Goal: Task Accomplishment & Management: Manage account settings

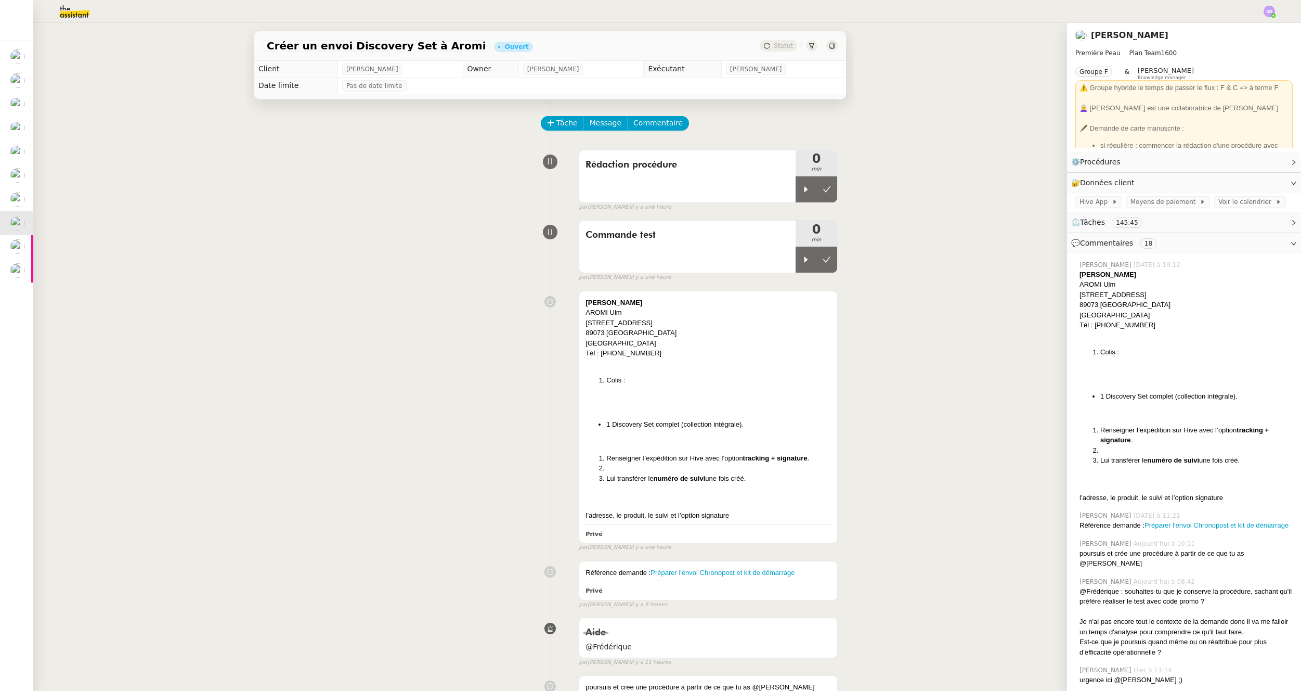
scroll to position [88, 0]
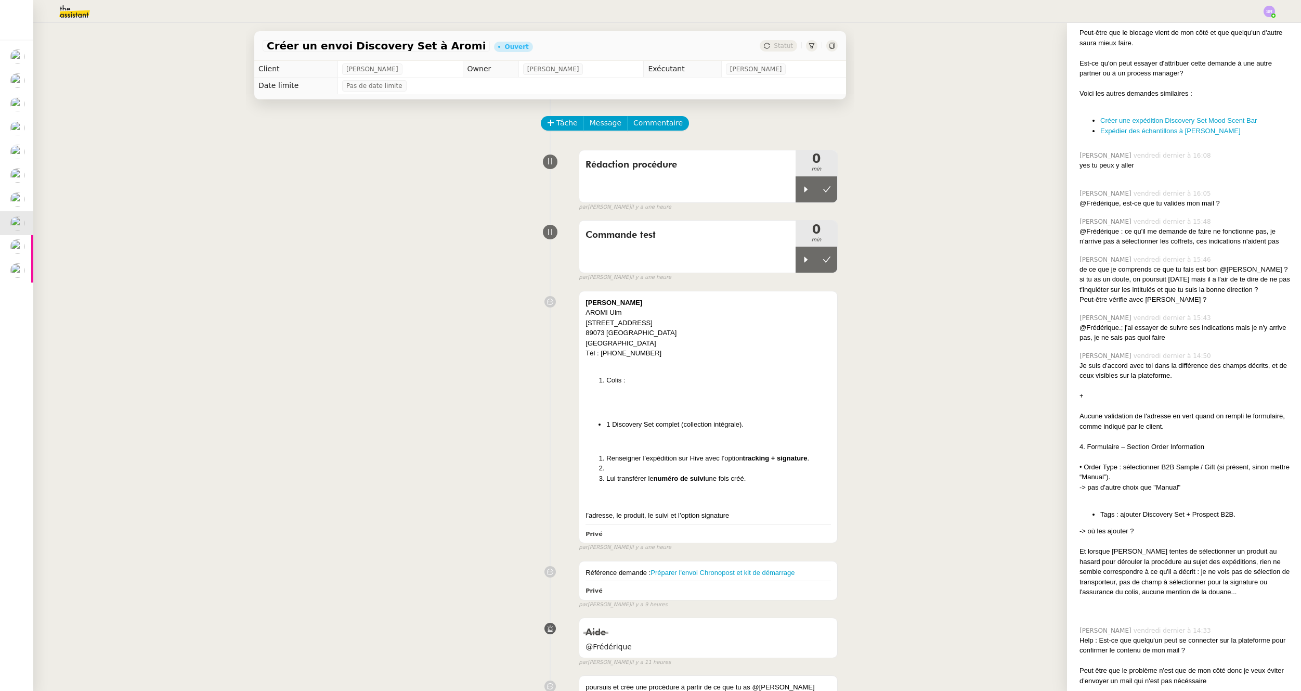
click at [318, 418] on div "Marija Avsec AROMI Ulm Pfluggasse 1 89073 Ulm Germany Tél : +49 174 9422502 Col…" at bounding box center [550, 419] width 575 height 266
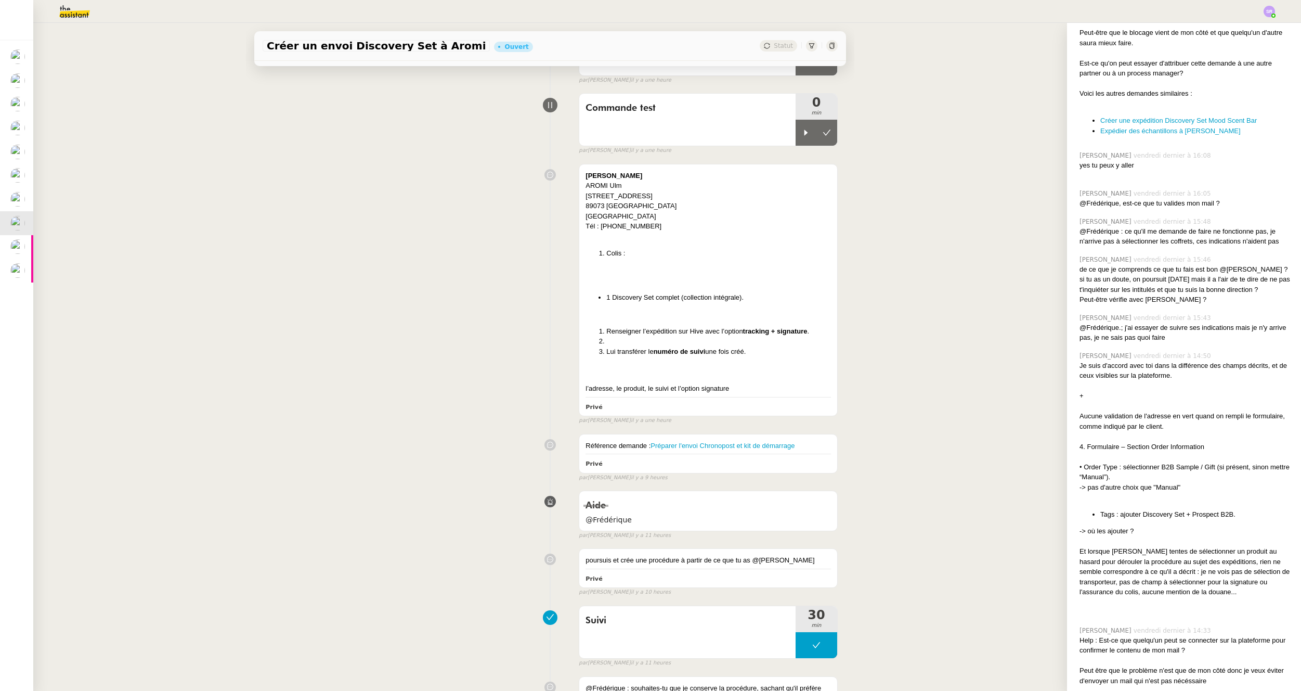
scroll to position [0, 0]
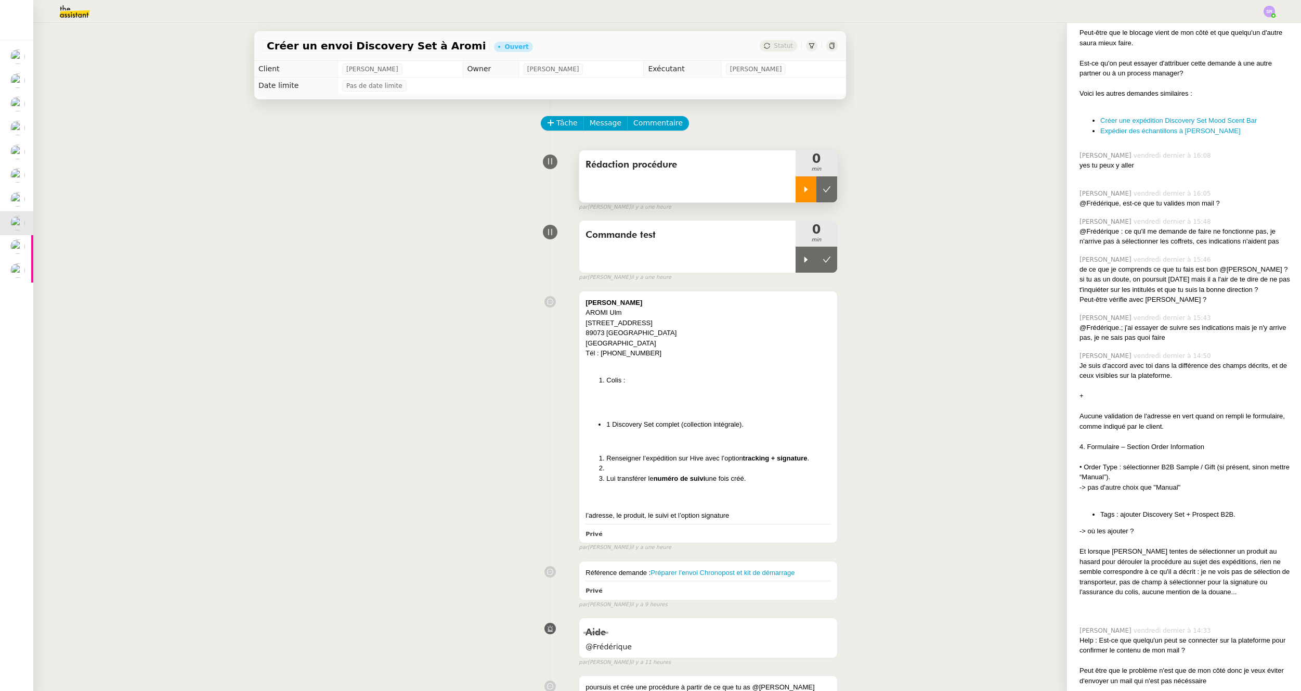
click at [798, 193] on div at bounding box center [806, 189] width 21 height 26
click at [801, 193] on div at bounding box center [817, 189] width 42 height 26
click at [796, 264] on div at bounding box center [806, 260] width 21 height 26
click at [628, 315] on div "AROMI Ulm" at bounding box center [708, 312] width 245 height 10
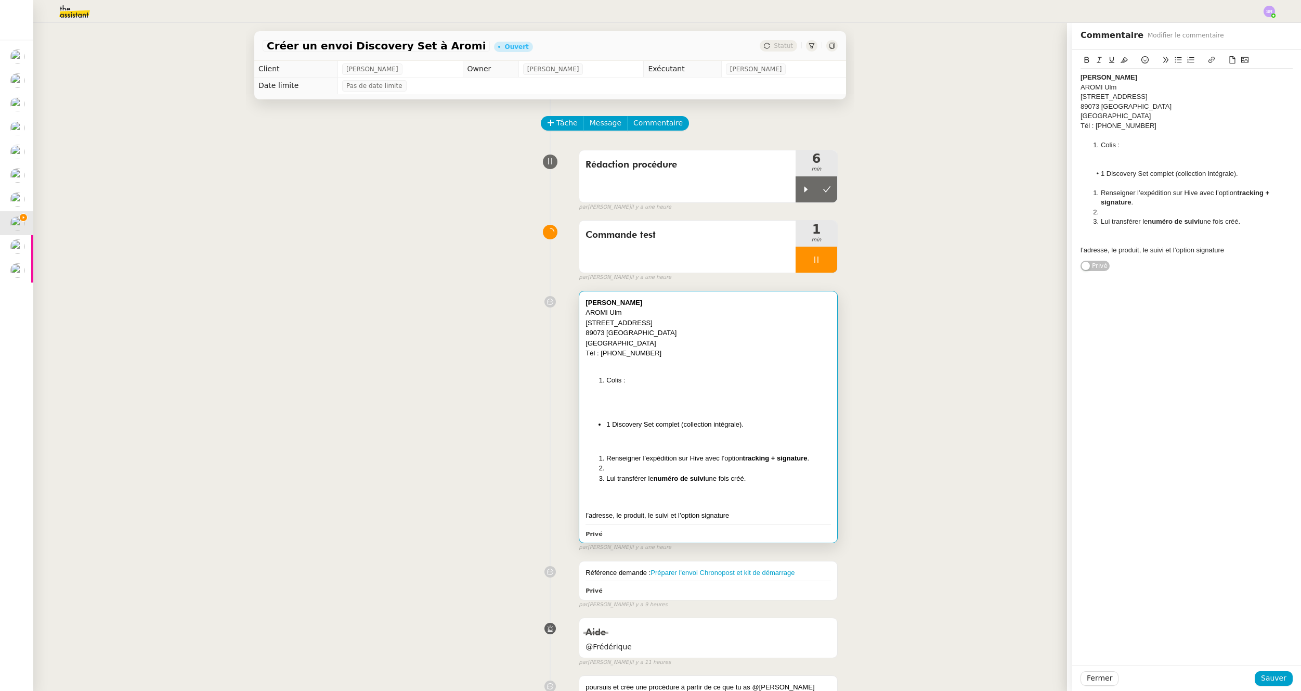
click at [594, 302] on strong "Marija Avsec" at bounding box center [614, 303] width 57 height 8
click at [593, 302] on strong "Marija Avsec" at bounding box center [614, 303] width 57 height 8
copy strong "Marija"
click at [612, 303] on strong "Marija Avsec" at bounding box center [614, 303] width 57 height 8
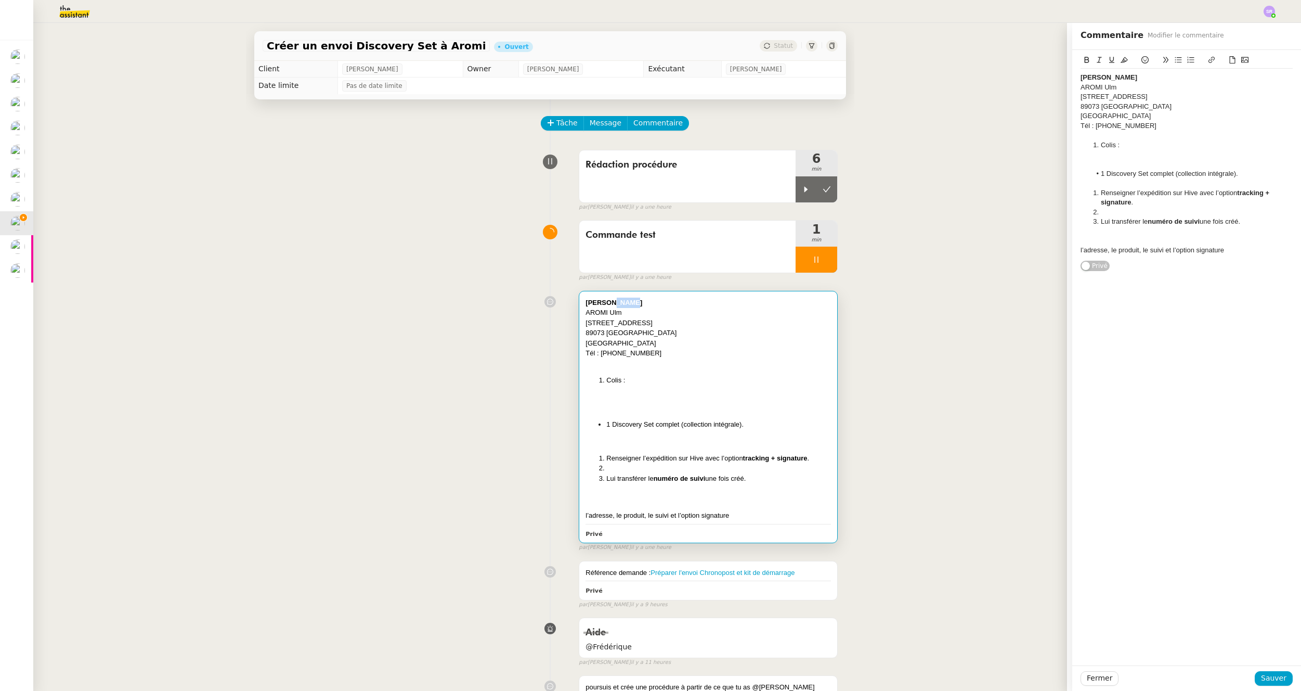
copy strong "Avsec"
drag, startPoint x: 592, startPoint y: 321, endPoint x: 630, endPoint y: 321, distance: 38.0
click at [630, 321] on div "Pfluggasse 1" at bounding box center [708, 323] width 245 height 10
click at [620, 327] on div "Pfluggasse 1" at bounding box center [708, 323] width 245 height 10
drag, startPoint x: 617, startPoint y: 332, endPoint x: 575, endPoint y: 333, distance: 42.1
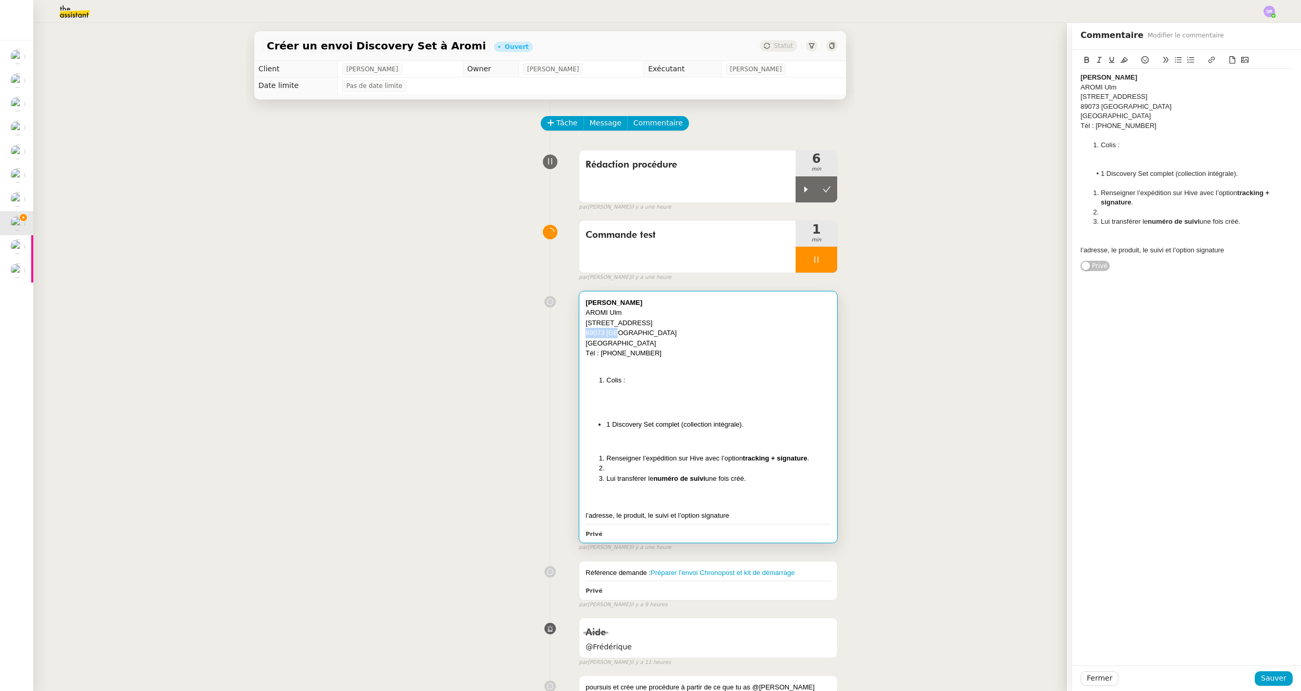
click at [579, 333] on div "Marija Avsec AROMI Ulm Pfluggasse 1 89073 Ulm Germany Tél : +49 174 9422502 Col…" at bounding box center [708, 416] width 258 height 251
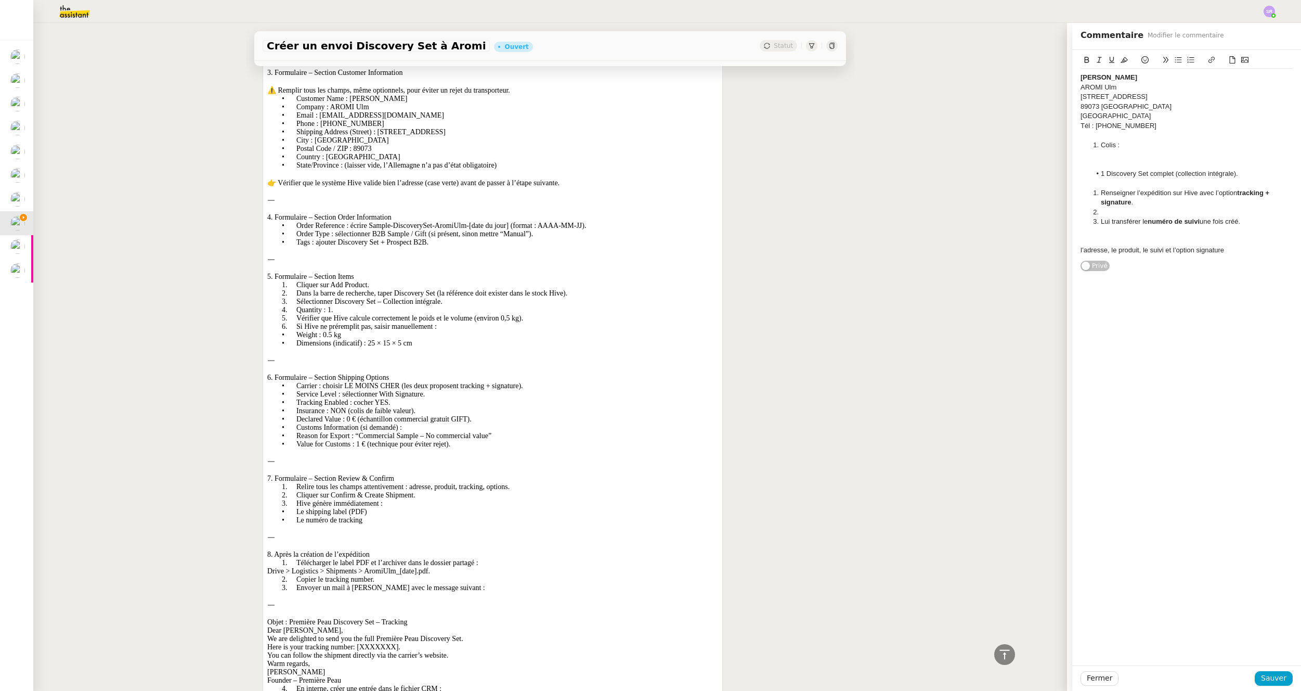
scroll to position [8107, 0]
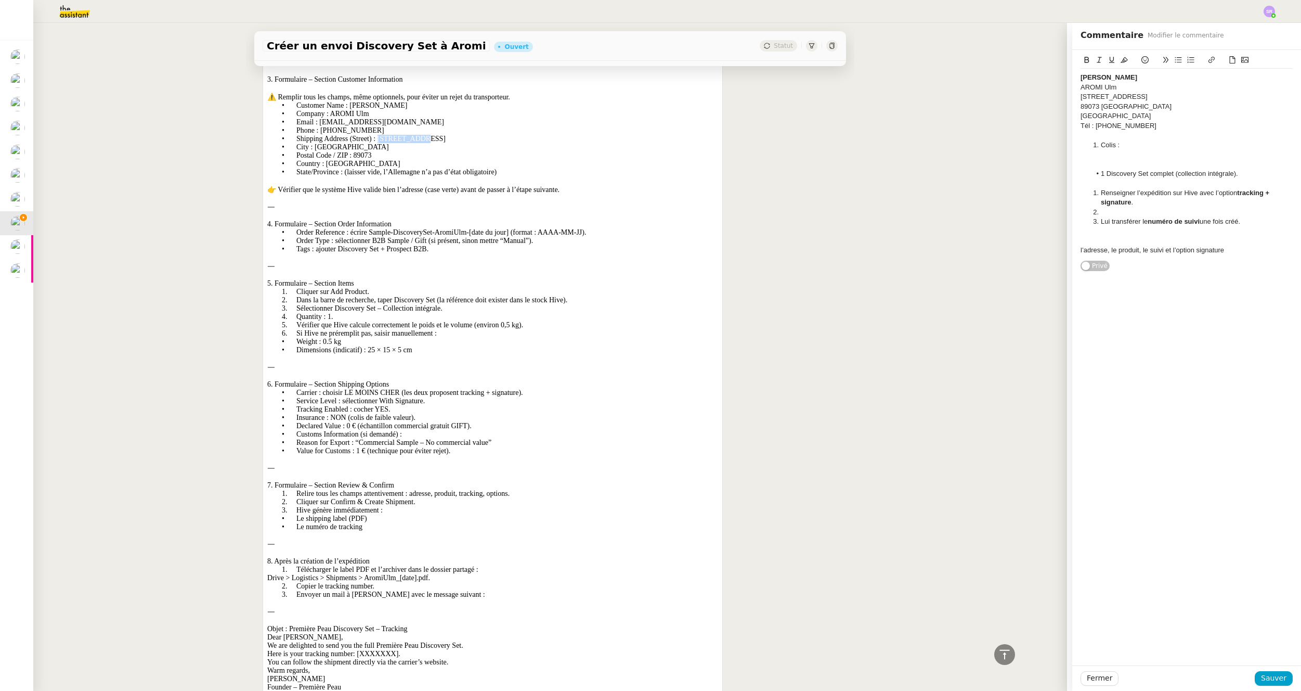
drag, startPoint x: 385, startPoint y: 171, endPoint x: 425, endPoint y: 168, distance: 39.6
click at [425, 143] on p "• Shipping Address (Street) : Pfluggasse 1" at bounding box center [492, 139] width 451 height 8
copy p "Pfluggasse 1"
click at [321, 151] on p "• City : Ulm" at bounding box center [492, 147] width 451 height 8
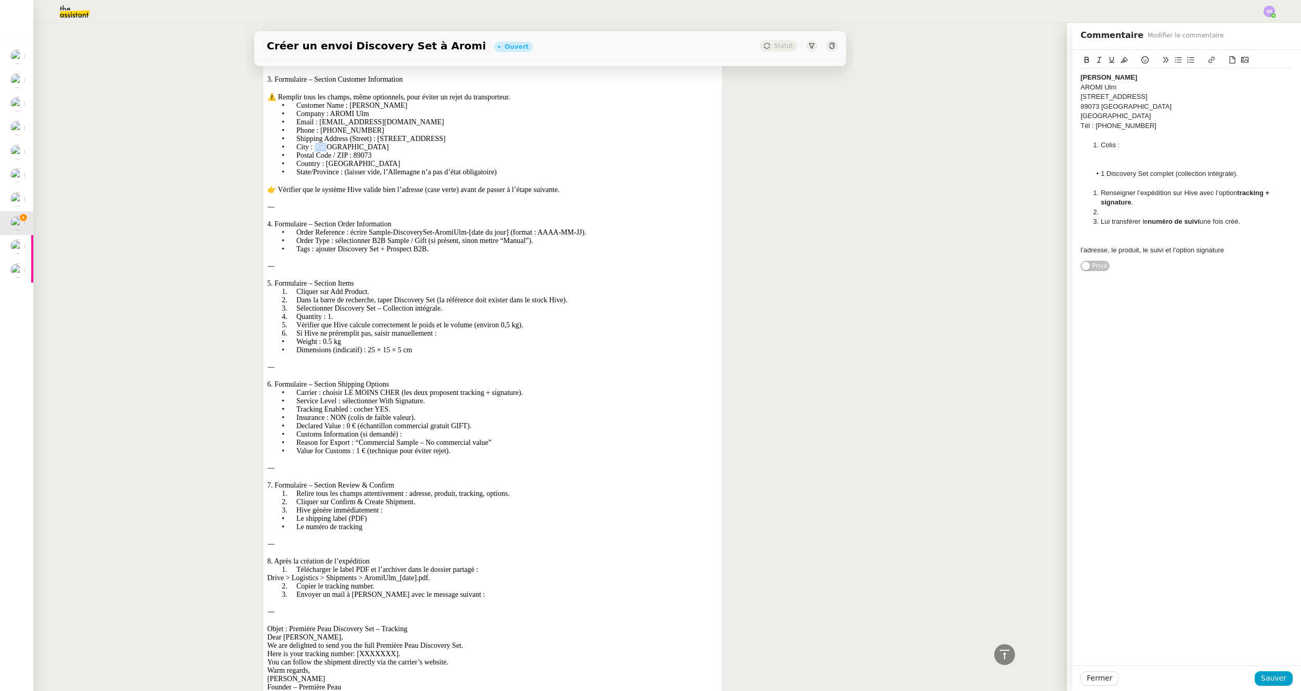
copy p "Ulm"
click at [372, 160] on p "• Postal Code / ZIP : 89073" at bounding box center [492, 155] width 451 height 8
copy p "89073"
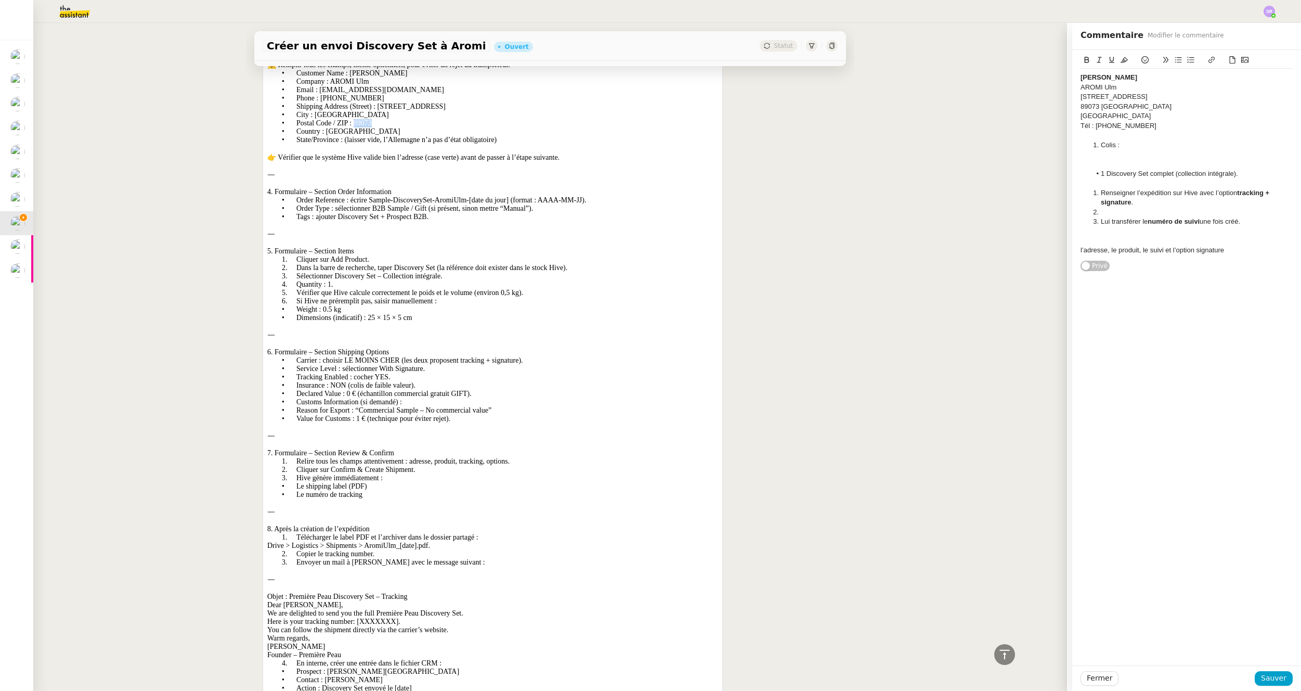
drag, startPoint x: 382, startPoint y: 127, endPoint x: 324, endPoint y: 130, distance: 57.8
click at [324, 102] on p "• Phone : +49 174 9422502" at bounding box center [492, 98] width 451 height 8
copy p "+49 174 9422502"
click at [375, 86] on p "• Company : AROMI Ulm" at bounding box center [492, 81] width 451 height 8
drag, startPoint x: 386, startPoint y: 116, endPoint x: 402, endPoint y: 158, distance: 44.1
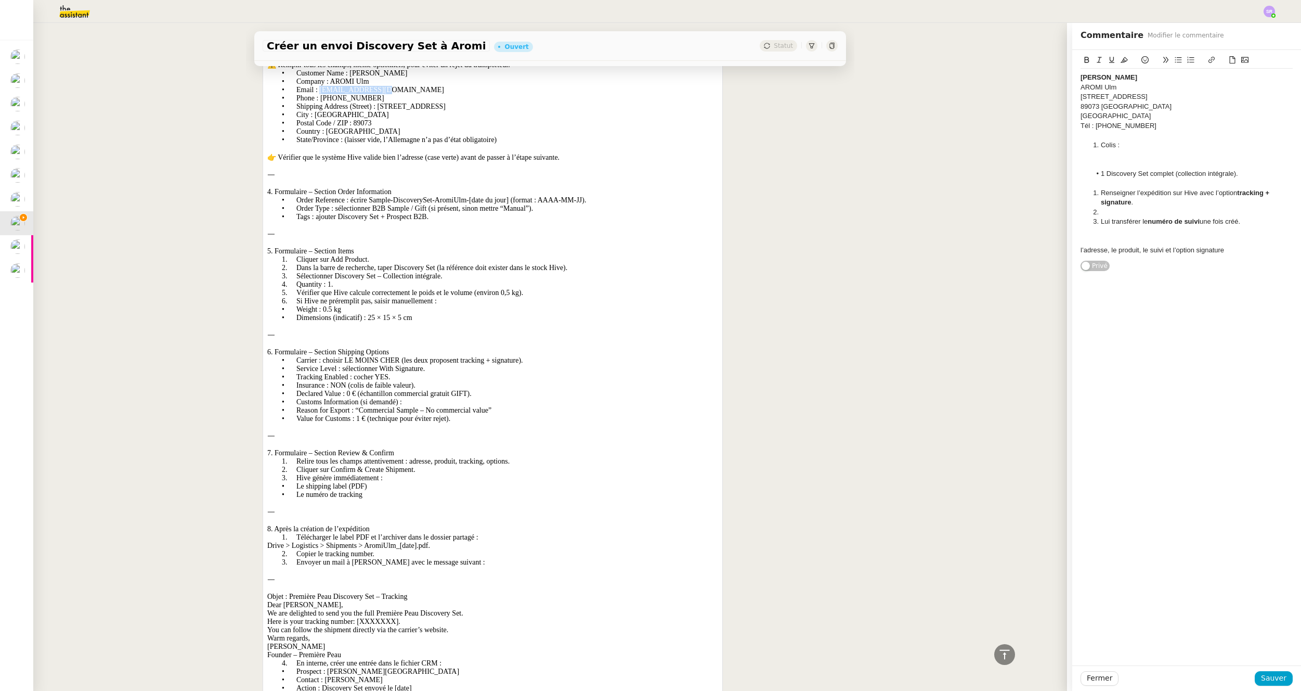
click at [320, 94] on p "• Email : info@aromi-ulm.de" at bounding box center [492, 90] width 451 height 8
copy p "info@aromi-ulm.de"
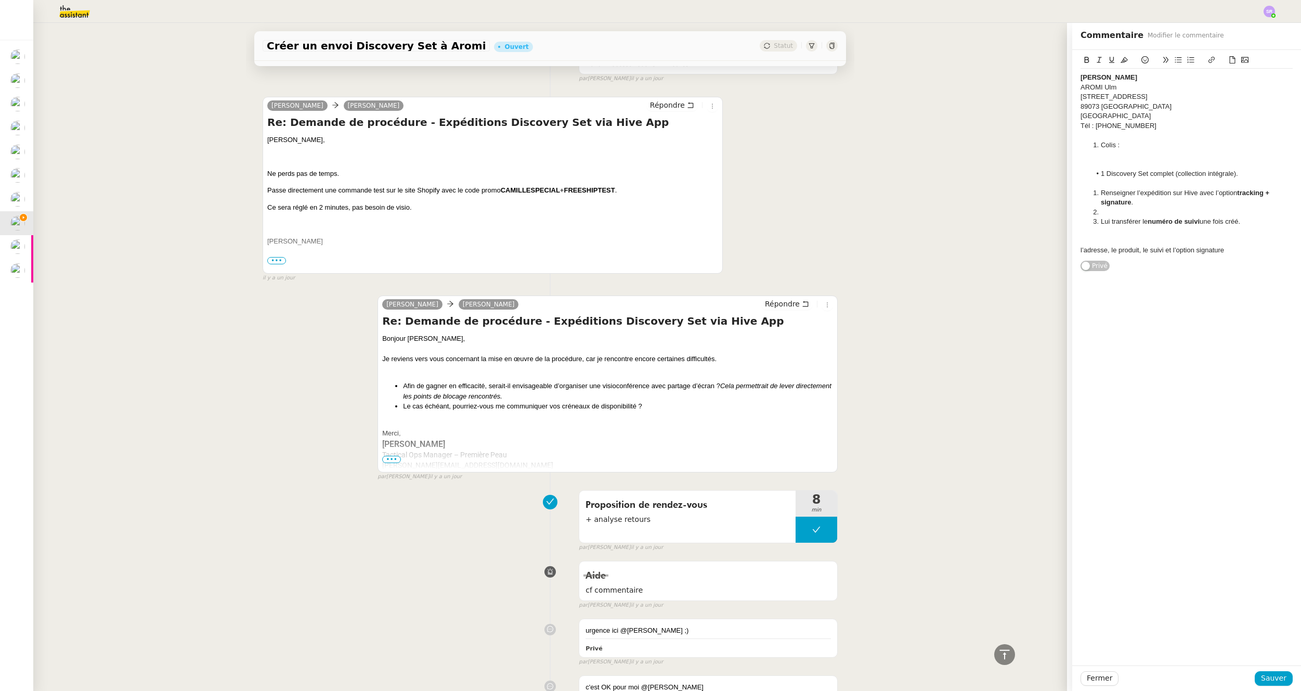
scroll to position [789, 0]
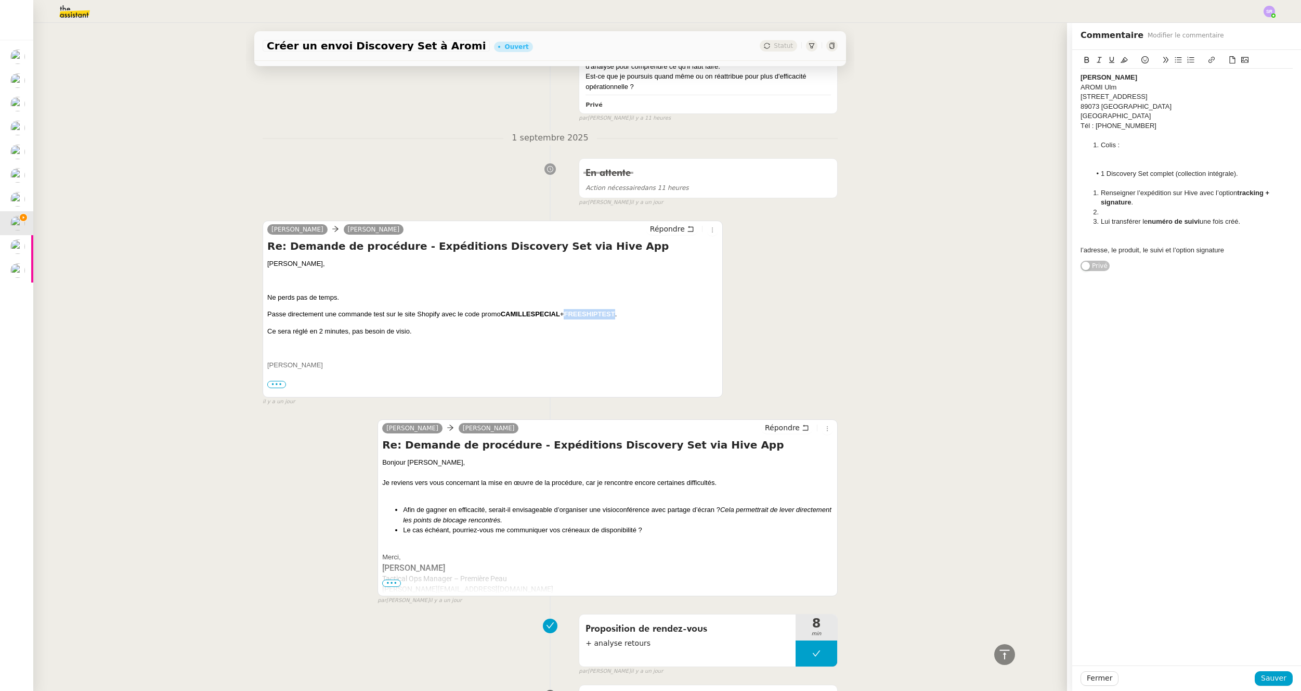
drag, startPoint x: 567, startPoint y: 312, endPoint x: 615, endPoint y: 315, distance: 48.4
click at [615, 315] on b "FREESHIPTEST" at bounding box center [589, 314] width 51 height 8
copy b "FREESHIPTEST"
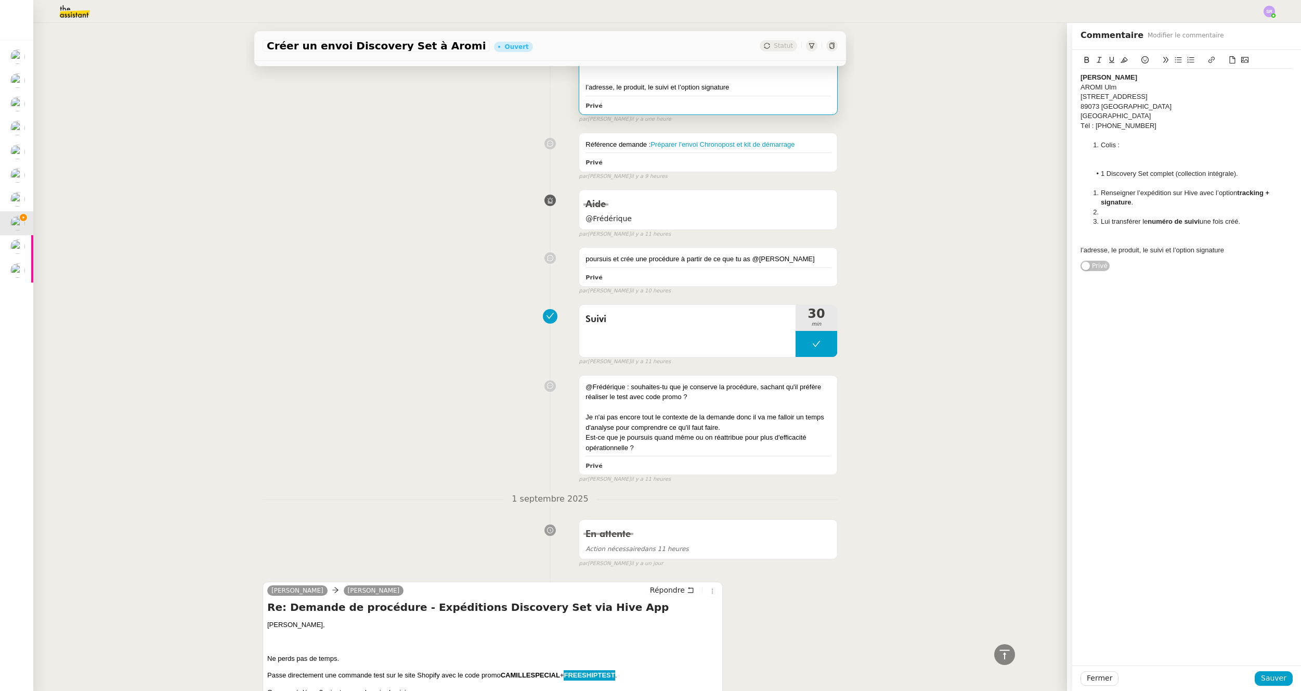
scroll to position [0, 0]
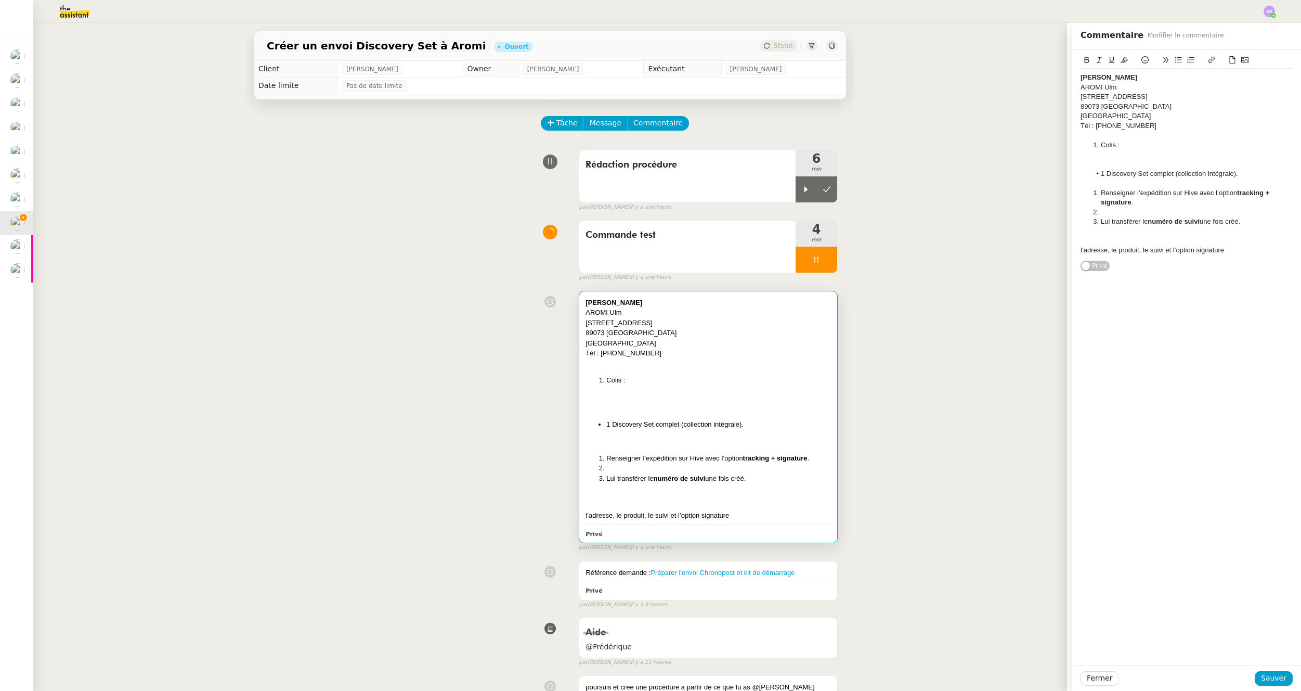
drag, startPoint x: 650, startPoint y: 353, endPoint x: 595, endPoint y: 353, distance: 54.6
click at [595, 353] on div "Tél : +49 174 9422502" at bounding box center [708, 353] width 245 height 10
copy div "+49 174 9422502"
drag, startPoint x: 619, startPoint y: 312, endPoint x: 577, endPoint y: 314, distance: 41.6
click at [579, 314] on div "Marija Avsec AROMI Ulm Pfluggasse 1 89073 Ulm Germany Tél : +49 174 9422502 Col…" at bounding box center [708, 416] width 258 height 251
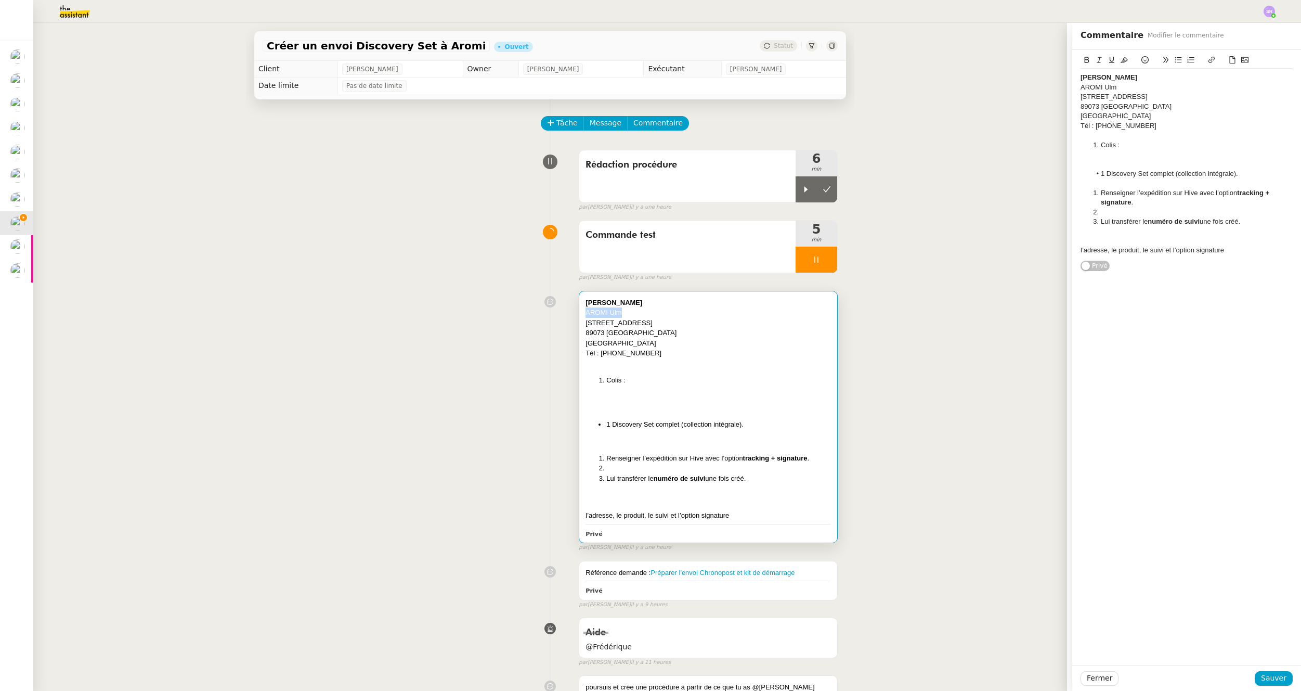
copy div "AROMI Ulm"
drag, startPoint x: 652, startPoint y: 326, endPoint x: 497, endPoint y: 354, distance: 158.1
click at [579, 324] on div "Marija Avsec AROMI Ulm Pfluggasse 1 89073 Ulm Germany Tél : +49 174 9422502 Col…" at bounding box center [708, 416] width 258 height 251
click at [614, 332] on div "89073 Ulm" at bounding box center [708, 333] width 245 height 10
drag, startPoint x: 614, startPoint y: 332, endPoint x: 602, endPoint y: 332, distance: 12.5
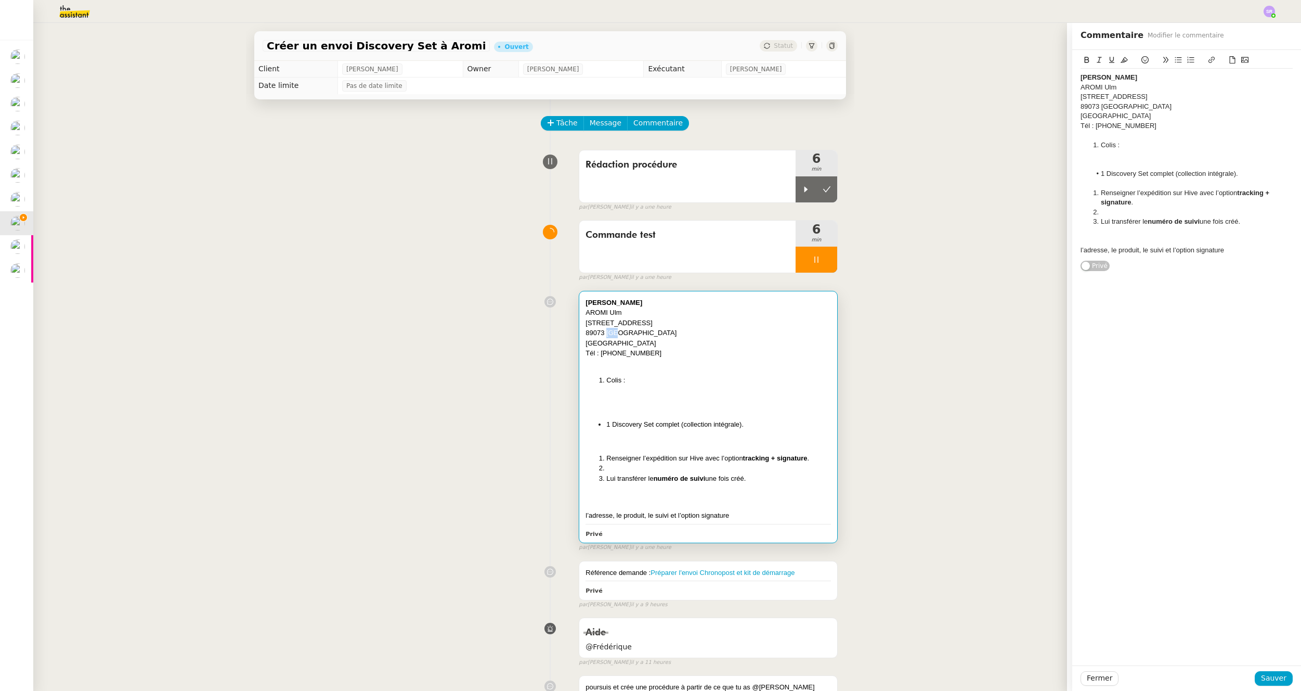
click at [602, 332] on div "89073 Ulm" at bounding box center [708, 333] width 245 height 10
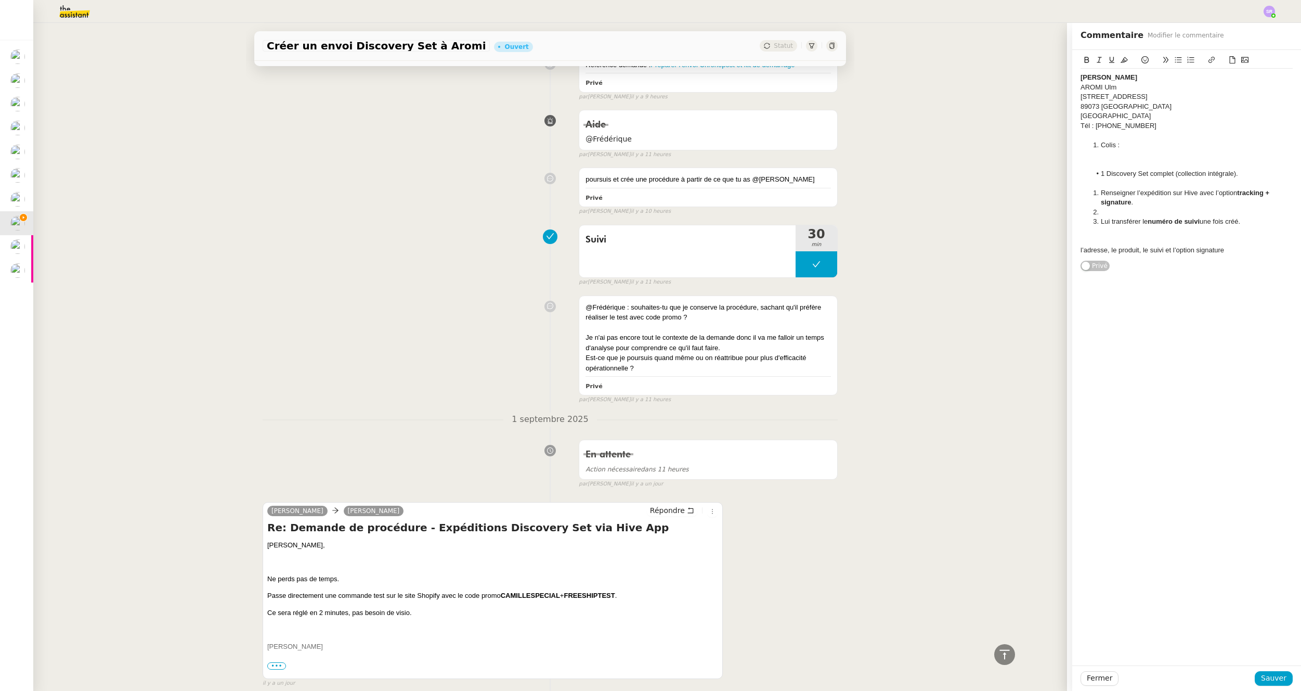
scroll to position [822, 0]
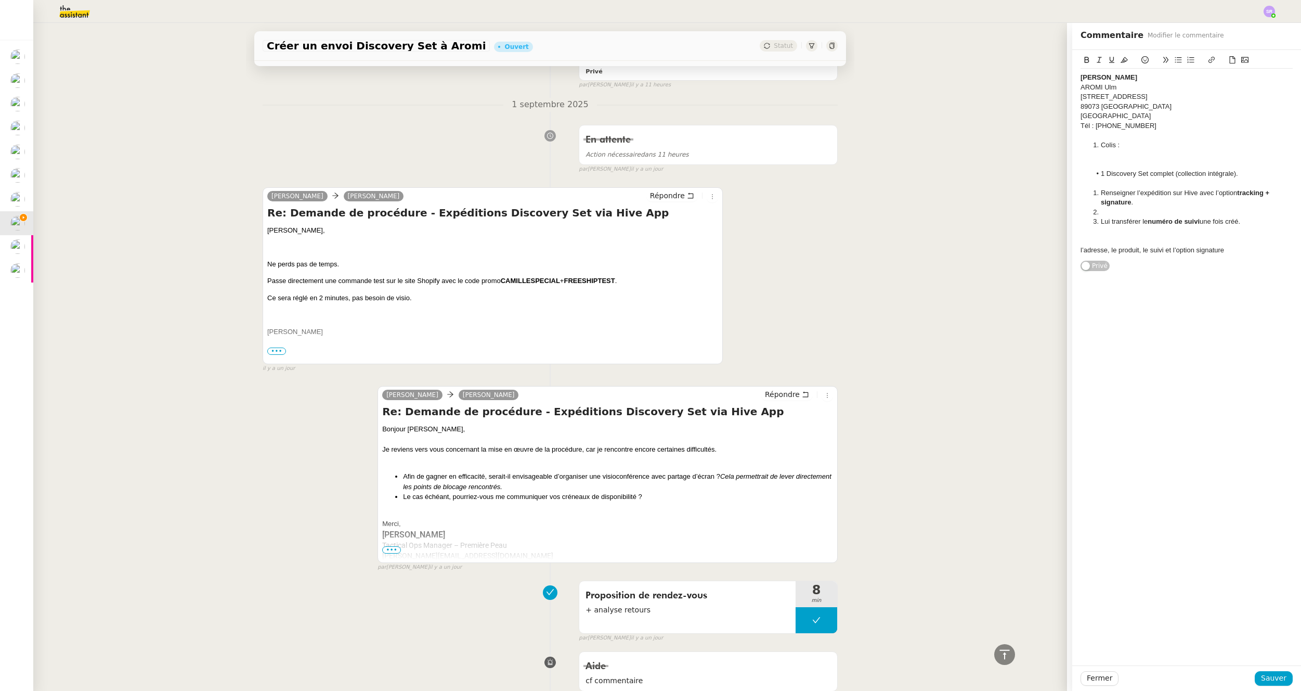
click at [600, 282] on b "FREESHIPTEST" at bounding box center [589, 281] width 51 height 8
click at [522, 279] on b "CAMILLESPECIAL" at bounding box center [530, 281] width 59 height 8
click at [606, 283] on b "FREESHIPTEST" at bounding box center [589, 281] width 51 height 8
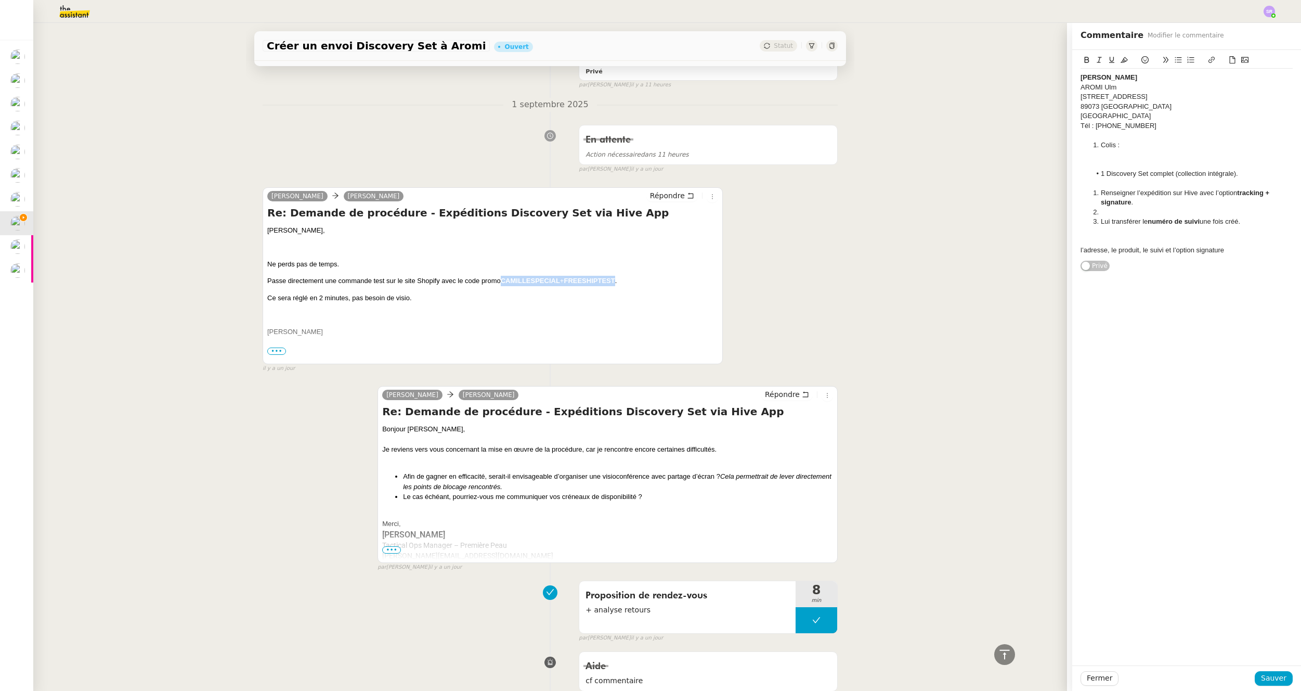
drag, startPoint x: 617, startPoint y: 281, endPoint x: 500, endPoint y: 282, distance: 116.5
click at [500, 282] on p "Passe directement une commande test sur le site Shopify avec le code promo CAMI…" at bounding box center [492, 281] width 451 height 10
click at [521, 280] on b "CAMILLESPECIAL" at bounding box center [530, 281] width 59 height 8
click at [600, 275] on div "Camille, Ne perds pas de temps. Passe directement une commande test sur le site…" at bounding box center [492, 307] width 451 height 165
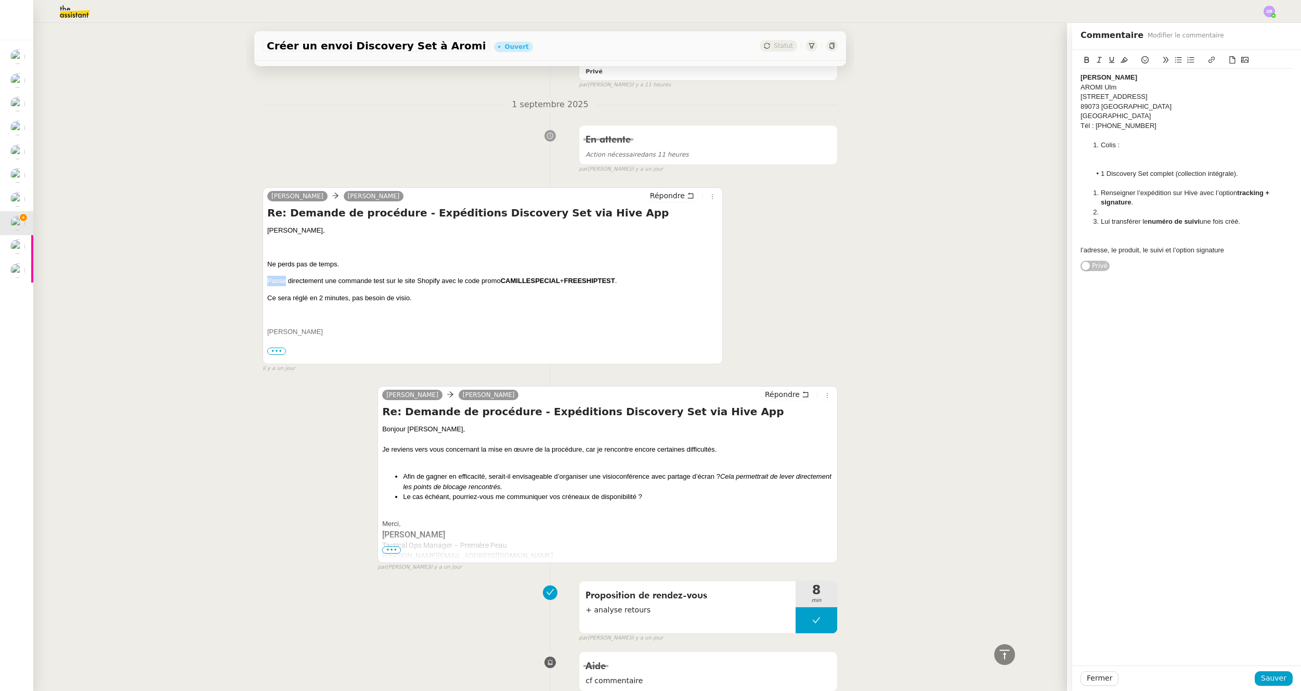
click at [600, 275] on div "Camille, Ne perds pas de temps. Passe directement une commande test sur le site…" at bounding box center [492, 307] width 451 height 165
click at [601, 281] on b "FREESHIPTEST" at bounding box center [589, 281] width 51 height 8
click at [518, 281] on b "CAMILLESPECIAL" at bounding box center [530, 281] width 59 height 8
click at [533, 281] on b "CAMILLESPECIAL" at bounding box center [530, 281] width 59 height 8
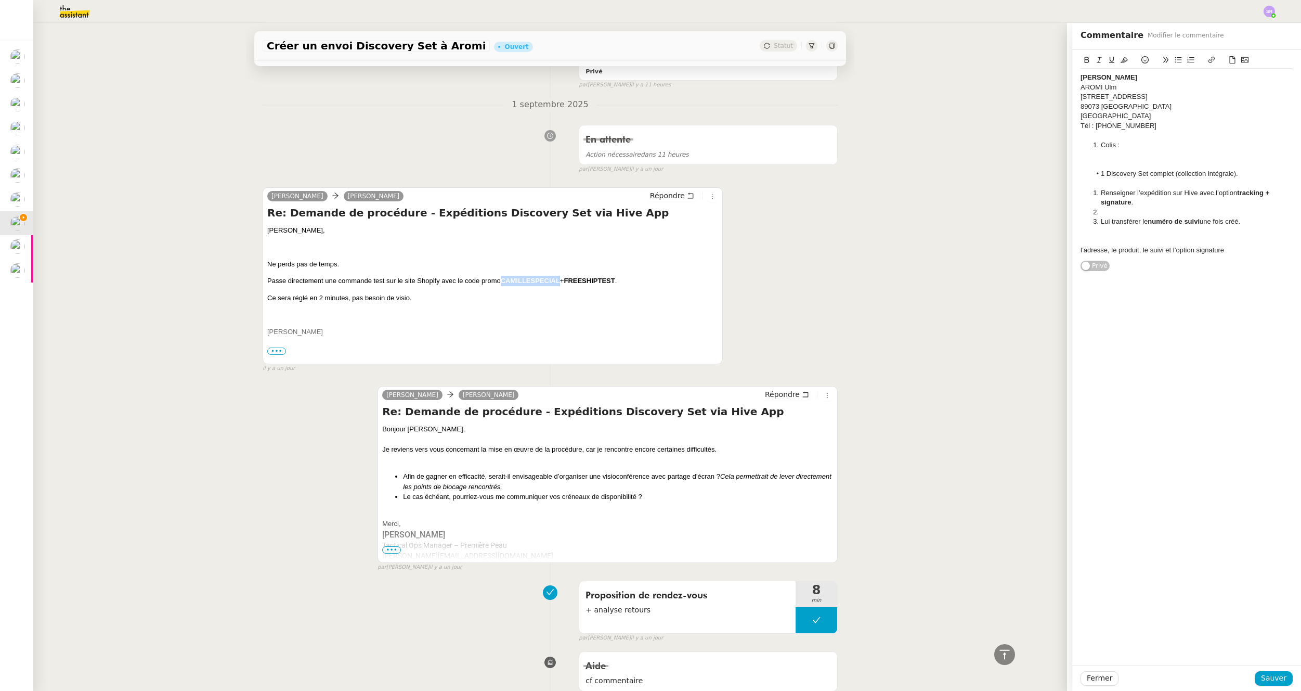
click at [533, 281] on b "CAMILLESPECIAL" at bounding box center [530, 281] width 59 height 8
click at [583, 278] on b "FREESHIPTEST" at bounding box center [589, 281] width 51 height 8
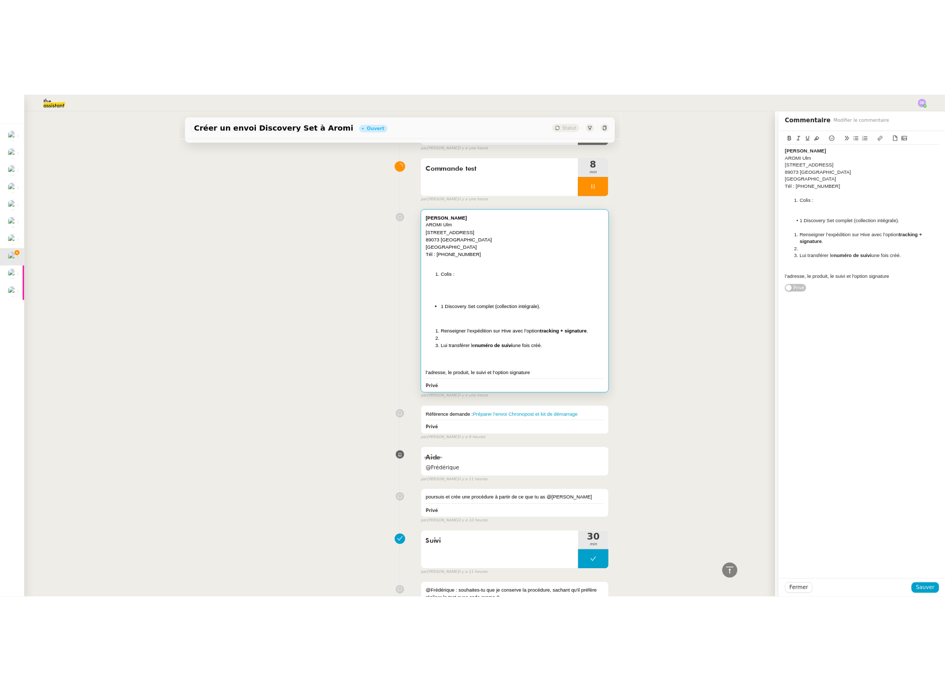
scroll to position [0, 0]
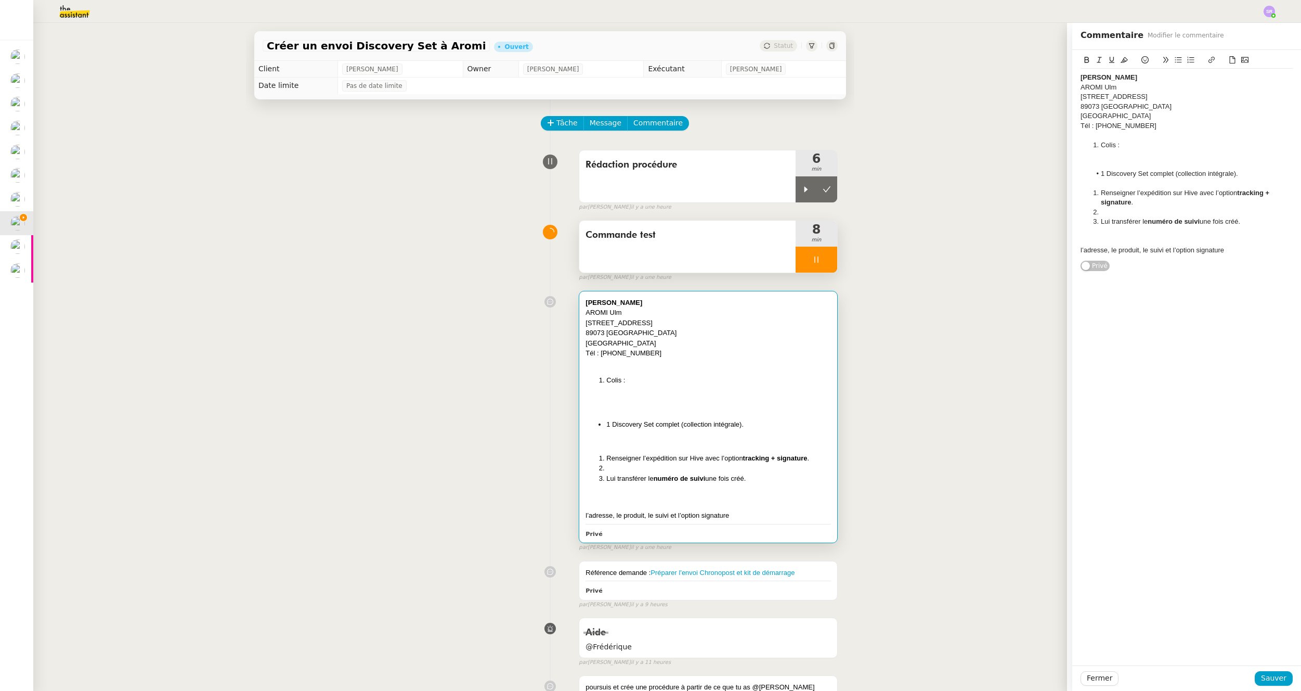
drag, startPoint x: 818, startPoint y: 264, endPoint x: 813, endPoint y: 248, distance: 16.8
click at [817, 264] on div at bounding box center [817, 260] width 42 height 26
click at [823, 258] on icon at bounding box center [827, 260] width 8 height 6
click at [823, 191] on icon at bounding box center [827, 189] width 8 height 8
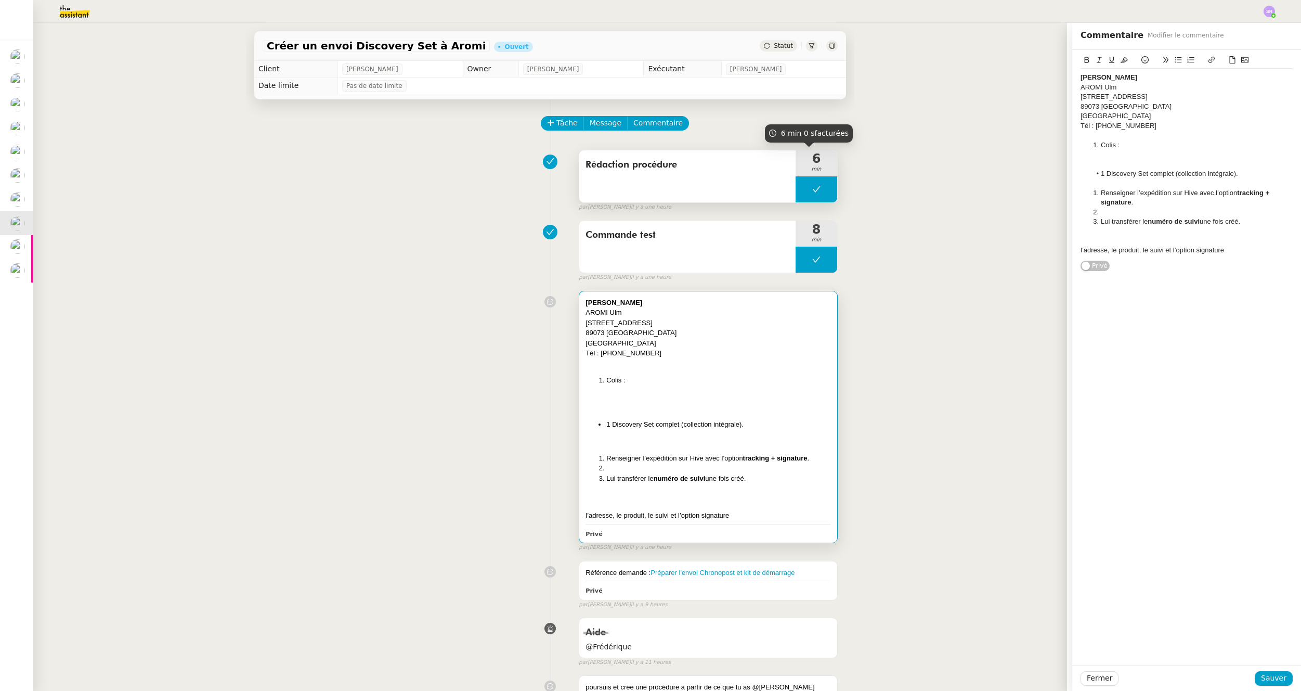
click at [797, 185] on button at bounding box center [817, 189] width 42 height 26
click at [805, 189] on icon at bounding box center [807, 189] width 4 height 6
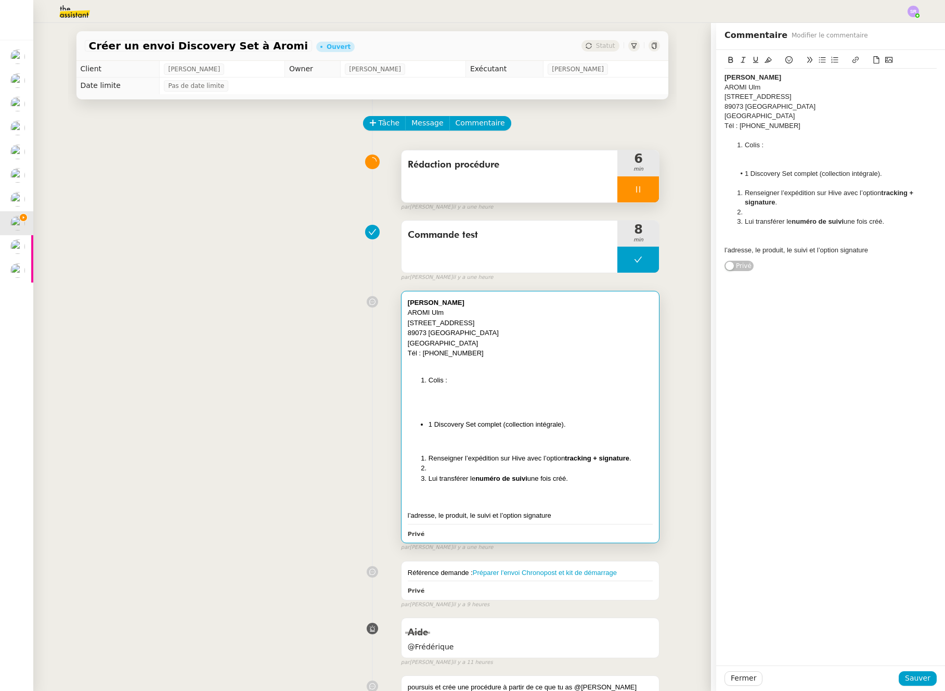
click at [619, 186] on div at bounding box center [638, 189] width 42 height 26
drag, startPoint x: 638, startPoint y: 189, endPoint x: 642, endPoint y: 193, distance: 5.9
click at [644, 189] on icon at bounding box center [648, 189] width 8 height 8
click at [369, 122] on icon at bounding box center [372, 122] width 7 height 7
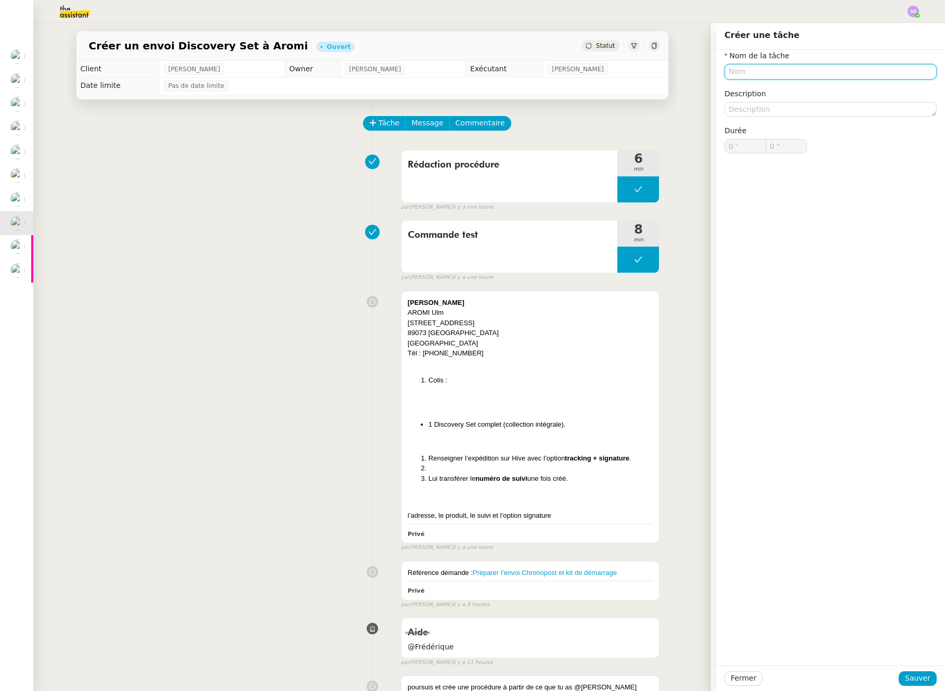
click at [798, 68] on input "text" at bounding box center [830, 71] width 212 height 15
click at [787, 123] on div "📧 Envoi d'email" at bounding box center [825, 119] width 200 height 9
type input "Envoi d'email"
click at [921, 678] on span "Sauver" at bounding box center [917, 678] width 25 height 12
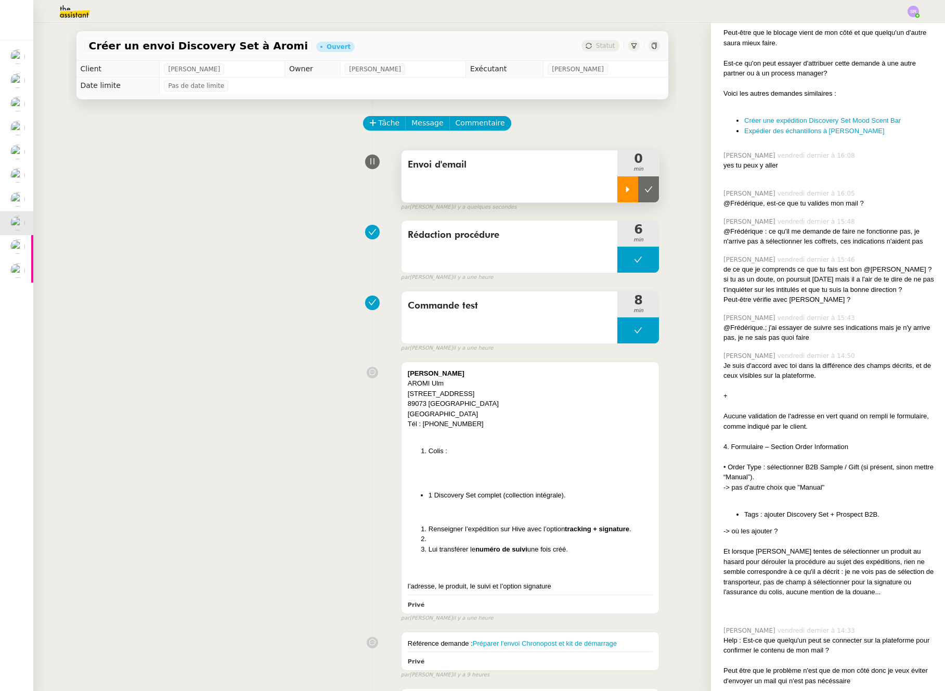
click at [617, 194] on div at bounding box center [627, 189] width 21 height 26
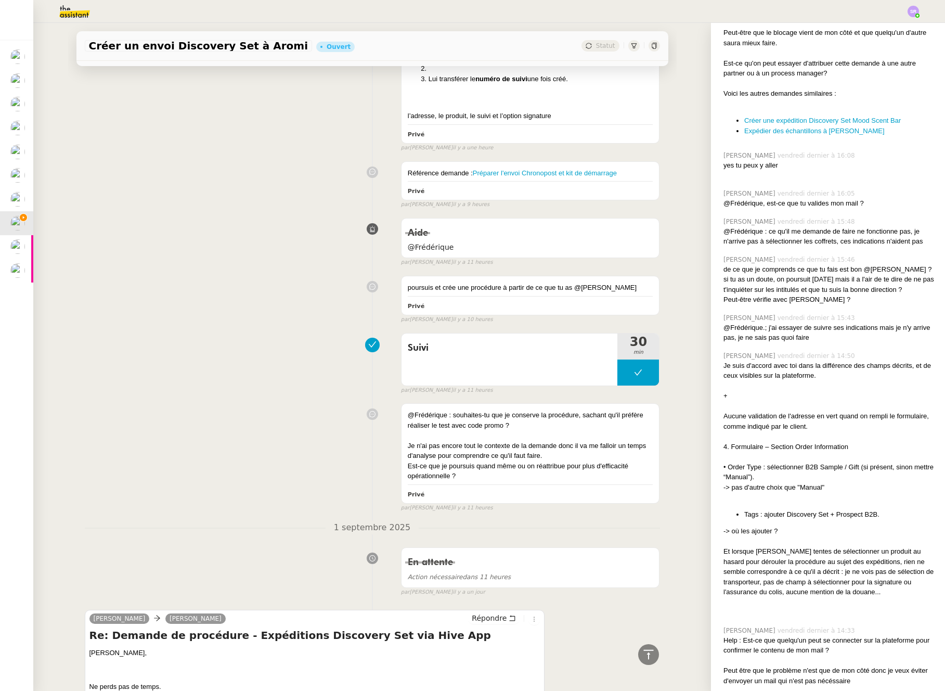
scroll to position [707, 0]
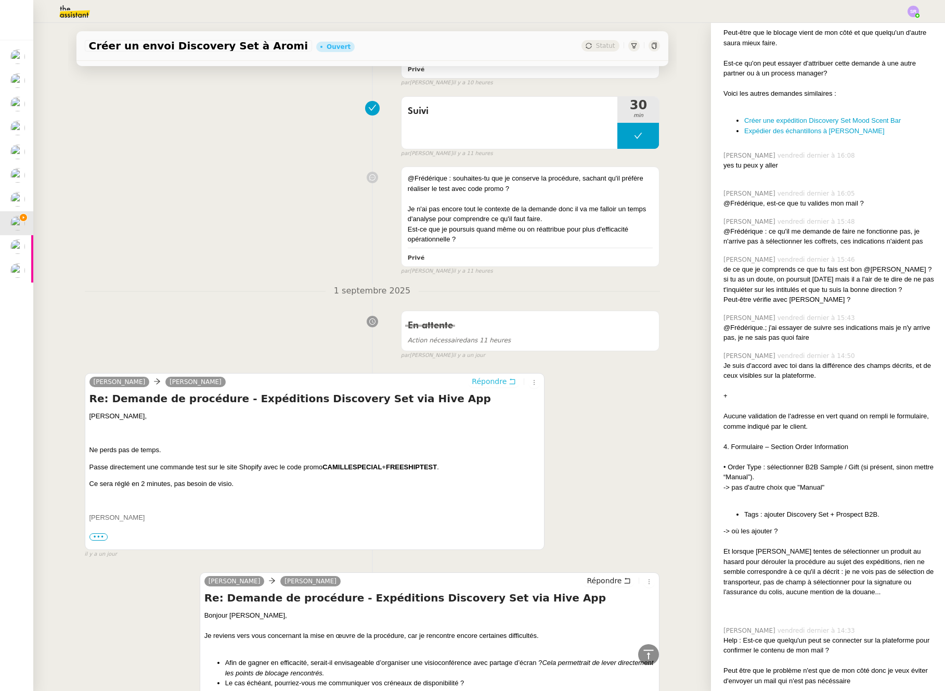
click at [482, 382] on span "Répondre" at bounding box center [489, 381] width 35 height 10
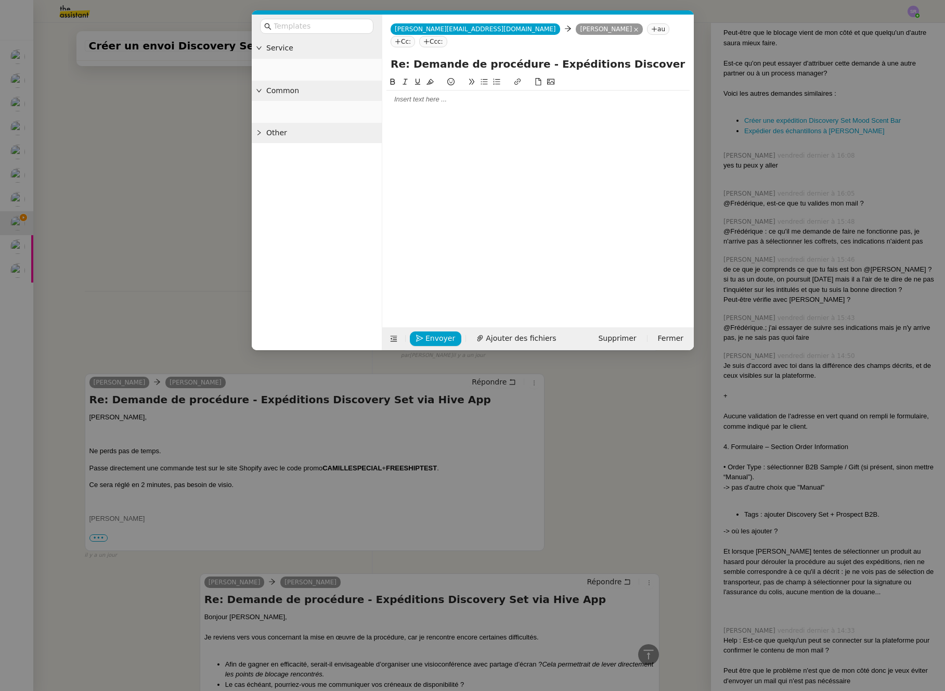
scroll to position [1003, 0]
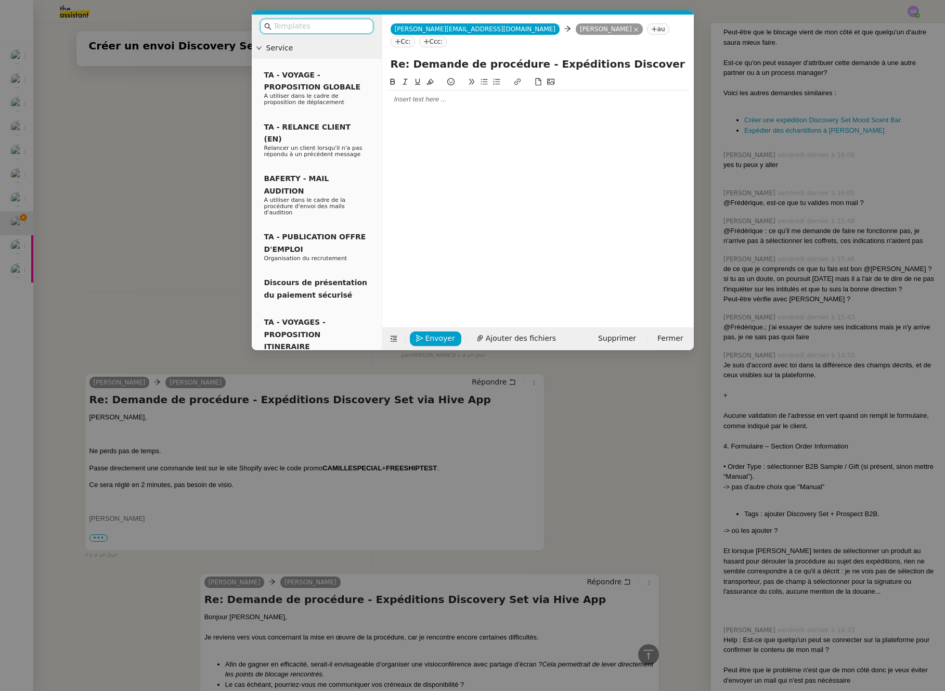
click at [477, 95] on div at bounding box center [537, 99] width 303 height 9
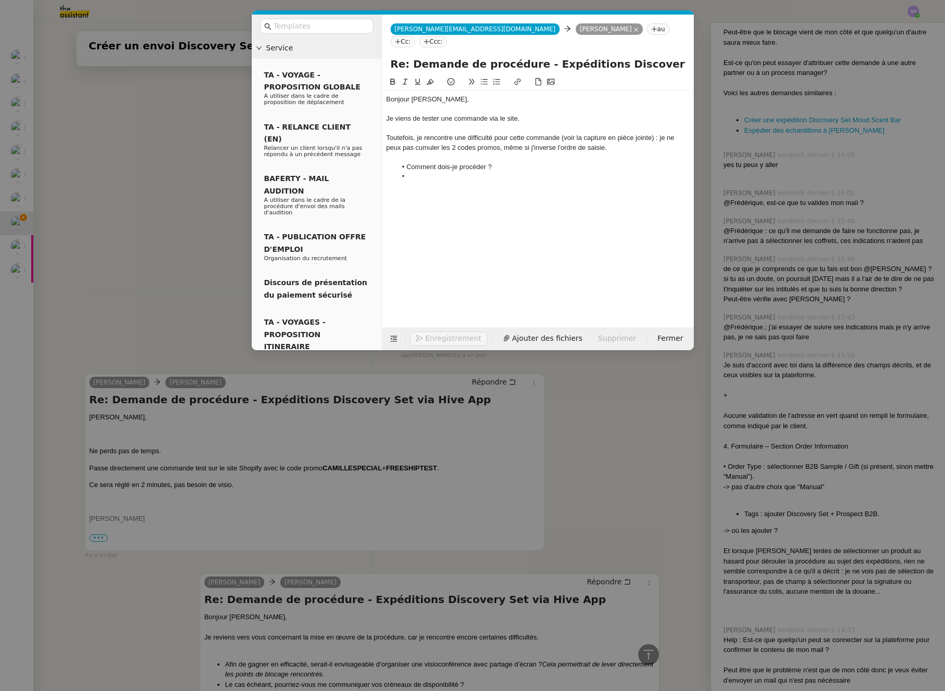
scroll to position [891, 0]
click at [156, 157] on nz-modal-container "Service TA - VOYAGE - PROPOSITION GLOBALE A utiliser dans le cadre de propositi…" at bounding box center [472, 345] width 945 height 691
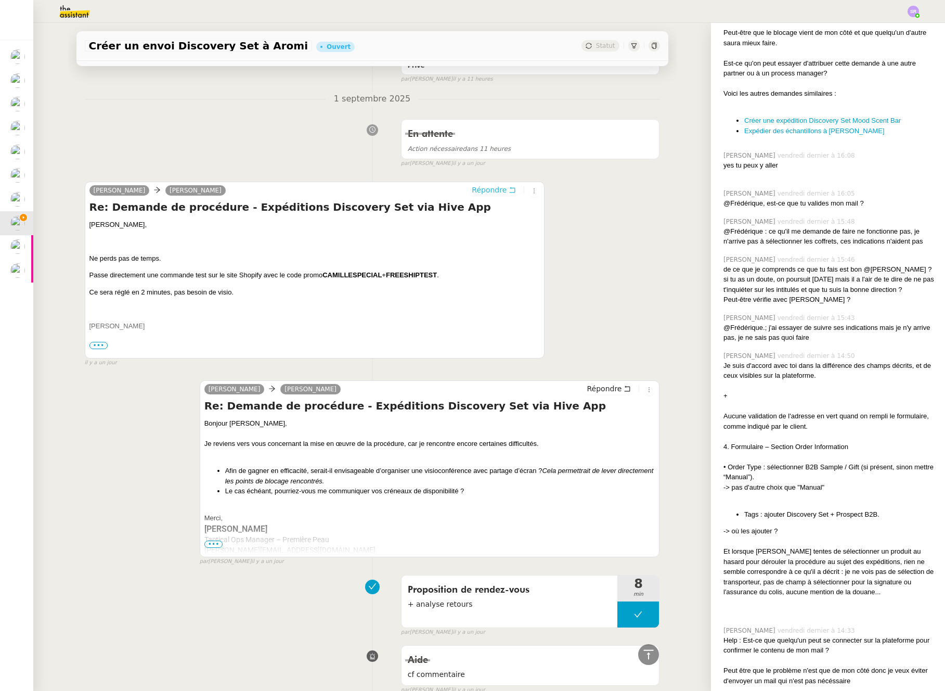
scroll to position [0, 0]
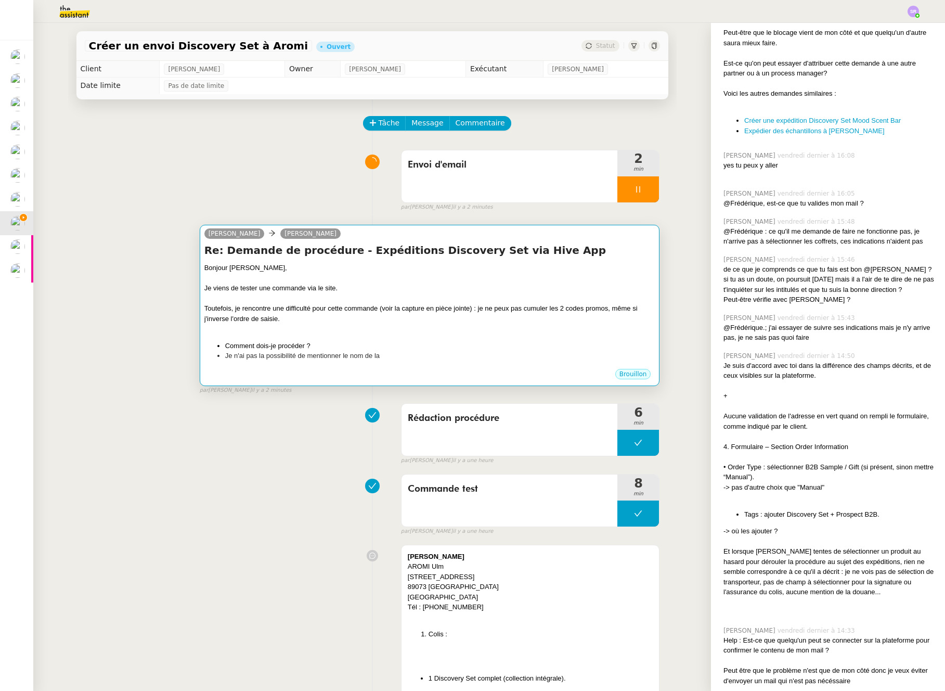
click at [377, 352] on li "Je n'ai pas la possibilité de mentionner le nom de la" at bounding box center [440, 356] width 430 height 10
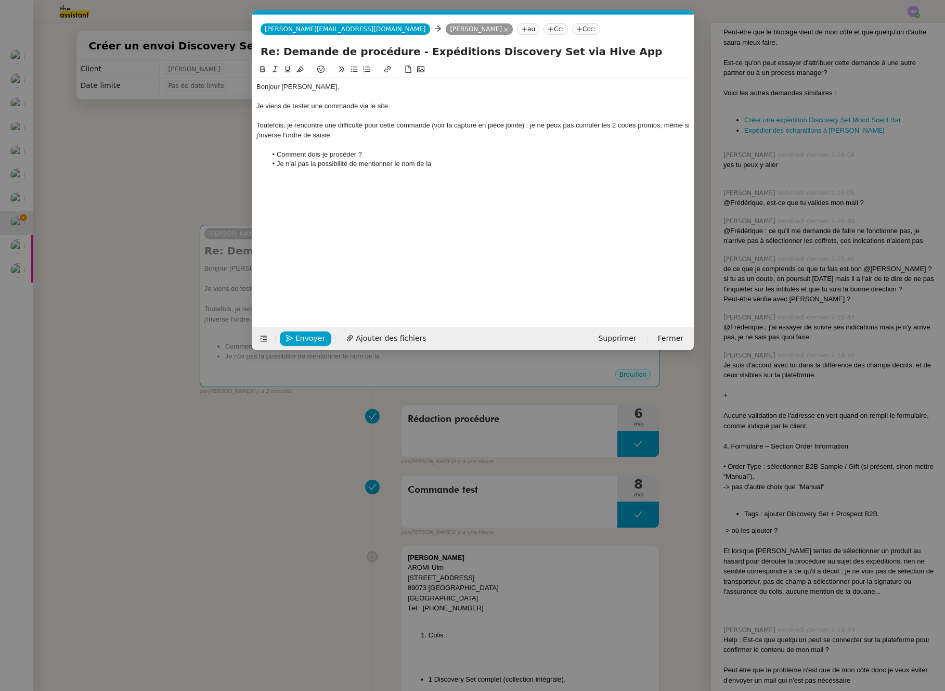
scroll to position [0, 22]
click at [458, 170] on div "Bonjour Pierre, Je viens de tester une commande via le site. Toutefois, je renc…" at bounding box center [472, 125] width 433 height 95
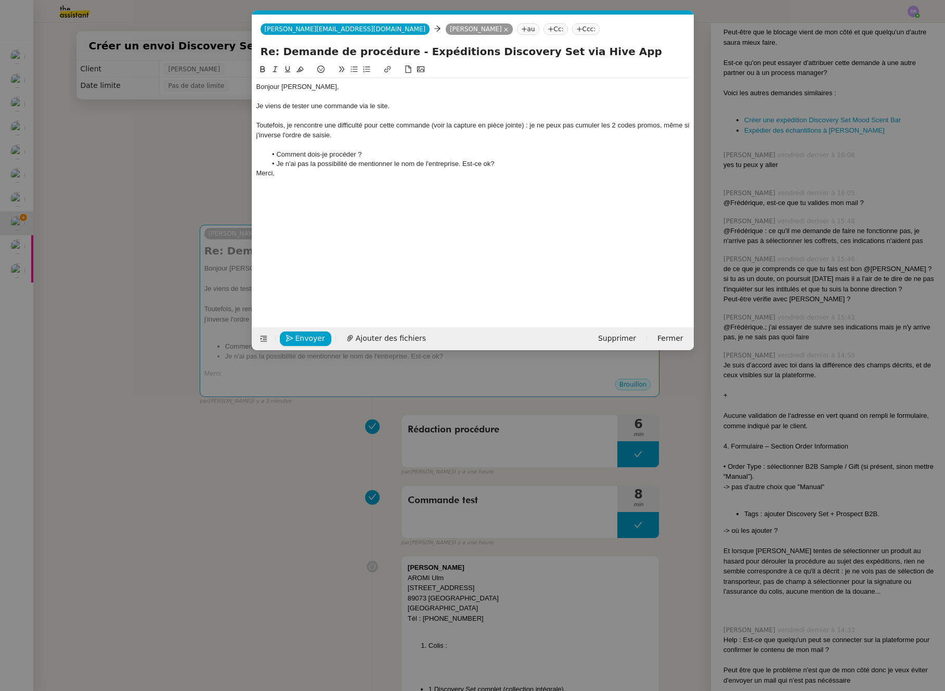
click at [256, 174] on div "Merci," at bounding box center [472, 173] width 433 height 9
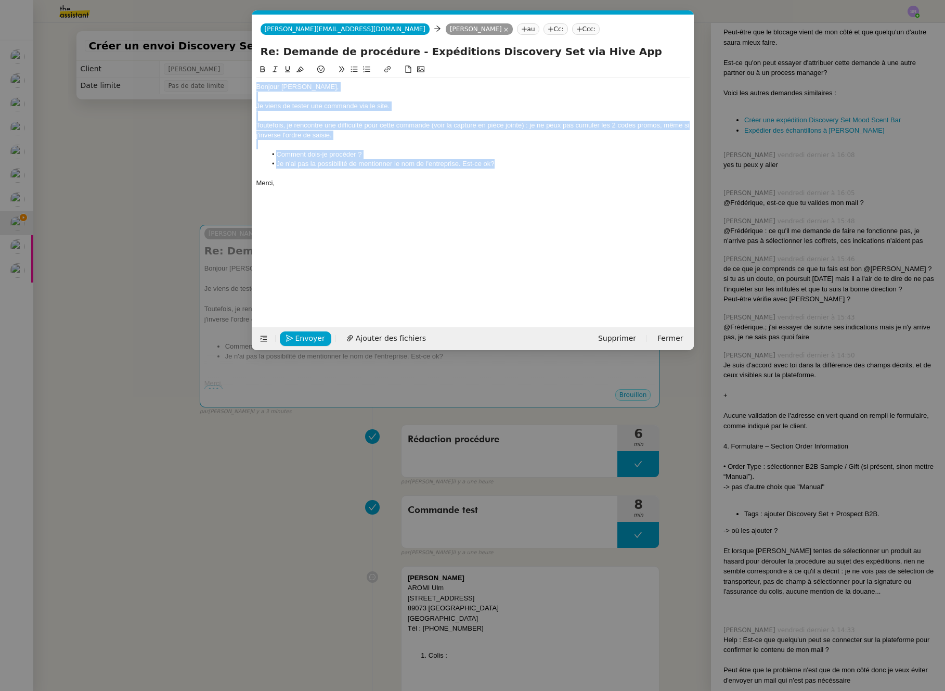
drag, startPoint x: 530, startPoint y: 166, endPoint x: 255, endPoint y: 81, distance: 288.0
click at [233, 86] on nz-modal-container "Service TA - VOYAGE - PROPOSITION GLOBALE A utiliser dans le cadre de propositi…" at bounding box center [472, 345] width 945 height 691
click at [264, 85] on div "Bonjour Pierre," at bounding box center [472, 86] width 433 height 9
drag, startPoint x: 257, startPoint y: 88, endPoint x: 338, endPoint y: 211, distance: 146.8
click at [305, 187] on div "Bonjour Pierre, Je viens de tester une commande via le site. Toutefois, je renc…" at bounding box center [472, 135] width 433 height 114
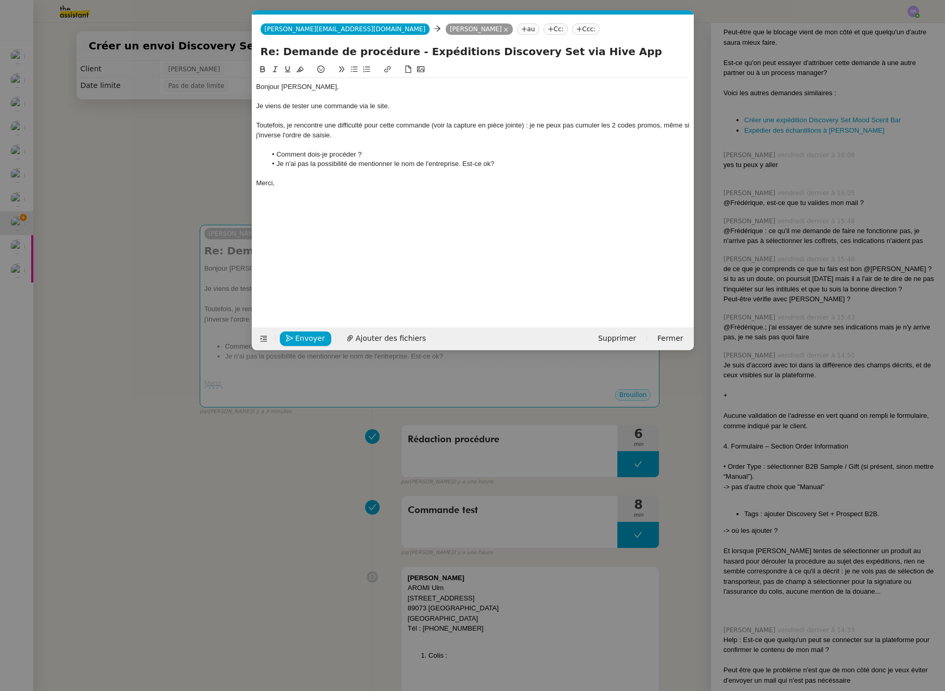
click at [522, 166] on li "Je n'ai pas la possibilité de mentionner le nom de l'entreprise. Est-ce ok?" at bounding box center [477, 163] width 423 height 9
drag, startPoint x: 522, startPoint y: 166, endPoint x: 252, endPoint y: 123, distance: 272.8
click at [252, 123] on nz-spin "Bonjour Pierre, Je viens de tester une commande via le site. Toutefois, je renc…" at bounding box center [473, 189] width 442 height 252
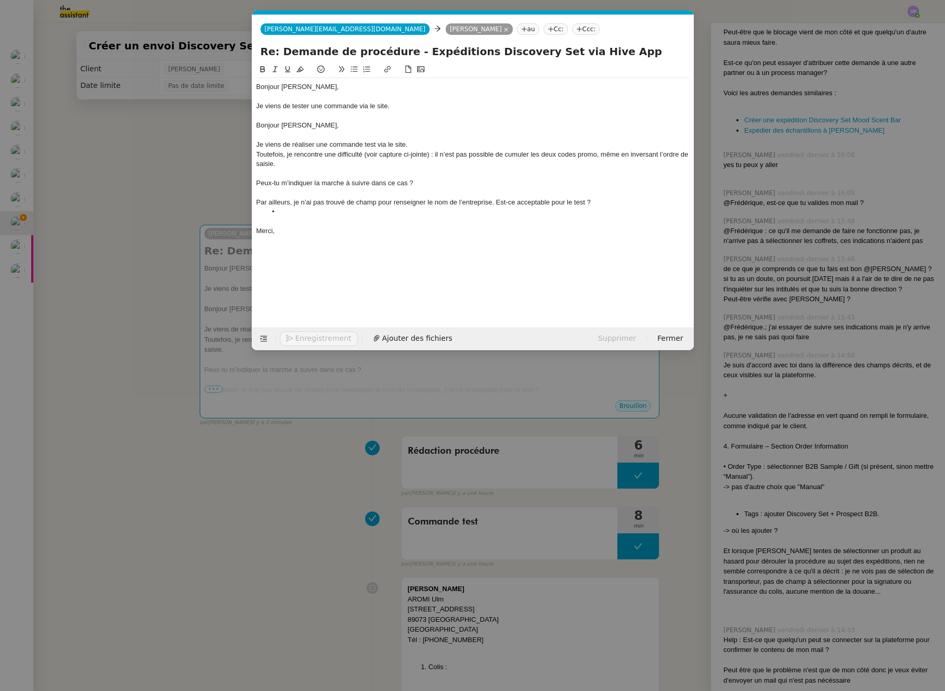
click at [366, 120] on div at bounding box center [472, 115] width 433 height 9
drag, startPoint x: 317, startPoint y: 129, endPoint x: 275, endPoint y: 116, distance: 44.7
click at [275, 116] on div "Bonjour Pierre, Je viens de tester une commande via le site. Bonjour Pierre, Je…" at bounding box center [472, 159] width 433 height 162
click at [275, 116] on div at bounding box center [472, 115] width 433 height 9
drag, startPoint x: 258, startPoint y: 118, endPoint x: 415, endPoint y: 139, distance: 158.6
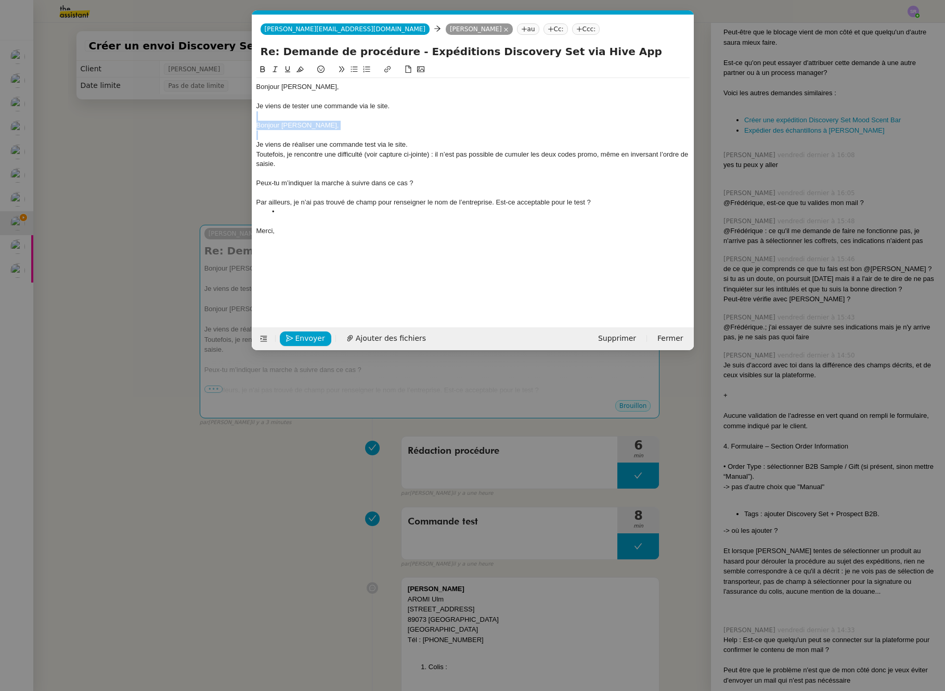
click at [415, 139] on div "Bonjour Pierre, Je viens de tester une commande via le site. Bonjour Pierre, Je…" at bounding box center [472, 159] width 433 height 162
click at [273, 111] on div "Je viens de tester une commande via le site." at bounding box center [472, 105] width 433 height 9
click at [268, 108] on div "Je viens de tester une commande via le site." at bounding box center [472, 105] width 433 height 9
click at [270, 105] on div "Je viens de tester une commande via le site." at bounding box center [472, 105] width 433 height 9
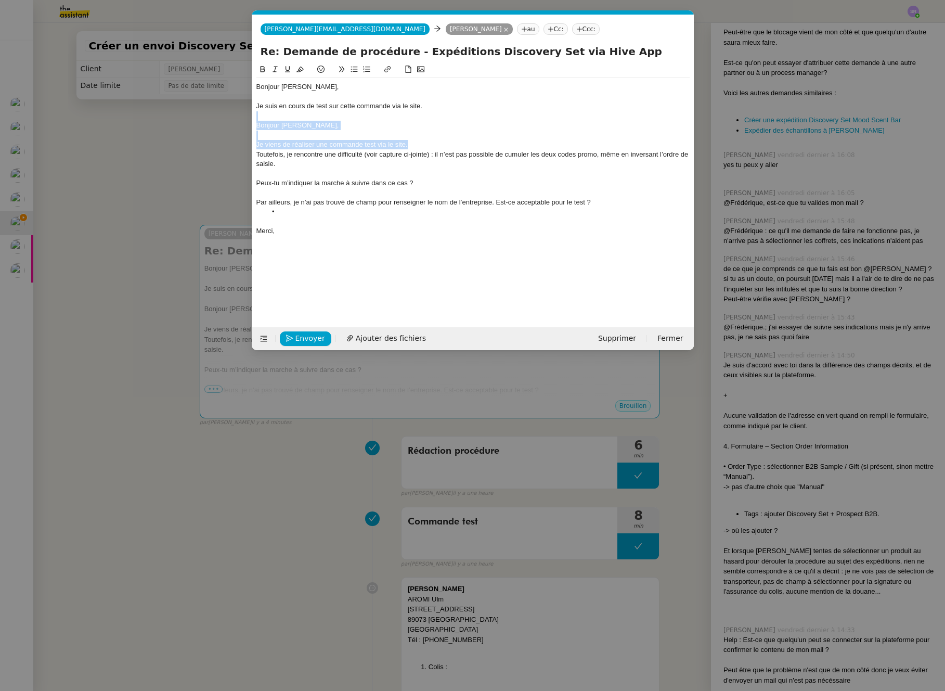
drag, startPoint x: 422, startPoint y: 141, endPoint x: 237, endPoint y: 116, distance: 186.3
click at [237, 116] on nz-modal-container "Service TA - VOYAGE - PROPOSITION GLOBALE A utiliser dans le cadre de propositi…" at bounding box center [472, 345] width 945 height 691
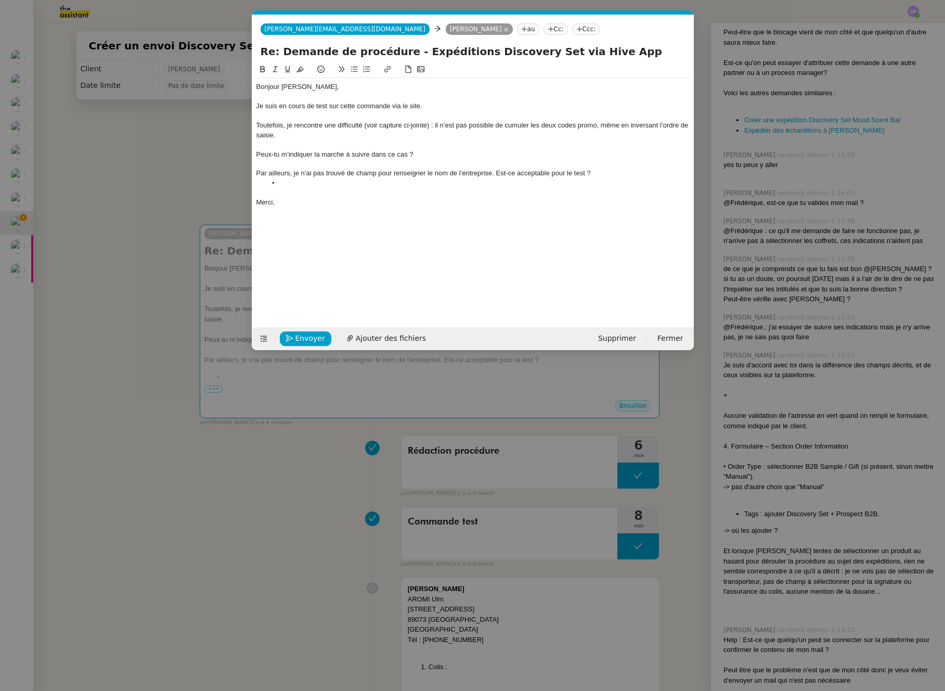
click at [329, 107] on div "Je suis en cours de test sur cette commande via le site." at bounding box center [472, 105] width 433 height 9
drag, startPoint x: 490, startPoint y: 107, endPoint x: 429, endPoint y: 108, distance: 61.4
click at [429, 108] on div "Je suis en cours de test de la commande directement sur cette commande via le s…" at bounding box center [472, 105] width 433 height 9
click at [269, 154] on div "Peux-tu m’indiquer la marche à suivre dans ce cas ?" at bounding box center [472, 154] width 433 height 9
click at [581, 172] on div "Par ailleurs, je n’ai pas trouvé de champ pour renseigner le nom de l’entrepris…" at bounding box center [472, 173] width 433 height 9
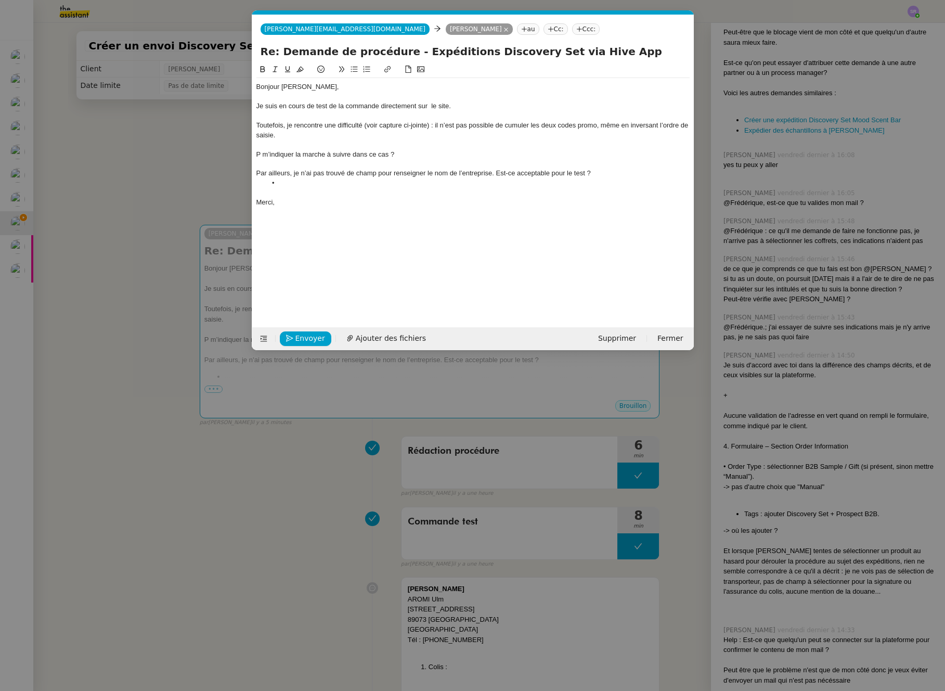
click at [587, 172] on div "Par ailleurs, je n’ai pas trouvé de champ pour renseigner le nom de l’entrepris…" at bounding box center [472, 173] width 433 height 9
drag, startPoint x: 552, startPoint y: 174, endPoint x: 586, endPoint y: 174, distance: 33.3
click at [586, 174] on div "Par ailleurs, je n’ai pas trouvé de champ pour renseigner le nom de l’entrepris…" at bounding box center [472, 173] width 433 height 9
click at [433, 150] on div "P m’indiquer la marche à suivre dans ce cas ?" at bounding box center [472, 154] width 433 height 9
click at [424, 158] on div "P m’indiquer la marche à suivre dans ce cas ?" at bounding box center [472, 154] width 433 height 9
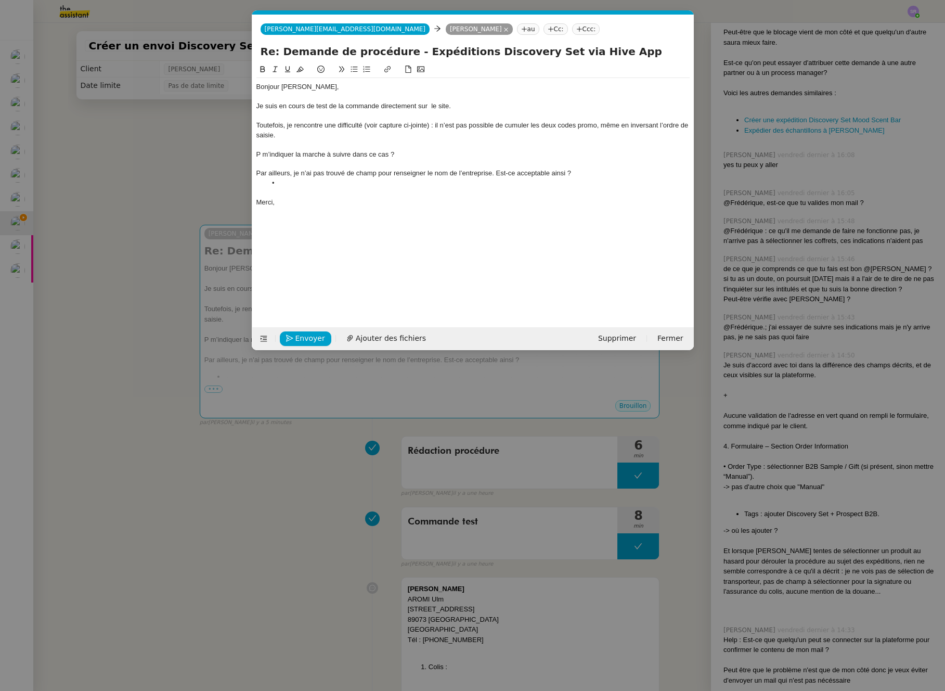
click at [592, 175] on div "Par ailleurs, je n’ai pas trouvé de champ pour renseigner le nom de l’entrepris…" at bounding box center [472, 173] width 433 height 9
drag, startPoint x: 481, startPoint y: 184, endPoint x: 228, endPoint y: 145, distance: 255.7
click at [228, 145] on nz-modal-container "Service TA - VOYAGE - PROPOSITION GLOBALE A utiliser dans le cadre de propositi…" at bounding box center [472, 345] width 945 height 691
click at [280, 150] on div "P m’indiquer la marche à suivre dans ce cas ?" at bounding box center [472, 154] width 433 height 9
click at [404, 156] on div "P m’indiquer la marche à suivre dans ce cas ?" at bounding box center [472, 154] width 433 height 9
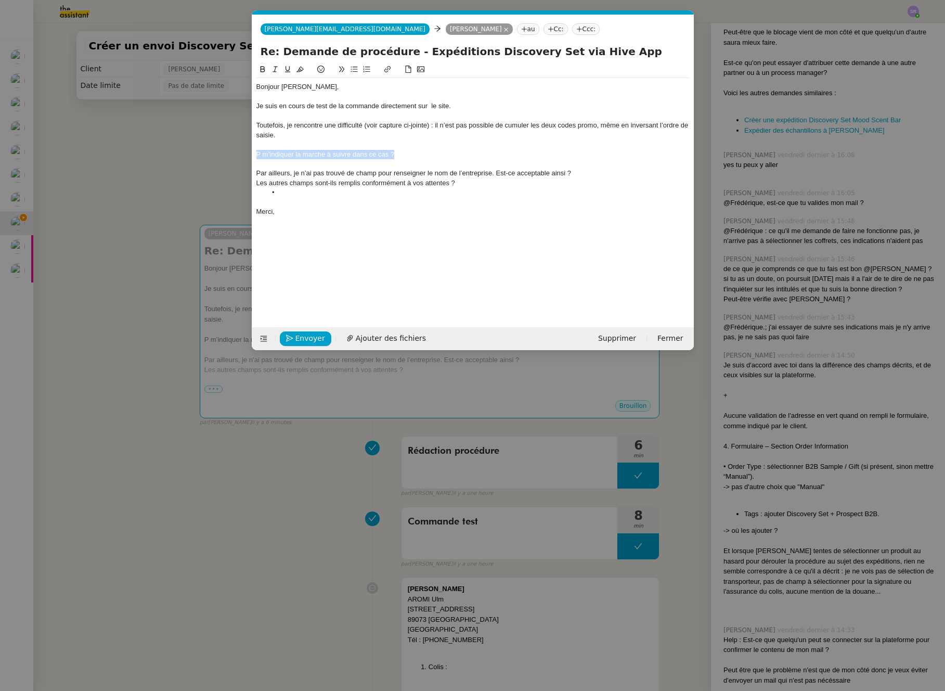
drag, startPoint x: 413, startPoint y: 155, endPoint x: 245, endPoint y: 157, distance: 168.5
click at [245, 157] on nz-modal-container "Service TA - VOYAGE - PROPOSITION GLOBALE A utiliser dans le cadre de propositi…" at bounding box center [472, 345] width 945 height 691
click at [439, 157] on div "Pourriez-vous m’indiquer la procédure à appliquer dans ce cas ?" at bounding box center [472, 154] width 433 height 9
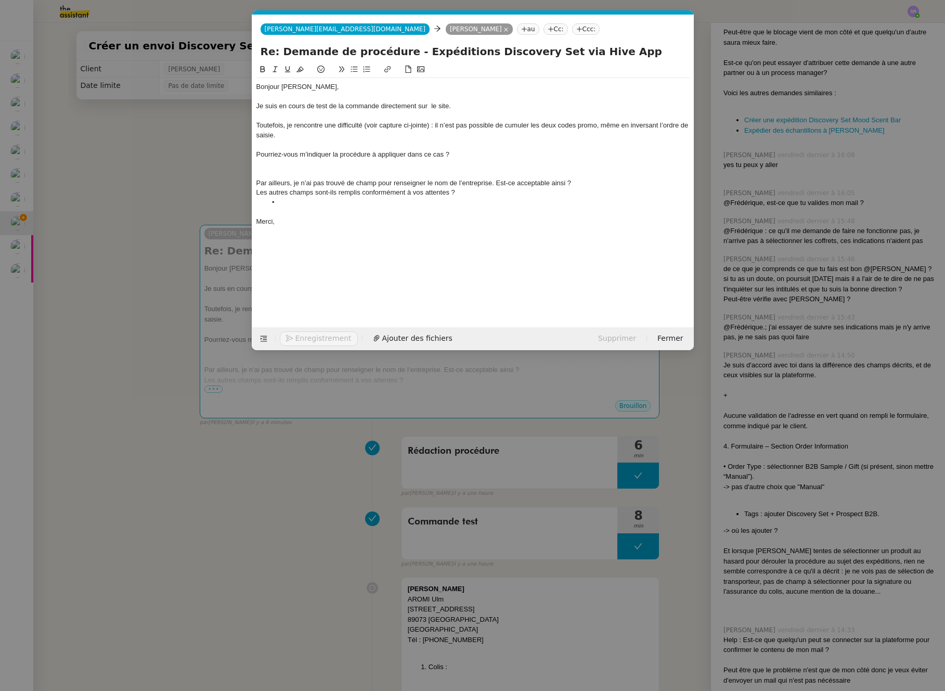
click at [296, 169] on div at bounding box center [472, 173] width 433 height 9
click at [351, 151] on div "Pourriez-vous m’indiquer la procédure à appliquer dans ce cas ?" at bounding box center [472, 154] width 433 height 9
click at [368, 156] on div "Pourriez-vous m’indiquer la procédure à appliquer dans ce cas ?" at bounding box center [472, 154] width 433 height 9
click at [369, 154] on div "Pourriez-vous m’indiquer la procédure à appliquer dans ce cas ?" at bounding box center [472, 154] width 433 height 9
click at [325, 174] on div at bounding box center [472, 173] width 433 height 9
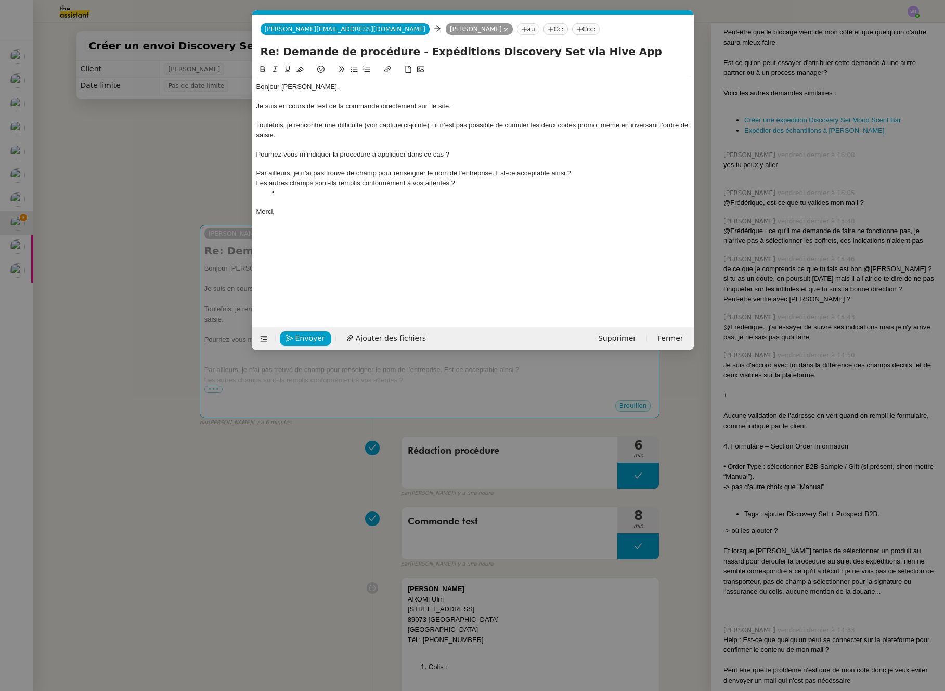
click at [316, 191] on li at bounding box center [477, 192] width 423 height 9
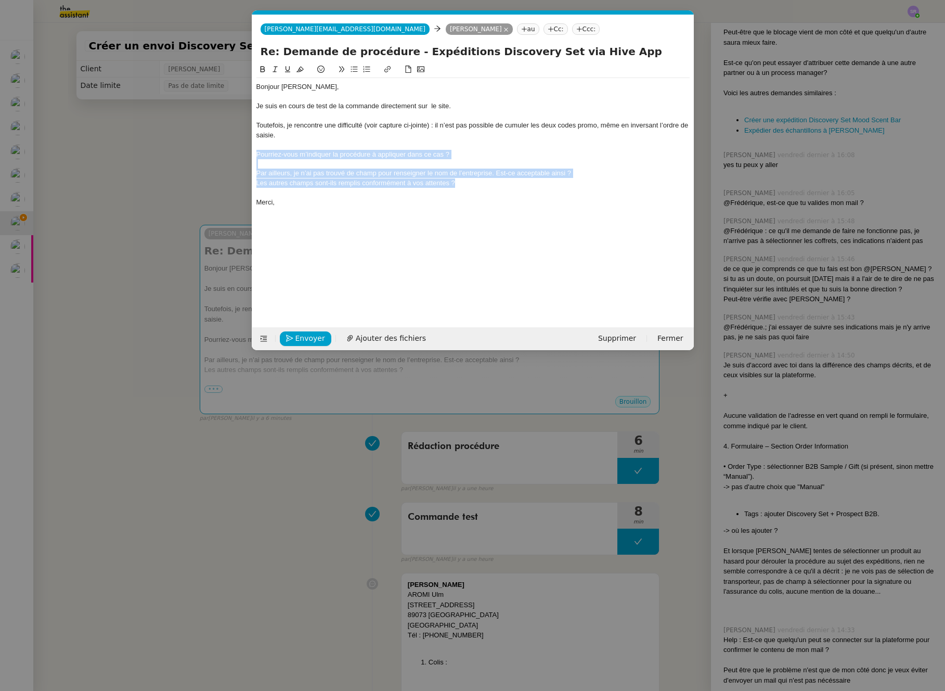
drag, startPoint x: 465, startPoint y: 185, endPoint x: 250, endPoint y: 150, distance: 218.0
click at [250, 150] on nz-modal-container "Service TA - VOYAGE - PROPOSITION GLOBALE A utiliser dans le cadre de propositi…" at bounding box center [472, 345] width 945 height 691
click at [354, 71] on icon at bounding box center [354, 69] width 7 height 7
click at [387, 162] on li at bounding box center [477, 163] width 423 height 9
click at [350, 145] on div at bounding box center [472, 144] width 433 height 9
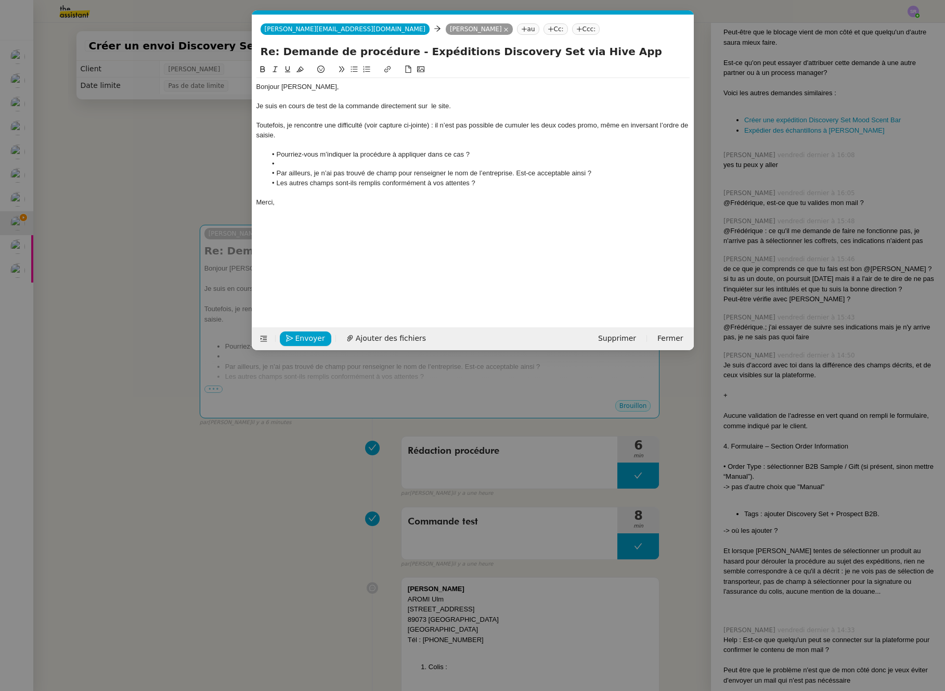
click at [292, 166] on li at bounding box center [477, 163] width 423 height 9
drag, startPoint x: 426, startPoint y: 156, endPoint x: 425, endPoint y: 175, distance: 19.3
click at [277, 159] on li "Pourriez-vous m’indiquer la procédure à appliquer dans ce cas ?" at bounding box center [477, 154] width 423 height 9
click at [381, 339] on span "Ajouter des fichiers" at bounding box center [391, 338] width 70 height 12
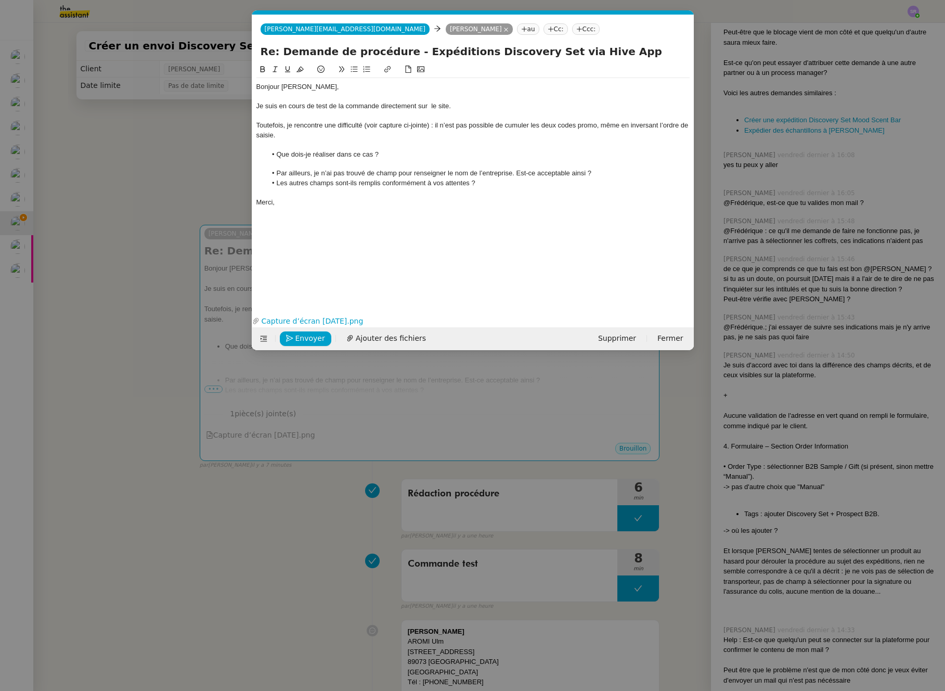
click at [502, 182] on li "Les autres champs sont-ils remplis conformément à vos attentes ?" at bounding box center [477, 182] width 423 height 9
click at [432, 105] on div "Je suis en cours de test de la commande directement sur le site." at bounding box center [472, 105] width 433 height 9
click at [427, 108] on div "Je suis en cours de test de la commande directement sur le site." at bounding box center [472, 105] width 433 height 9
click at [269, 126] on div "Toutefois, je rencontre une difficulté (voir capture ci-jointe) : il n’est pas …" at bounding box center [472, 130] width 433 height 19
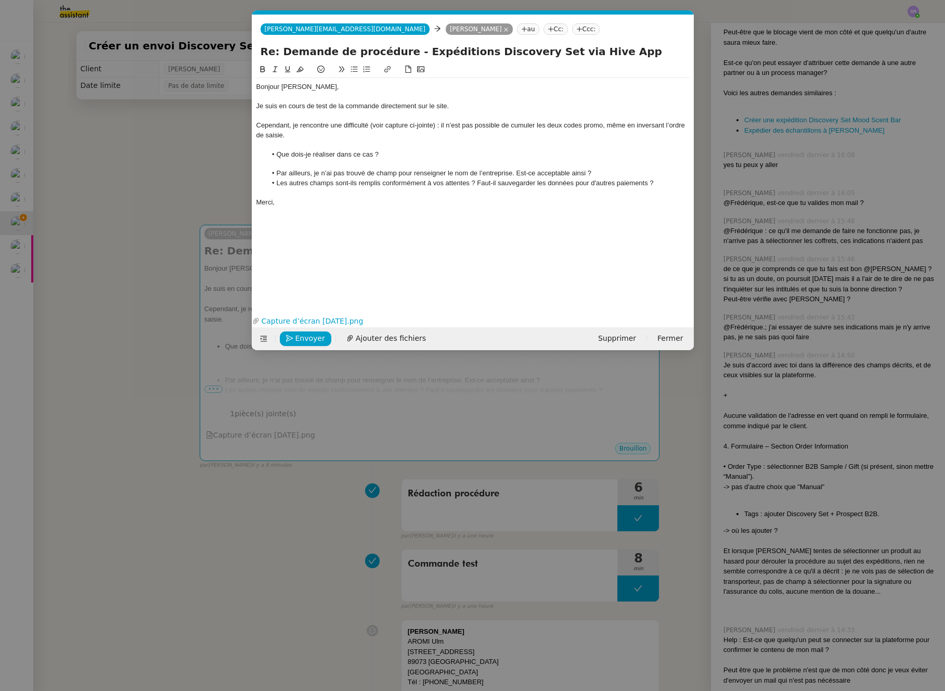
click at [602, 126] on div "Cependant, je rencontre une difficulté (voir capture ci-jointe) : il n’est pas …" at bounding box center [472, 130] width 433 height 19
click at [315, 335] on span "Envoyer" at bounding box center [310, 338] width 30 height 12
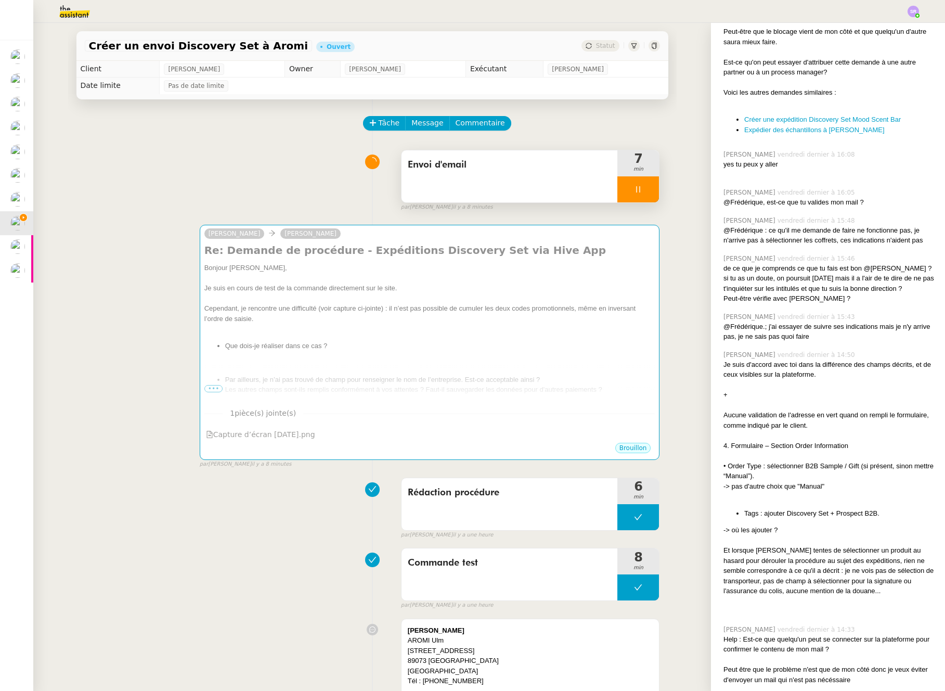
scroll to position [1002, 0]
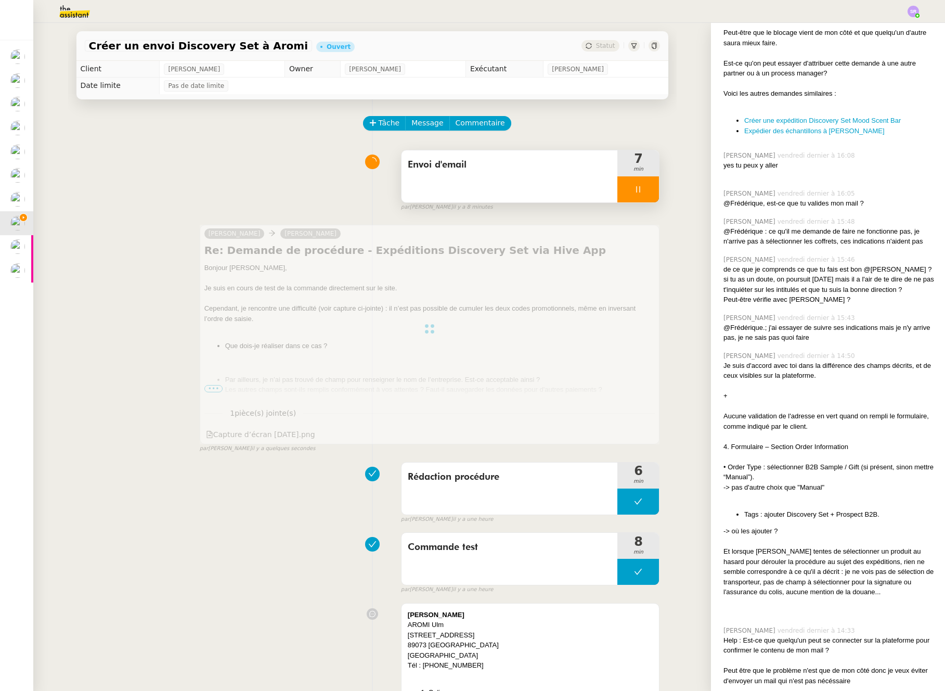
click at [617, 183] on div at bounding box center [638, 189] width 42 height 26
click at [644, 187] on icon at bounding box center [648, 189] width 8 height 8
click at [275, 166] on div "Envoi d'email 7 min false par Stéphanie R. il y a 8 minutes" at bounding box center [372, 178] width 575 height 67
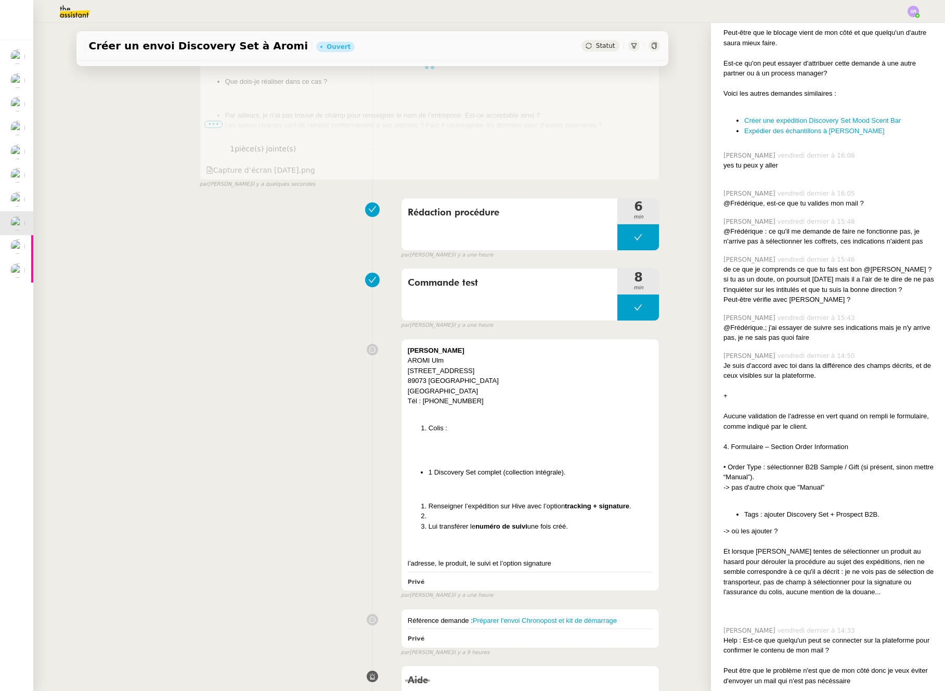
scroll to position [0, 0]
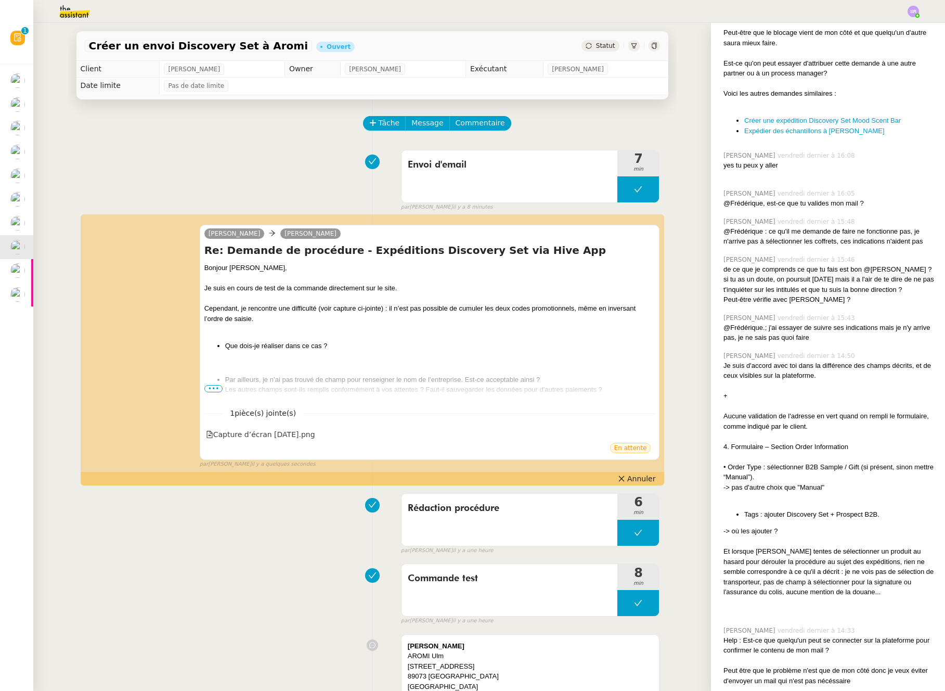
click at [587, 47] on div "Statut" at bounding box center [599, 45] width 37 height 11
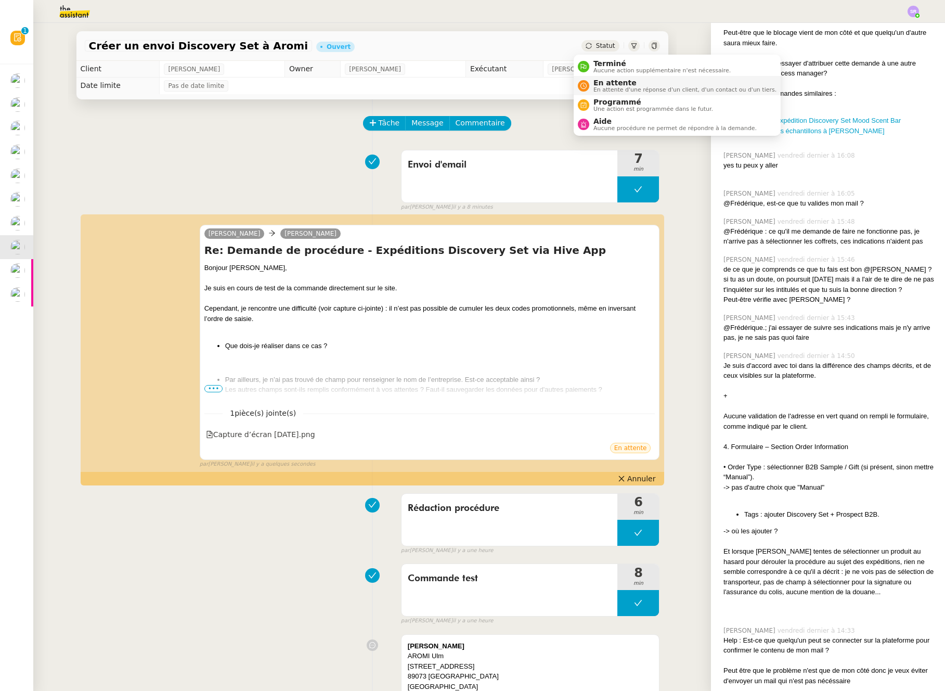
click at [604, 88] on span "En attente d'une réponse d'un client, d'un contact ou d'un tiers." at bounding box center [684, 90] width 183 height 6
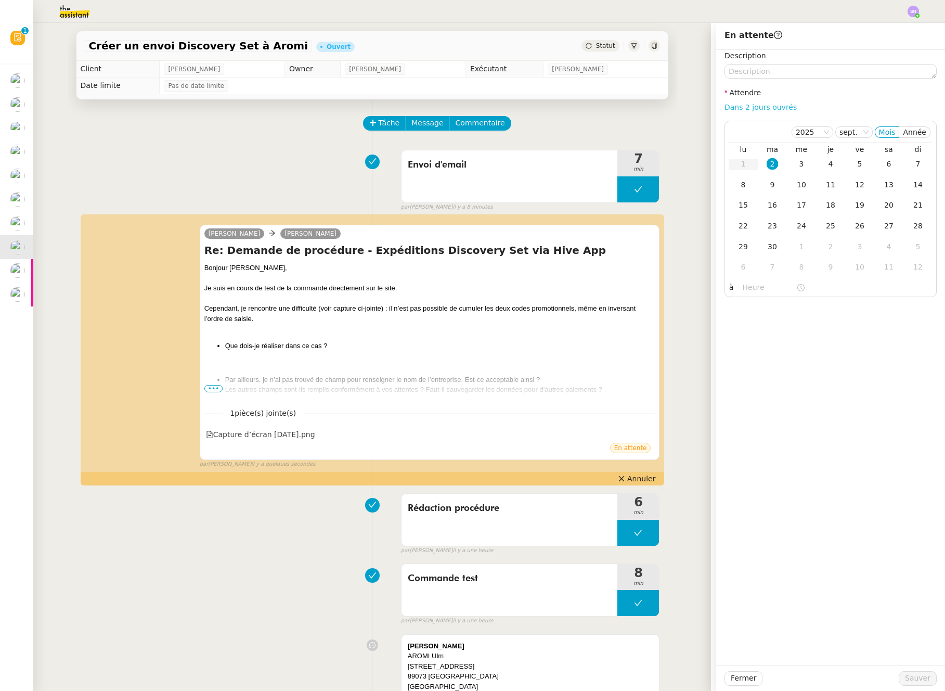
click at [760, 104] on link "Dans 2 jours ouvrés" at bounding box center [760, 107] width 72 height 8
type input "07:00"
click at [915, 681] on span "Sauver" at bounding box center [917, 678] width 25 height 12
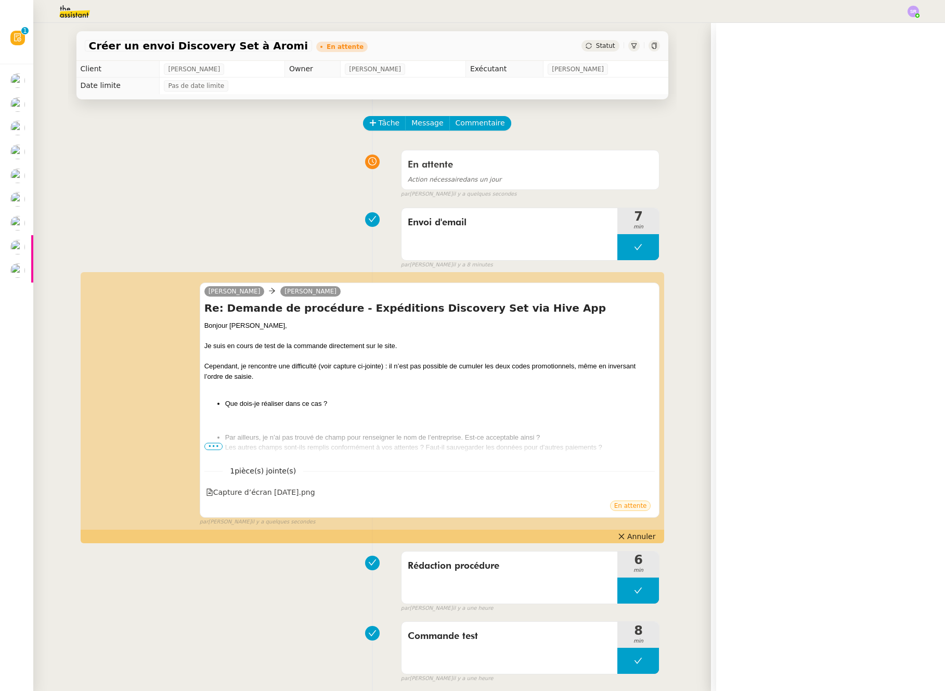
click at [85, 136] on div "Tâche Message Commentaire" at bounding box center [372, 128] width 575 height 25
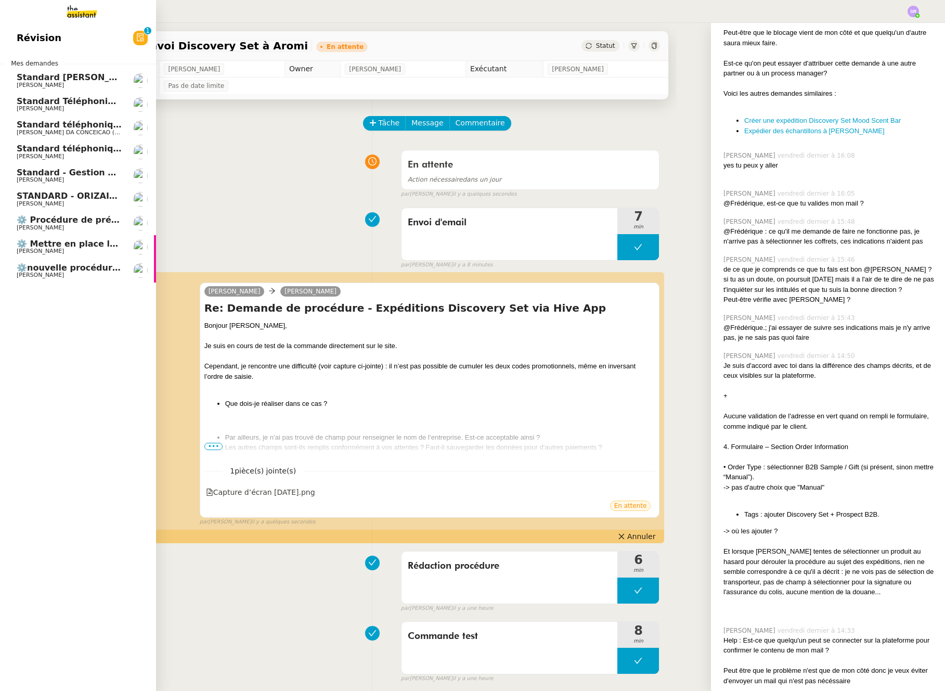
click at [76, 264] on span "⚙️nouvelle procédure d'onboarding" at bounding box center [100, 268] width 166 height 10
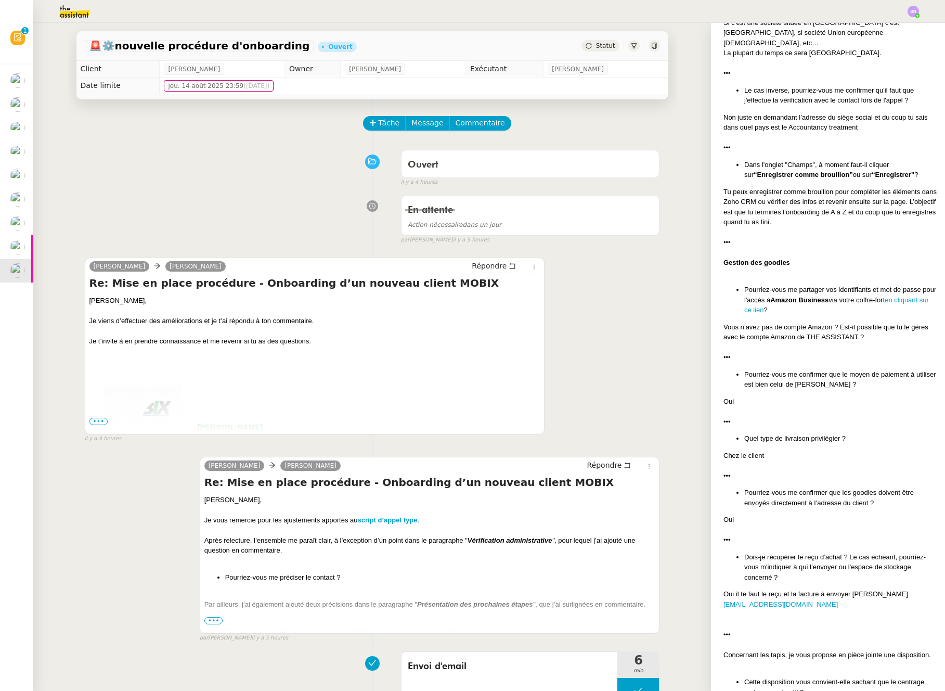
scroll to position [1057, 0]
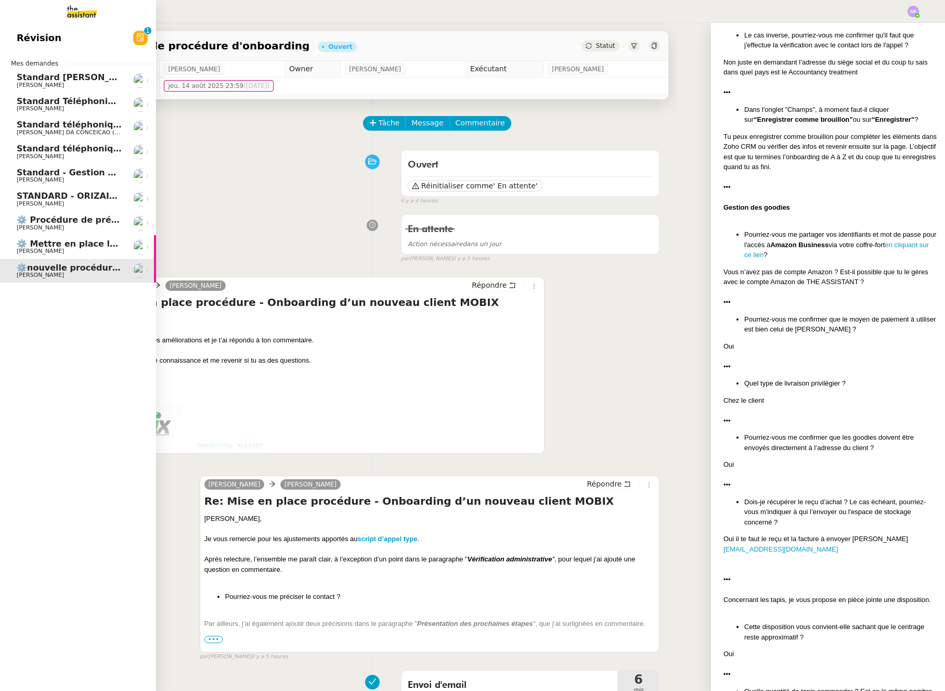
drag, startPoint x: 77, startPoint y: 40, endPoint x: 112, endPoint y: 41, distance: 34.3
click at [77, 40] on link "Révision 0 1 2 3 4 5 6 7 8 9" at bounding box center [78, 38] width 156 height 24
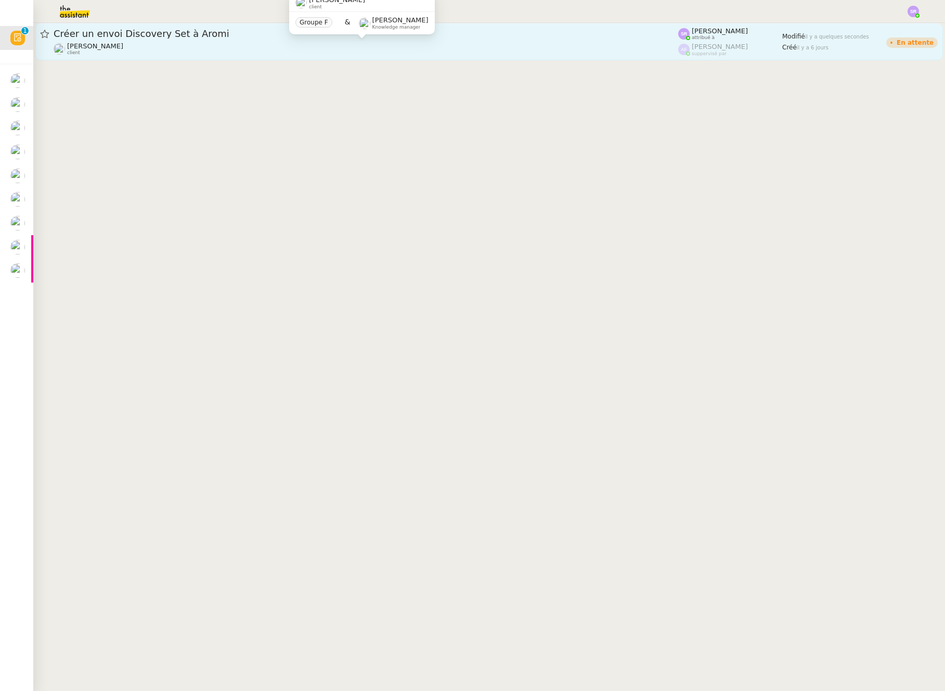
click at [417, 40] on div "Pierre Mergui client Groupe F & Romane Vachon Knowledge manager" at bounding box center [362, 17] width 146 height 49
click at [513, 49] on div "Pierre Mergui client" at bounding box center [366, 49] width 625 height 14
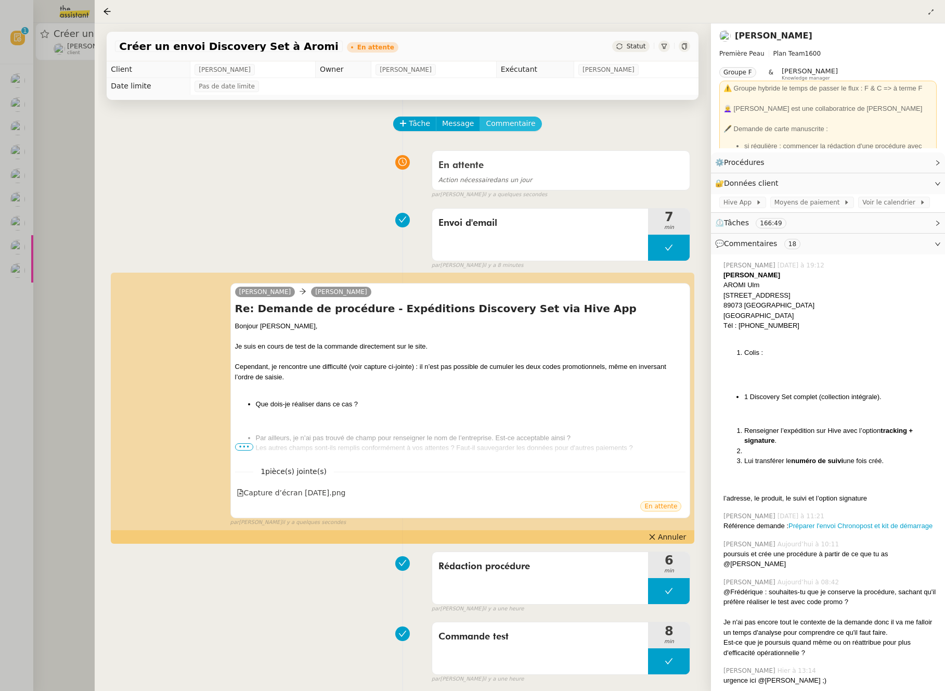
click at [521, 129] on button "Commentaire" at bounding box center [511, 123] width 62 height 15
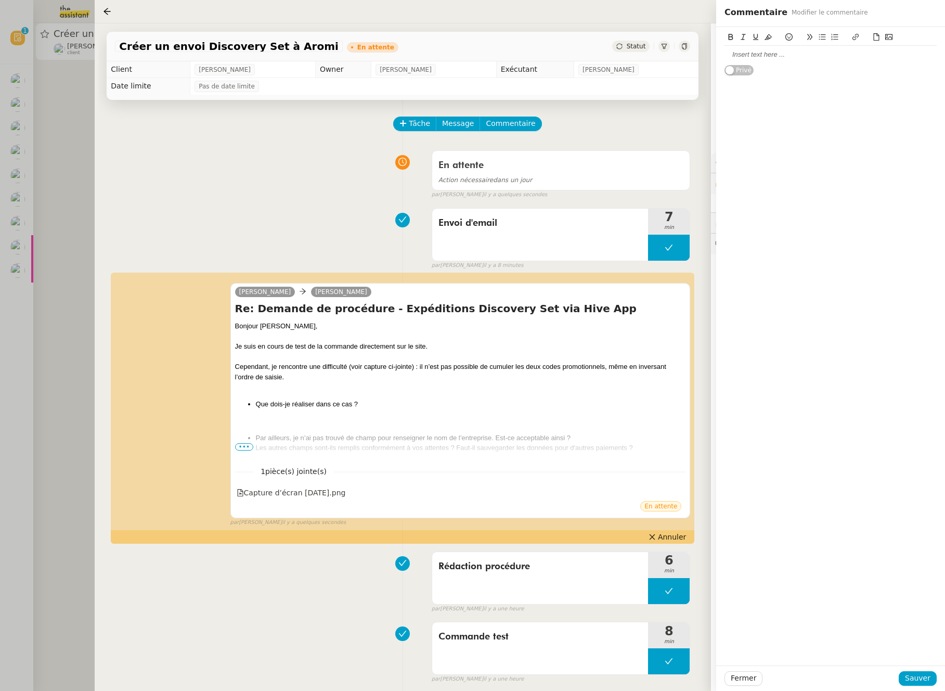
click at [794, 59] on div at bounding box center [830, 54] width 212 height 9
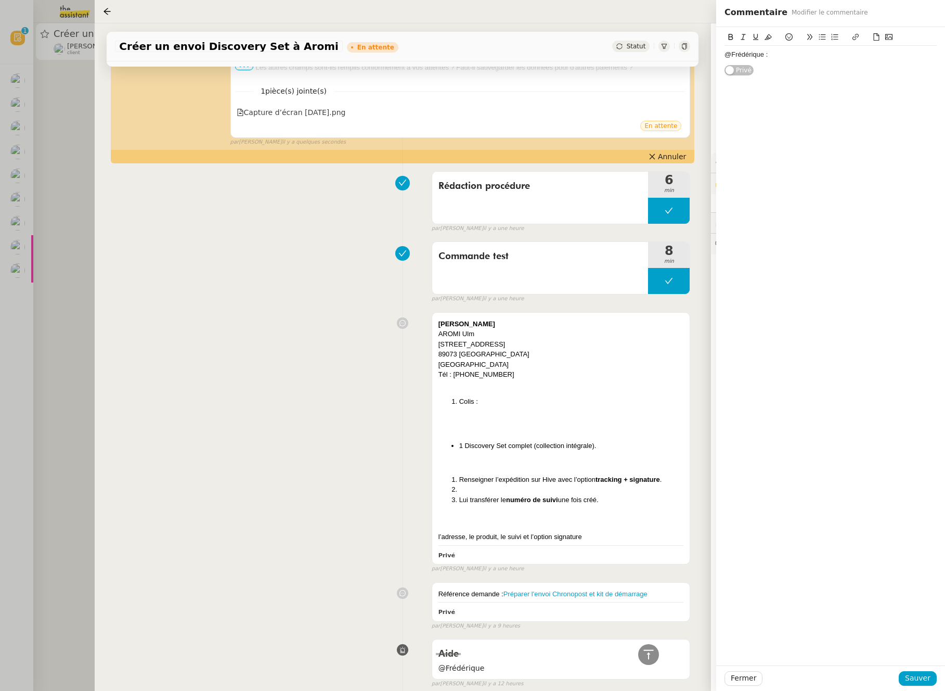
scroll to position [637, 0]
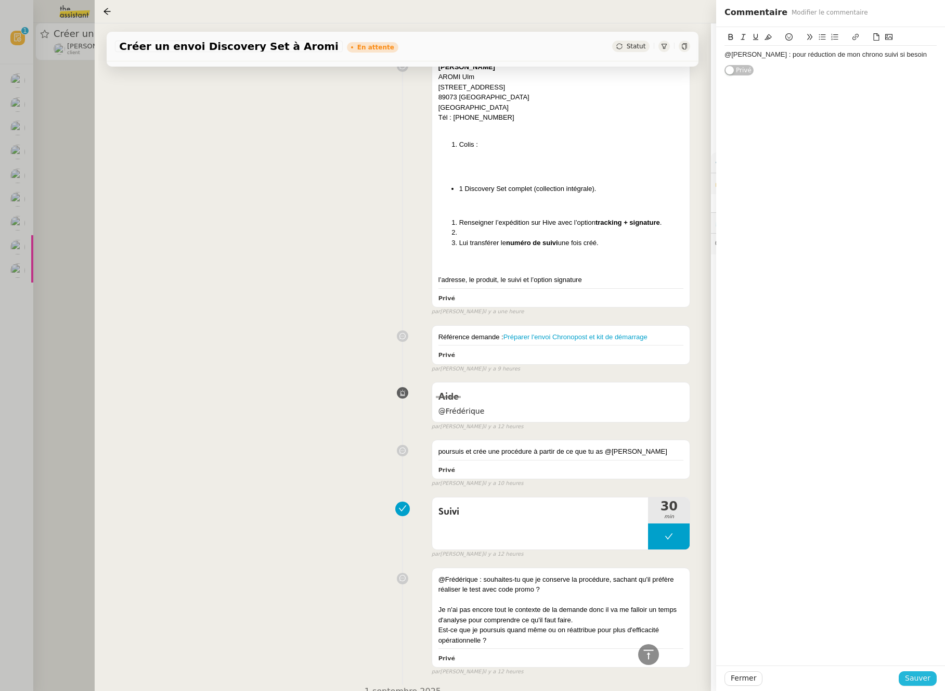
click at [908, 678] on span "Sauver" at bounding box center [917, 678] width 25 height 12
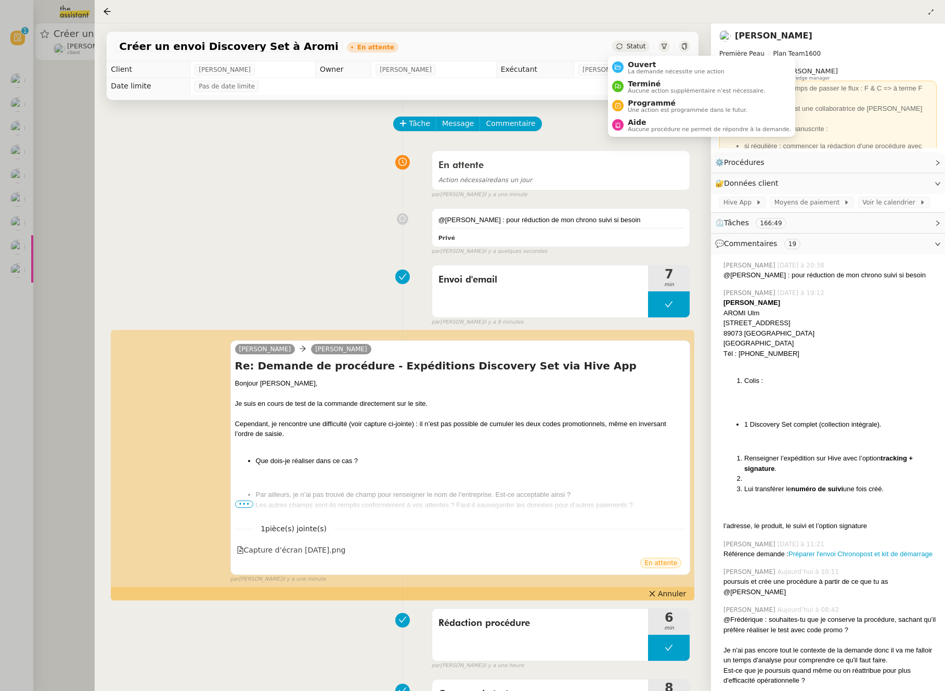
click at [633, 47] on span "Statut" at bounding box center [636, 46] width 19 height 7
click at [661, 122] on span "Aide" at bounding box center [709, 122] width 163 height 8
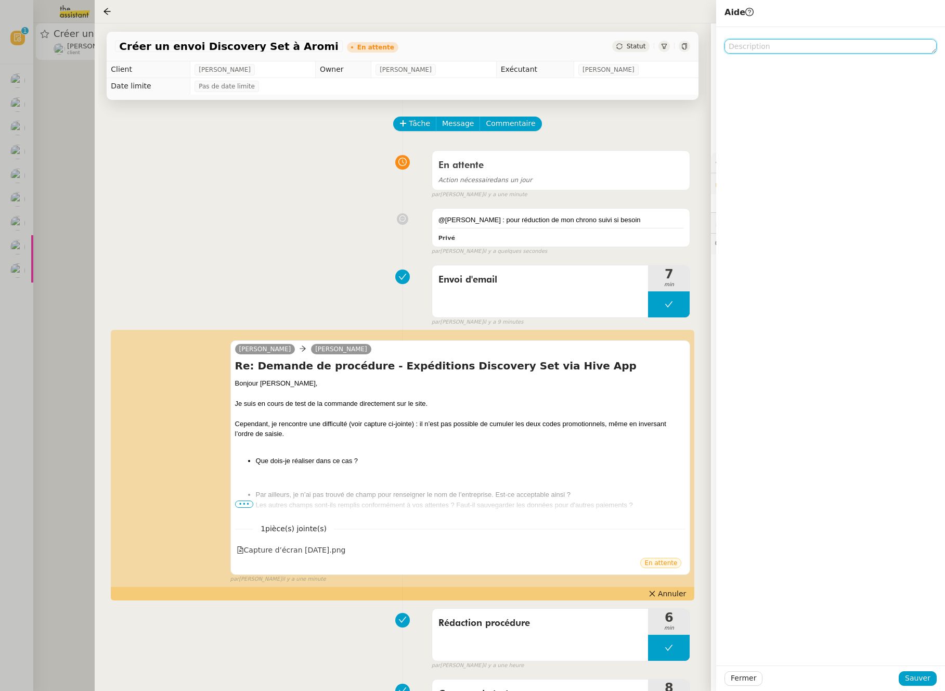
click at [759, 49] on textarea at bounding box center [830, 46] width 212 height 15
type textarea "@Frédérique"
click at [914, 678] on span "Sauver" at bounding box center [917, 678] width 25 height 12
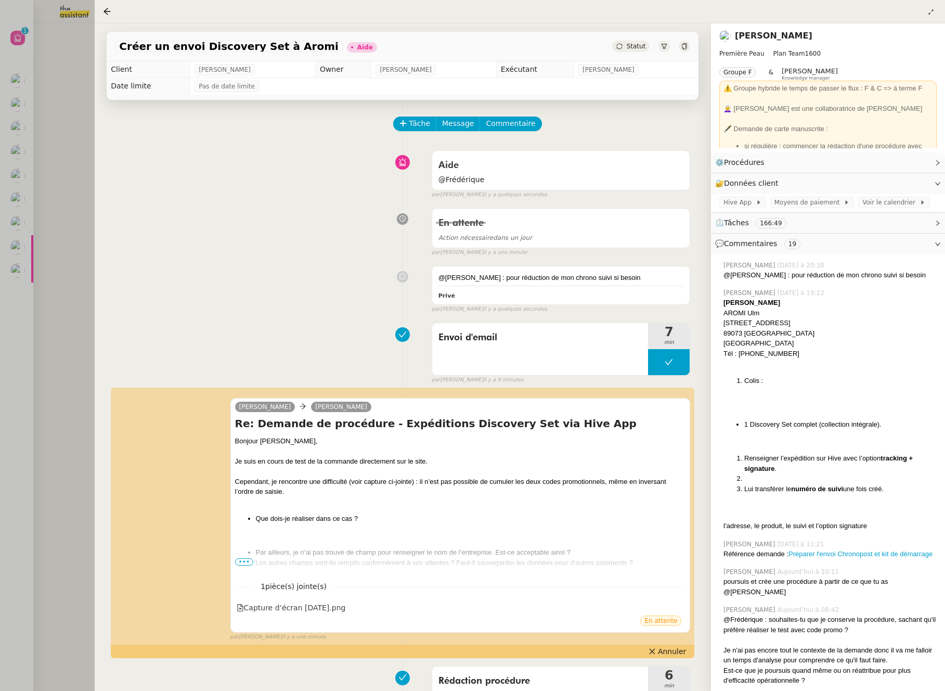
click at [53, 248] on div at bounding box center [472, 345] width 945 height 691
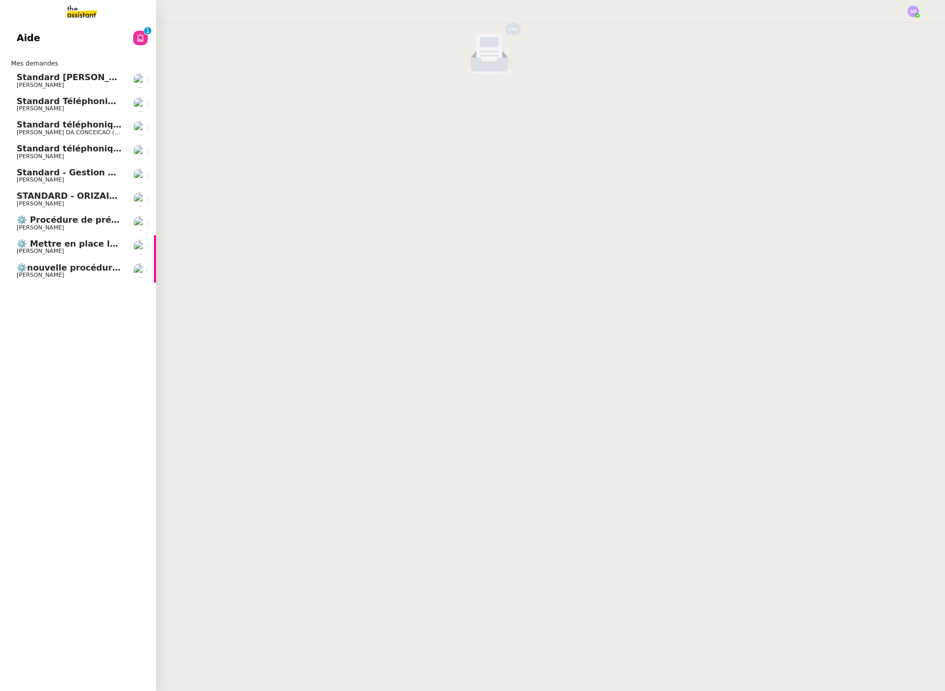
click at [29, 269] on span "⚙️nouvelle procédure d'onboarding" at bounding box center [100, 268] width 166 height 10
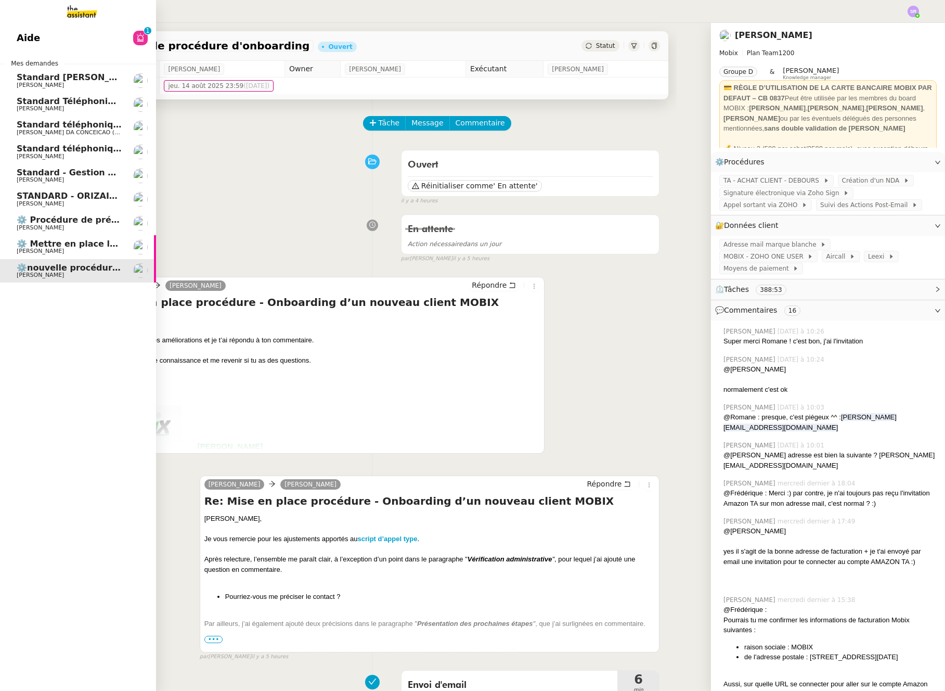
click at [38, 252] on span "[PERSON_NAME]" at bounding box center [40, 251] width 47 height 7
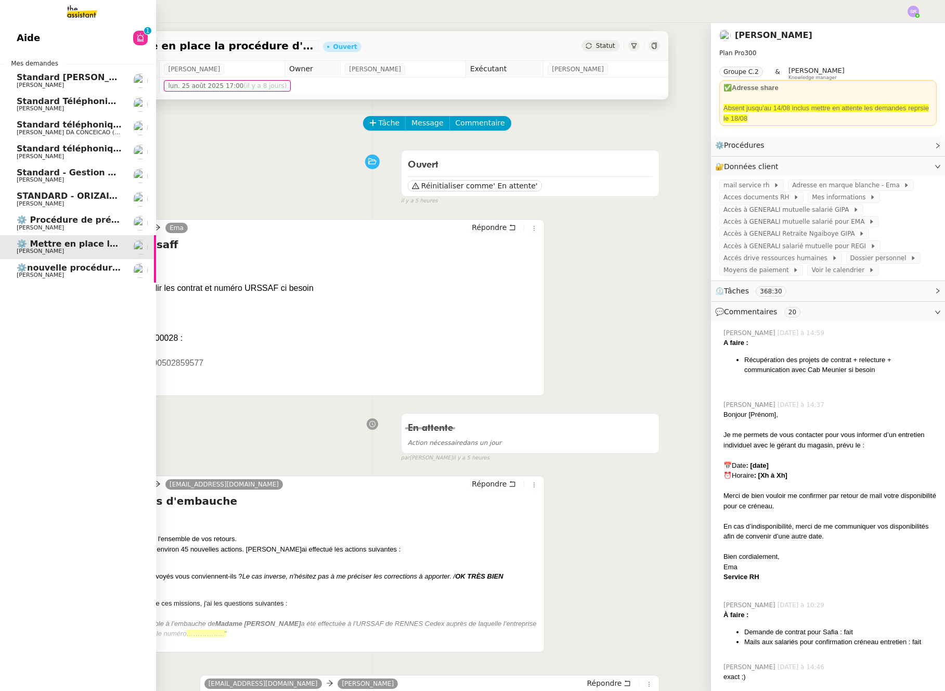
click at [66, 272] on span "[PERSON_NAME]" at bounding box center [69, 275] width 105 height 6
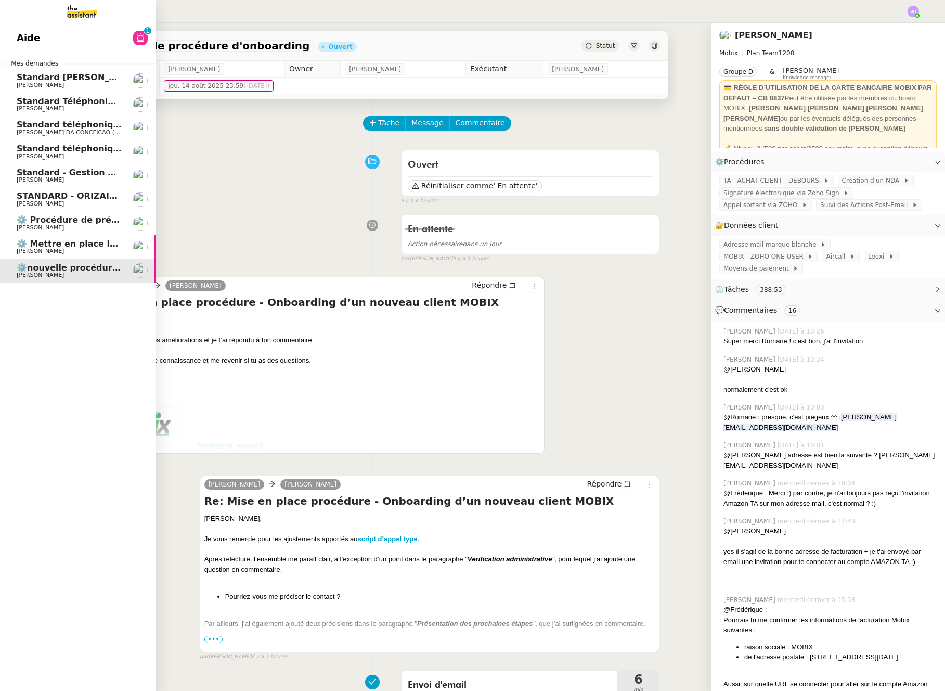
click at [28, 35] on link "Aide 0 1 2 3 4 5 6 7 8 9" at bounding box center [78, 38] width 156 height 24
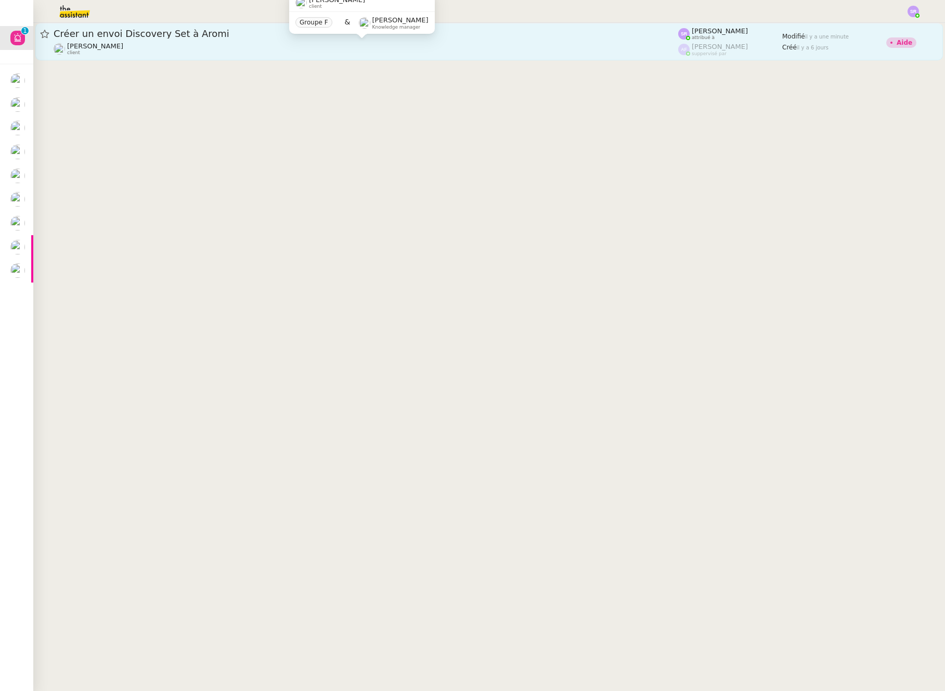
click at [361, 51] on div "Pierre Mergui client" at bounding box center [366, 49] width 625 height 14
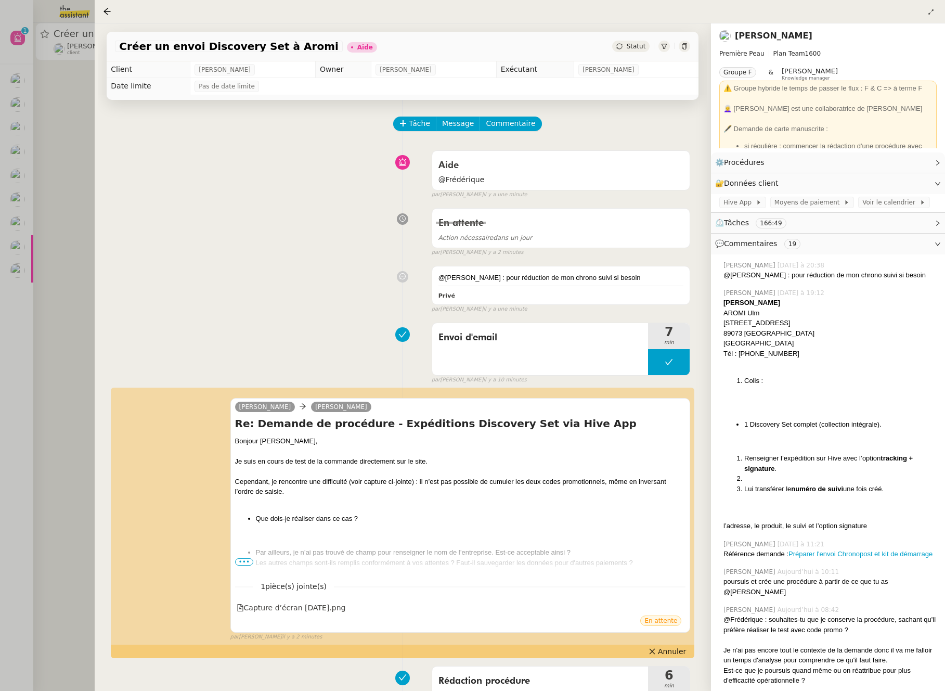
click at [67, 259] on div at bounding box center [472, 345] width 945 height 691
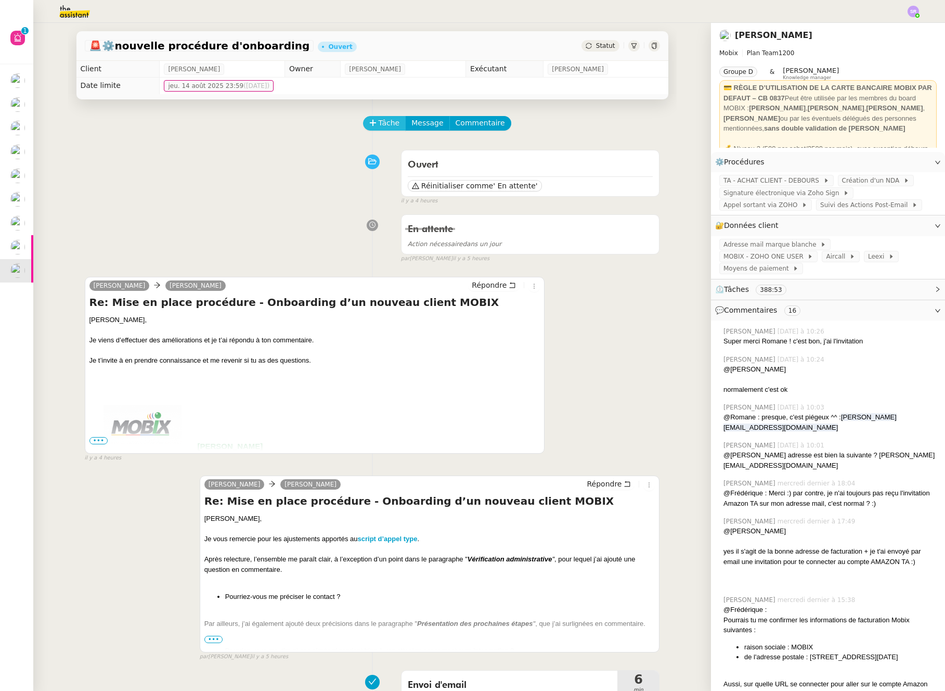
click at [379, 122] on span "Tâche" at bounding box center [389, 123] width 21 height 12
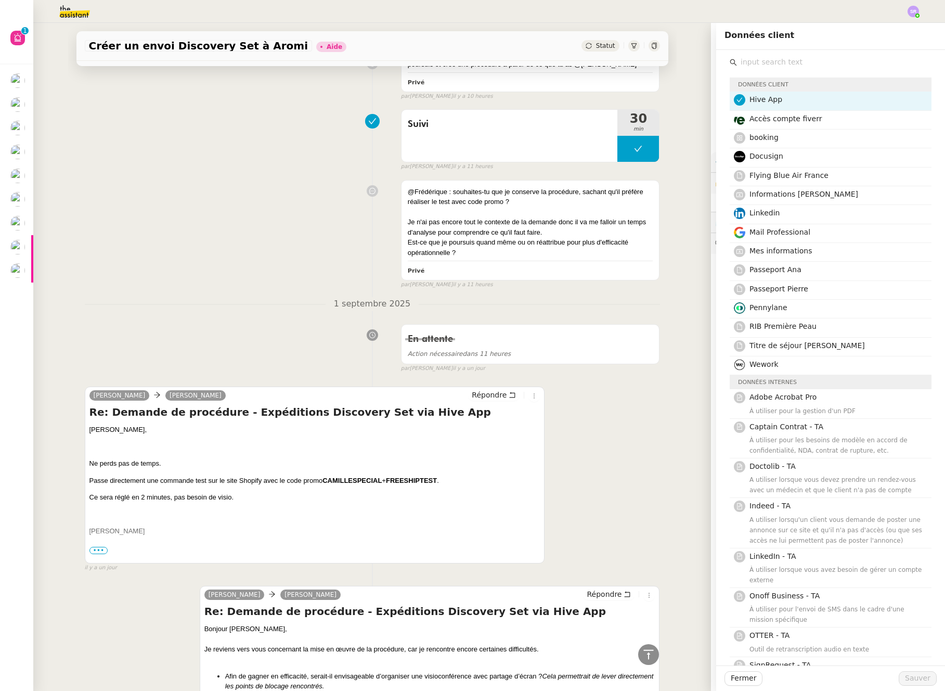
scroll to position [1253, 0]
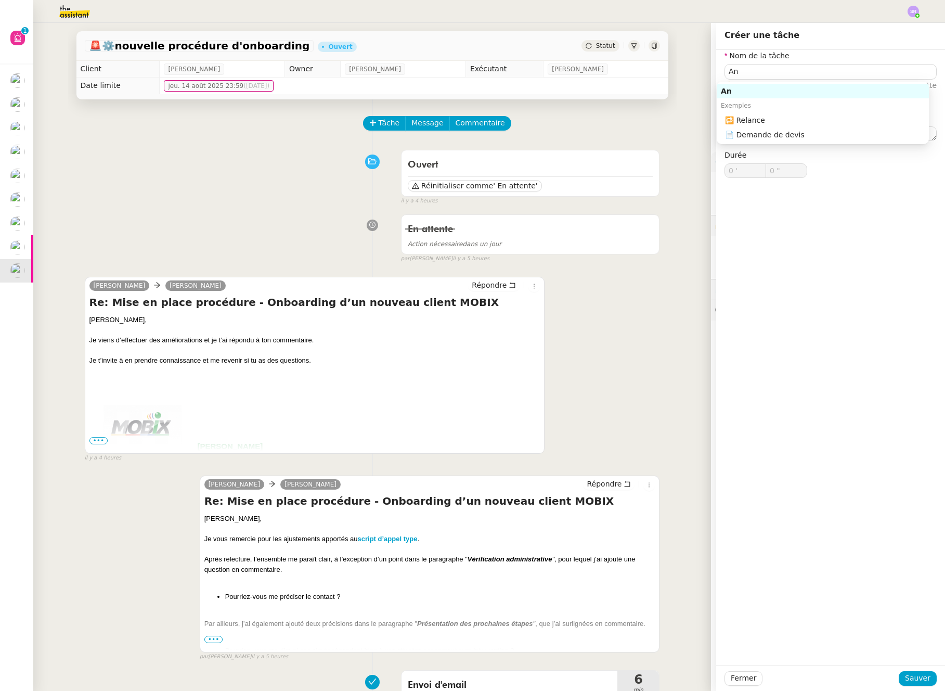
type input "A"
click at [874, 94] on div "Relecture procédure" at bounding box center [823, 90] width 204 height 9
type input "Relecture procédure"
click at [921, 682] on span "Sauver" at bounding box center [917, 678] width 25 height 12
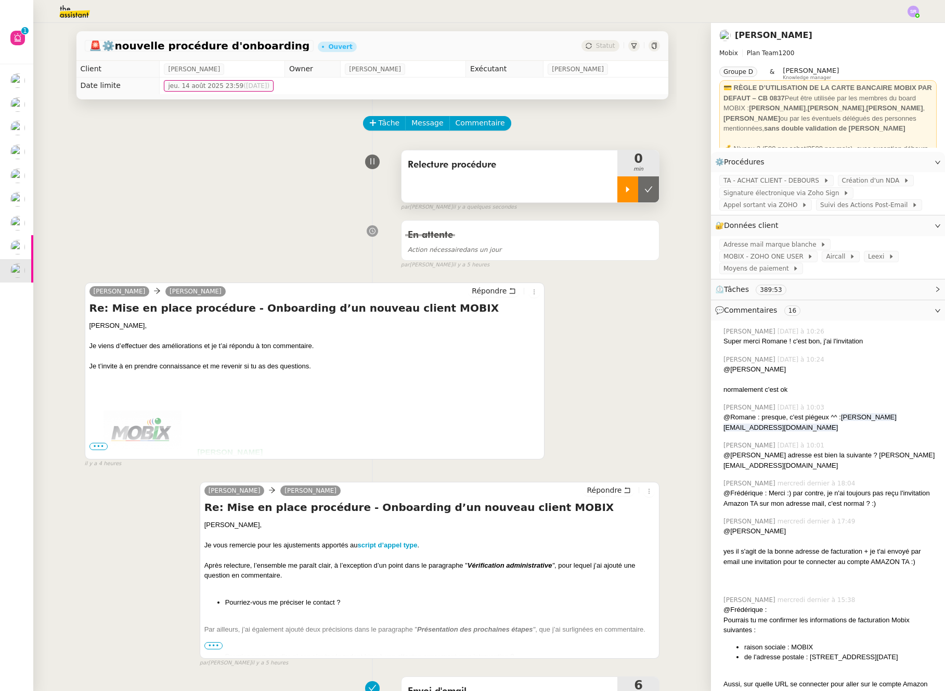
click at [617, 186] on div at bounding box center [627, 189] width 21 height 26
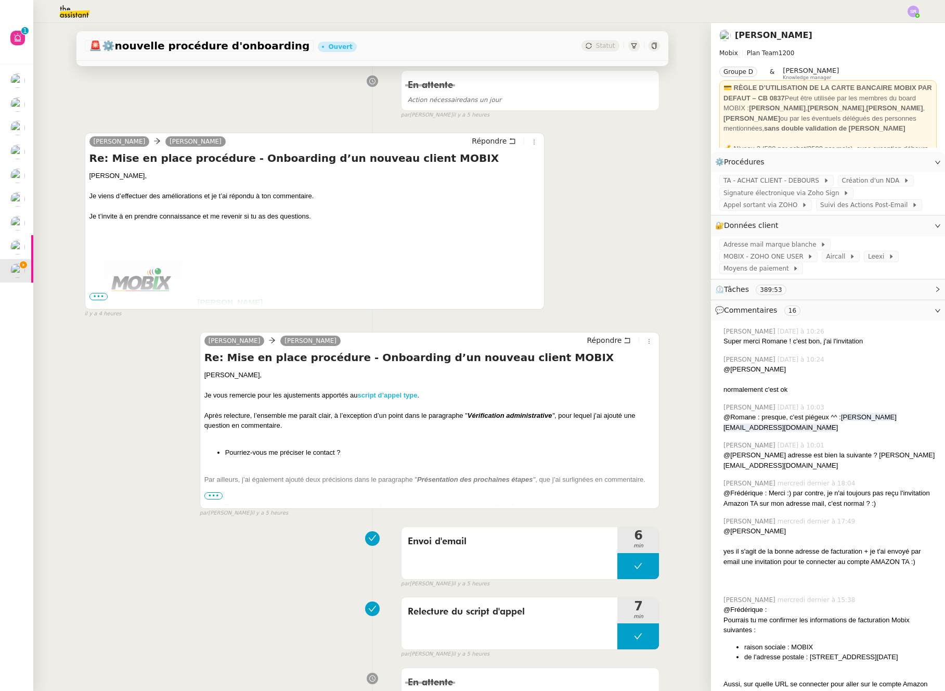
click at [399, 396] on strong "script d’appel type" at bounding box center [388, 395] width 60 height 8
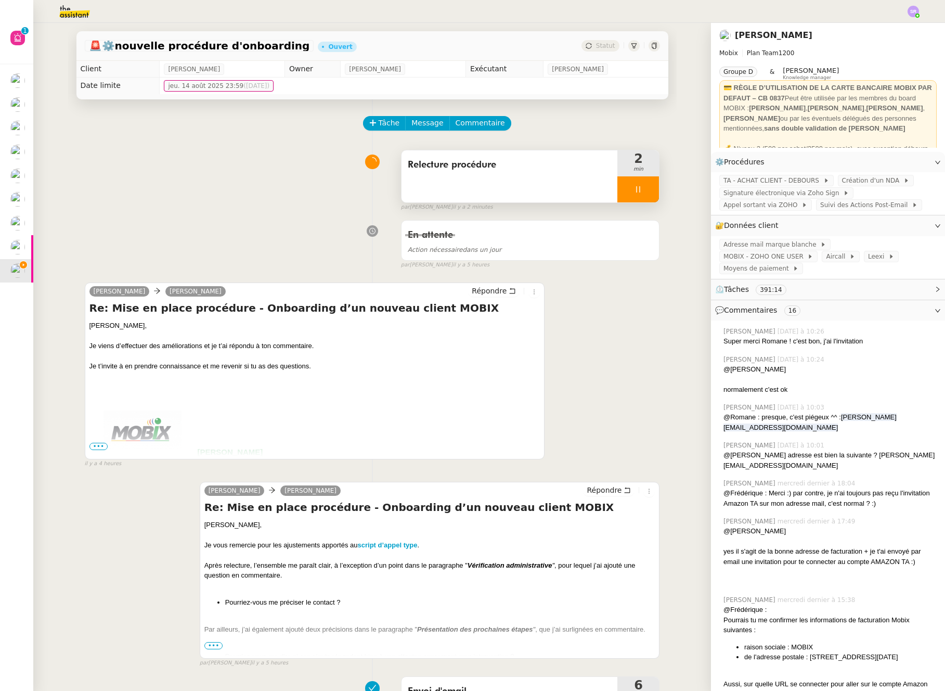
click at [531, 183] on div "Relecture procédure" at bounding box center [509, 176] width 216 height 52
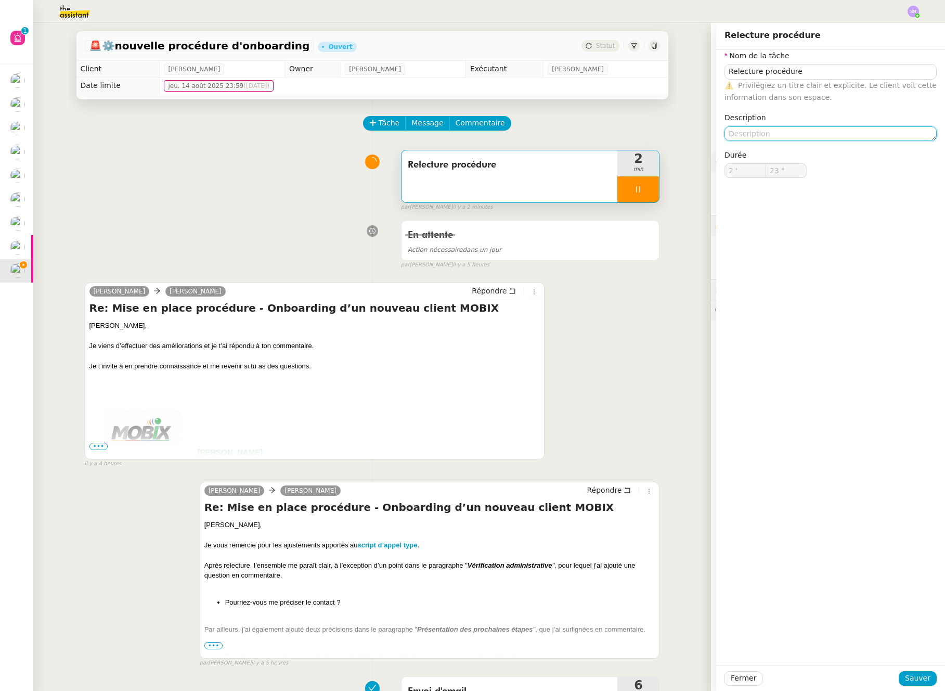
click at [804, 139] on textarea at bounding box center [830, 133] width 212 height 15
click at [810, 132] on textarea at bounding box center [830, 133] width 212 height 15
type input "25 ""
type textarea "+conne"
type input "26 ""
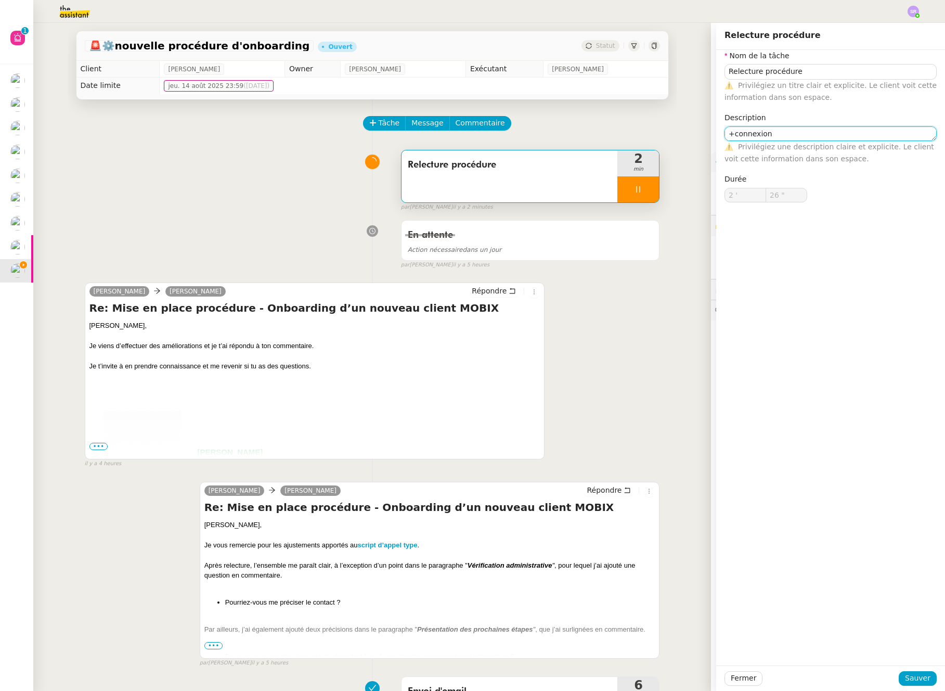
type textarea "+connexion"
type input "27 ""
type textarea "+connexion ZOho"
type input "30 ""
click at [770, 133] on textarea "+connexion ZOho" at bounding box center [830, 133] width 212 height 15
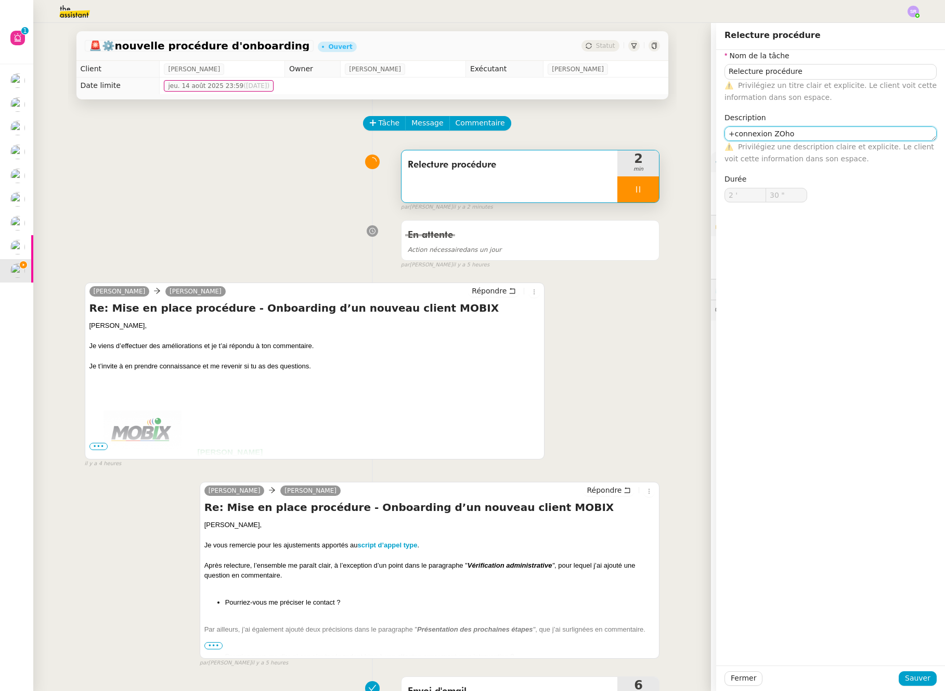
type textarea "+connexion Zho"
type input "31 ""
type textarea "+connexion Zoho"
type input "32 ""
type textarea "+connexion Zoho"
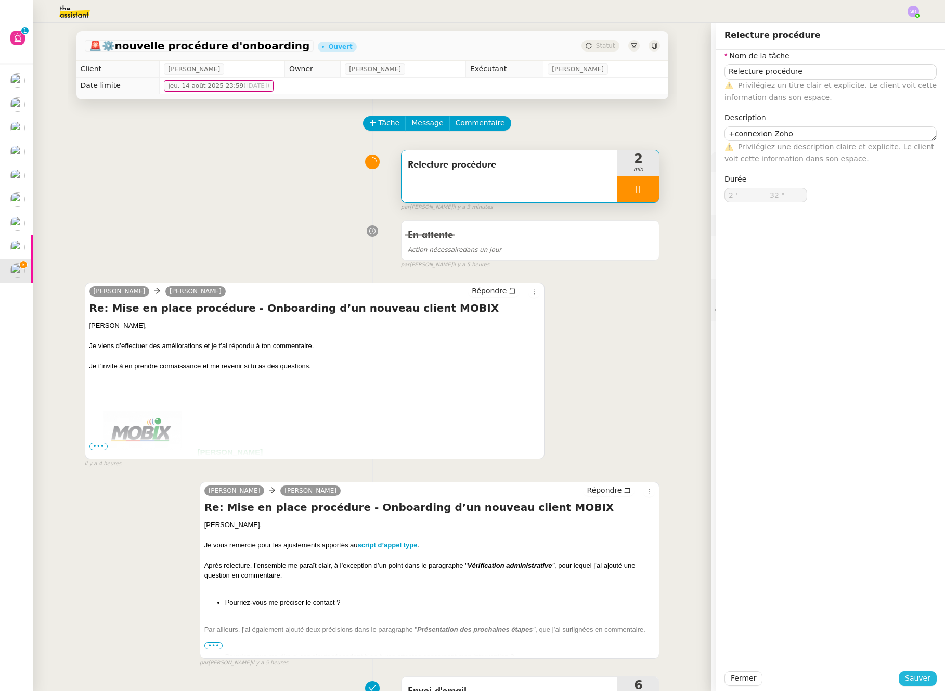
click at [914, 682] on span "Sauver" at bounding box center [917, 678] width 25 height 12
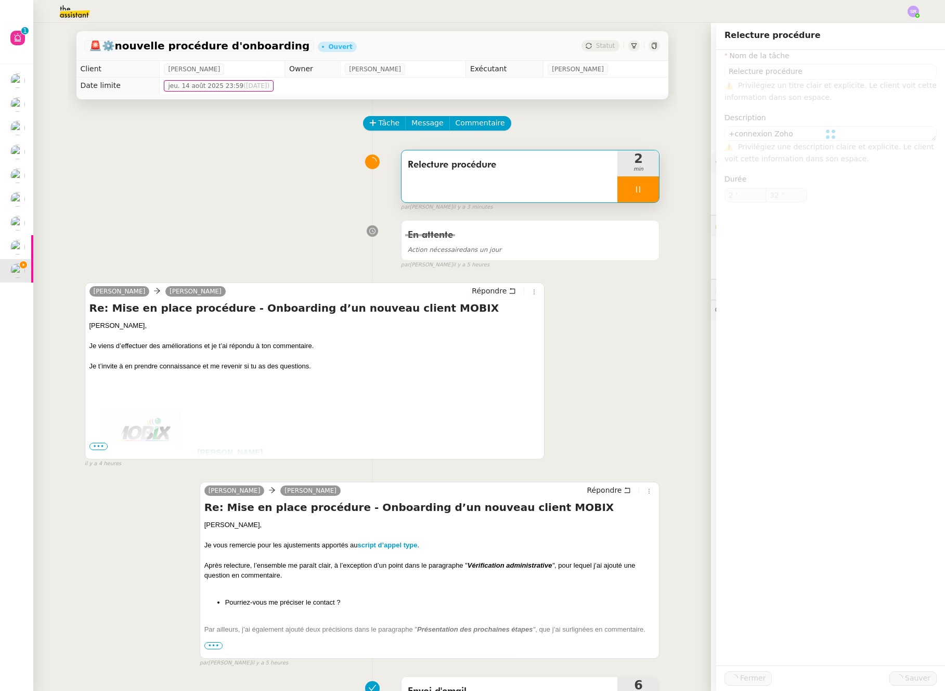
type input "33 ""
type input "Relecture procédure"
type textarea "+connexion Zoho"
type input "2 '"
type input "33 ""
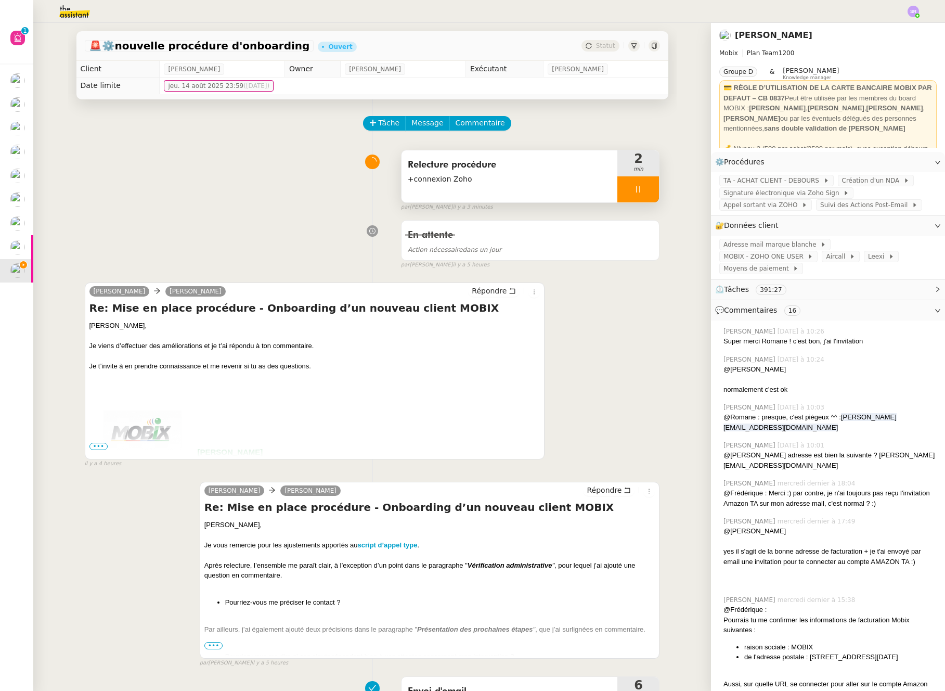
click at [638, 185] on div at bounding box center [638, 189] width 42 height 26
click at [258, 184] on div "Relecture procédure +connexion Zoho 2 min false par [PERSON_NAME] il y a 4 minu…" at bounding box center [372, 178] width 575 height 67
click at [624, 192] on icon at bounding box center [628, 189] width 8 height 8
click at [636, 191] on div at bounding box center [638, 189] width 42 height 26
click at [537, 175] on span "+connexion Zoho" at bounding box center [510, 179] width 204 height 12
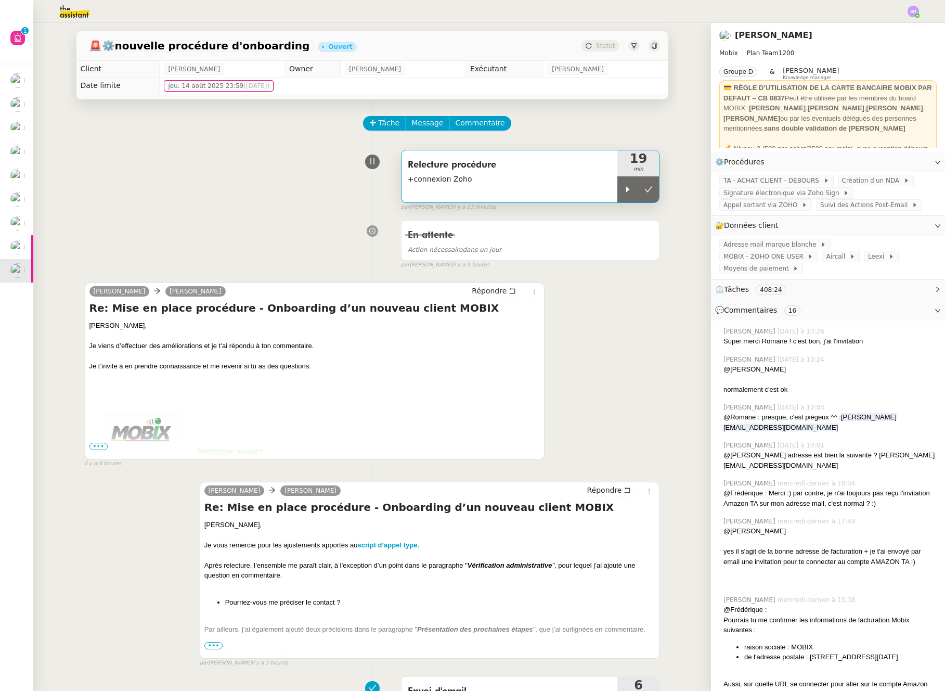
click at [541, 178] on span "+connexion Zoho" at bounding box center [510, 179] width 204 height 12
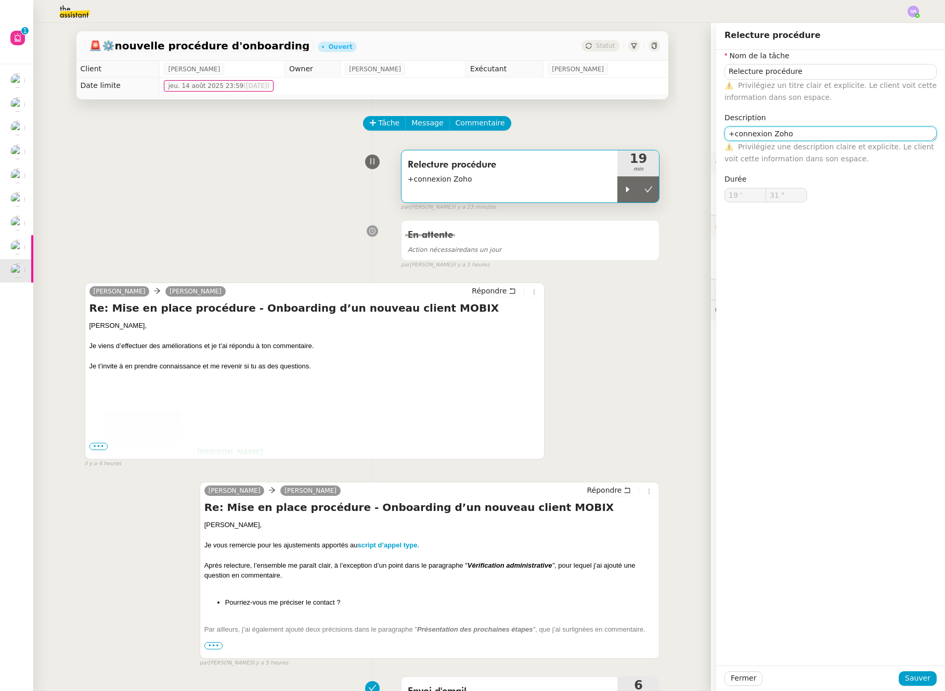
click at [805, 132] on textarea "+connexion Zoho" at bounding box center [830, 133] width 212 height 15
type textarea "+connexion Zoho"
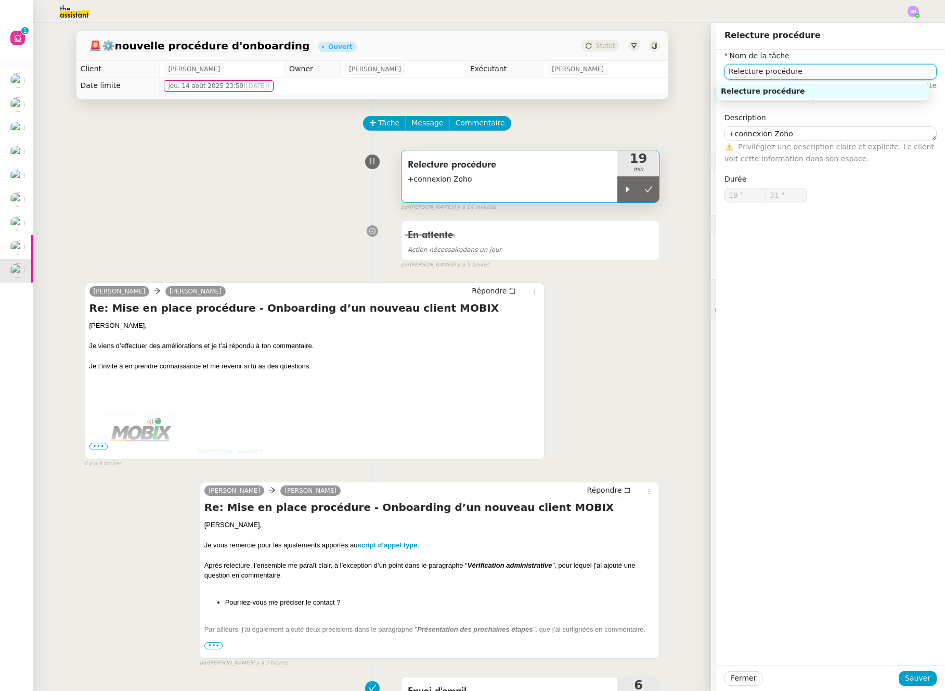
click at [755, 73] on input "Relecture procédure" at bounding box center [830, 71] width 212 height 15
click at [821, 85] on nz-auto-option "Relecture et complétion procédure" at bounding box center [823, 91] width 212 height 15
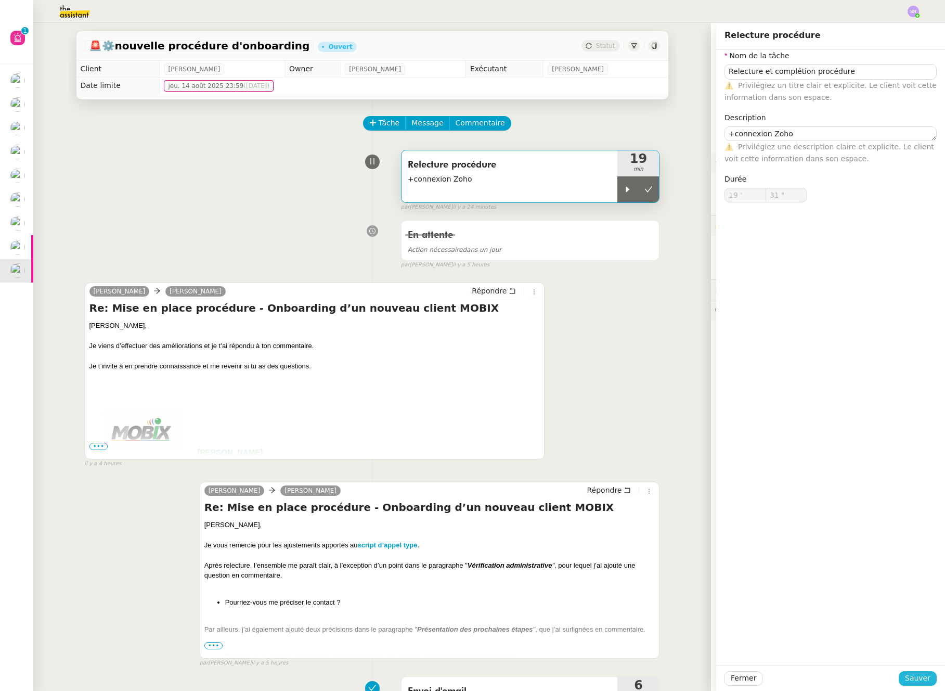
click at [916, 673] on span "Sauver" at bounding box center [917, 678] width 25 height 12
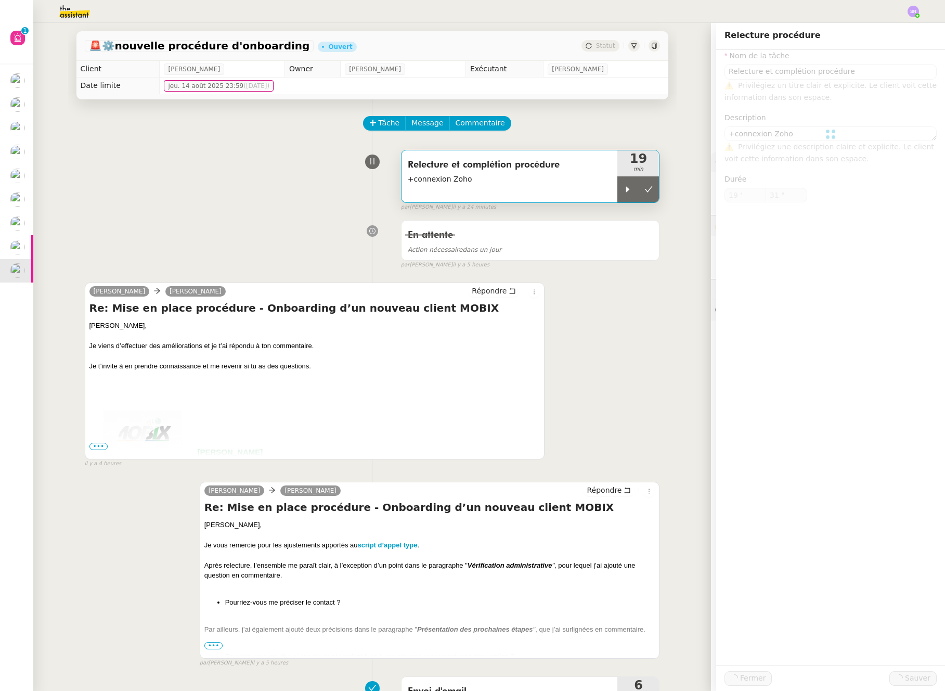
type input "Relecture et complétion procédure"
type textarea "+connexion Zoho"
type input "19 '"
type input "31 ""
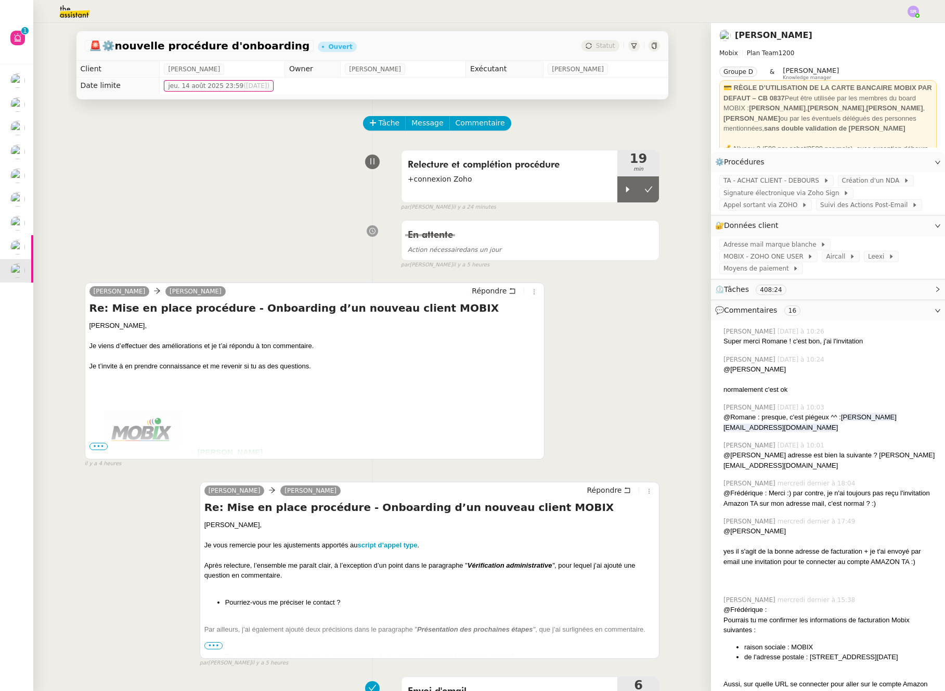
click at [241, 205] on div "Relecture et complétion procédure +connexion Zoho 19 min false par [PERSON_NAME…" at bounding box center [372, 178] width 575 height 67
